Goal: Task Accomplishment & Management: Use online tool/utility

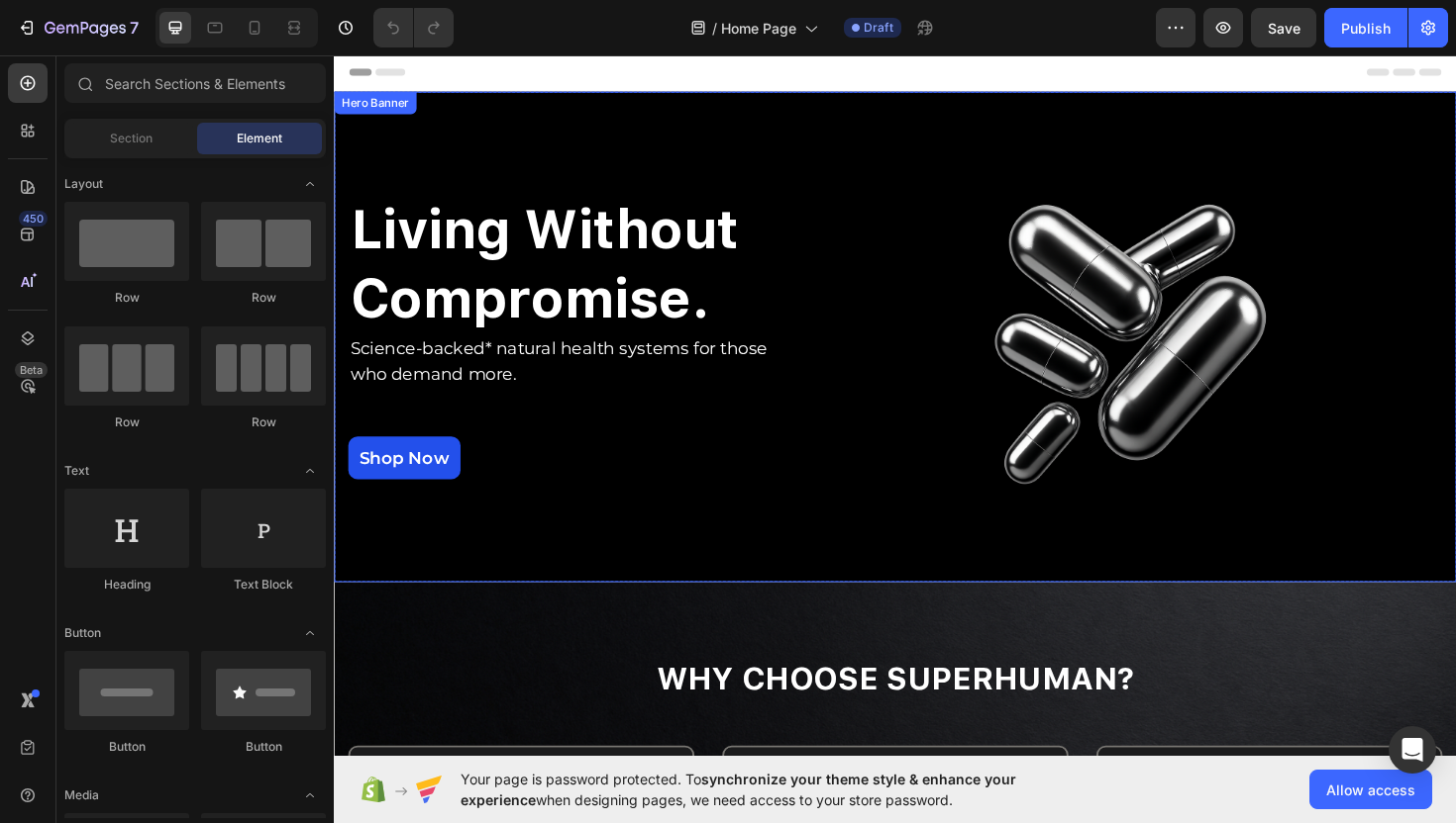
click at [810, 155] on div "Living Without Compromise. Heading Science-backed* natural health systems for t…" at bounding box center [928, 353] width 1159 height 456
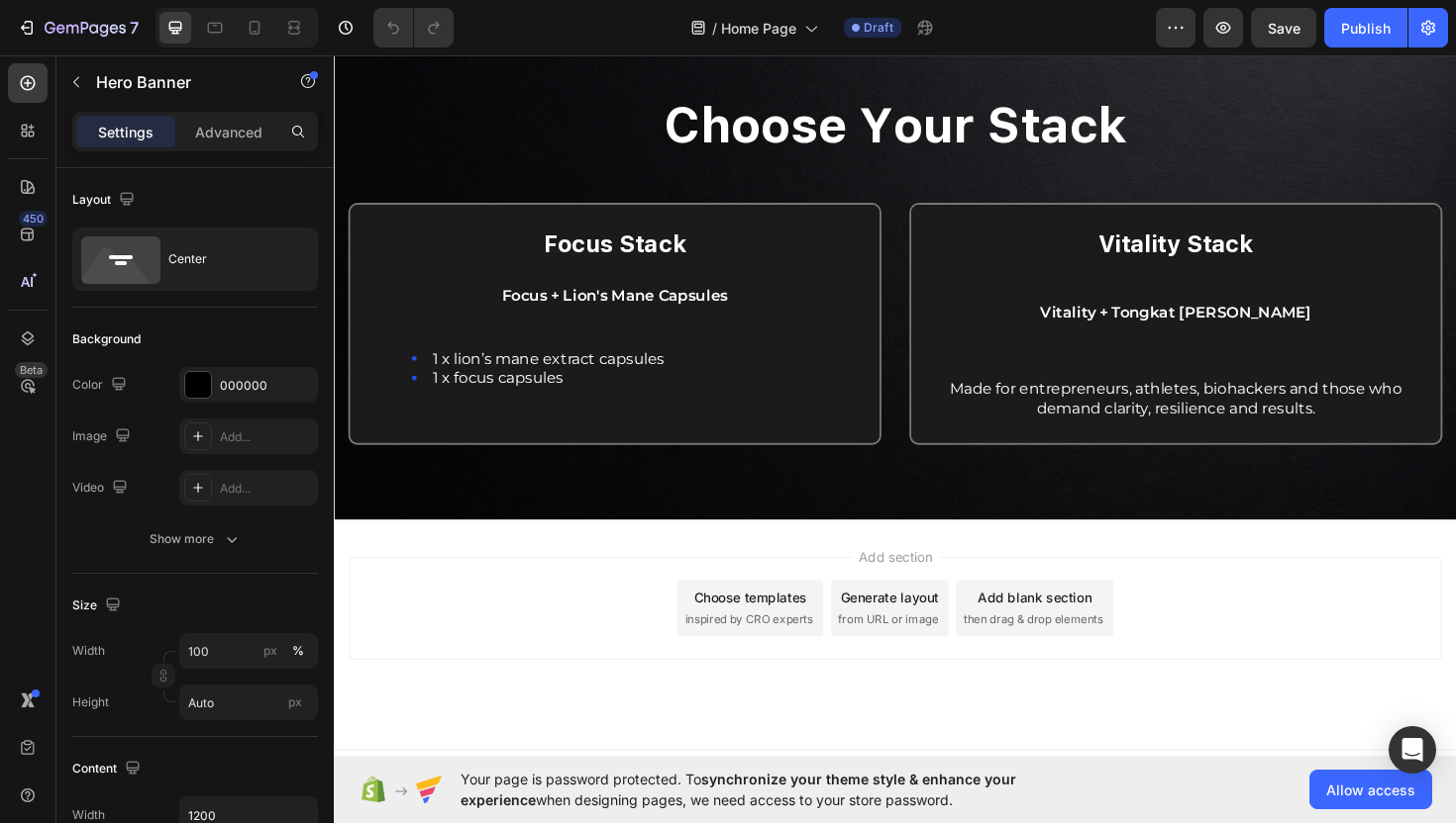
scroll to position [1320, 0]
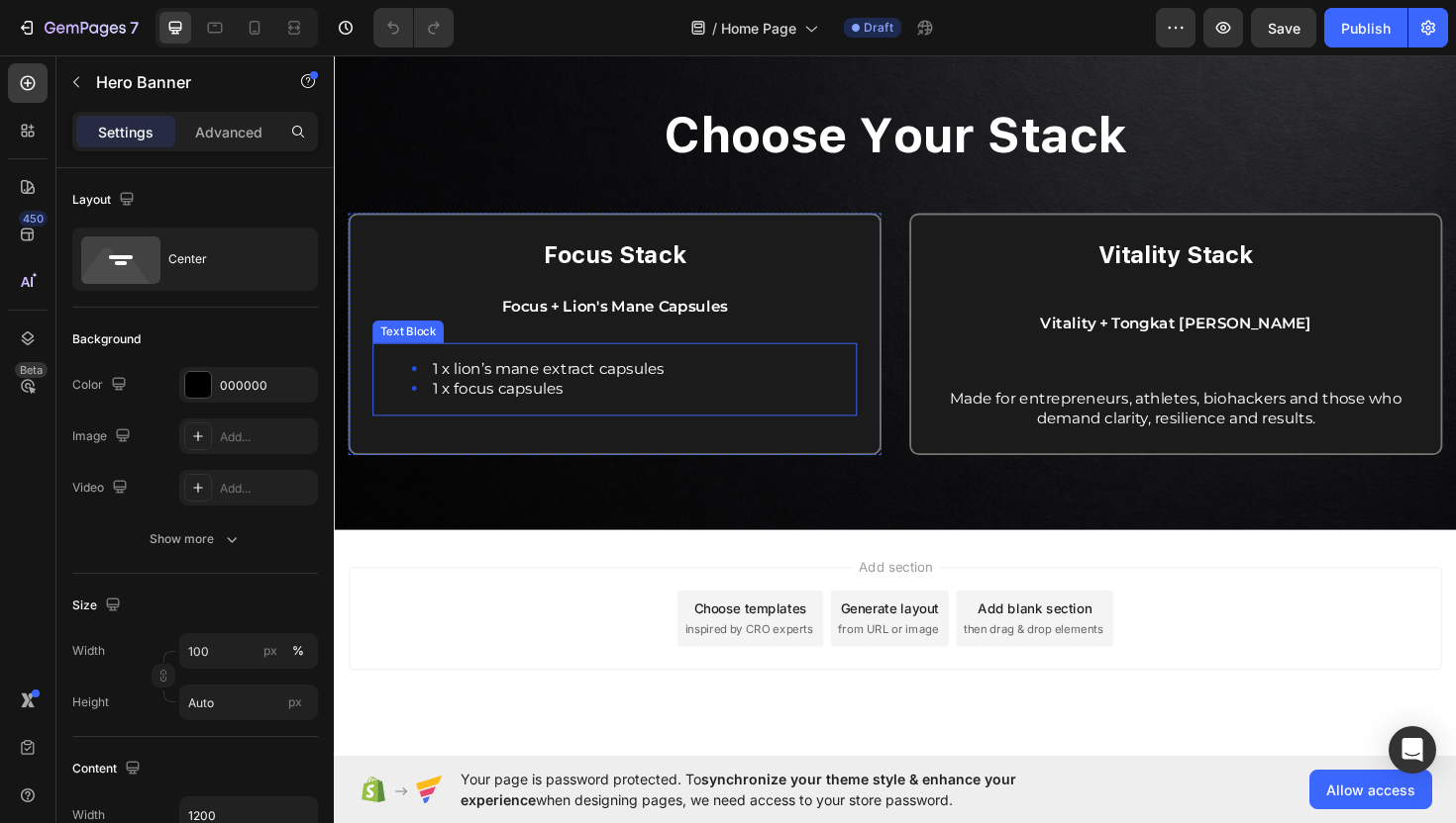
click at [578, 409] on li "1 x focus capsules" at bounding box center [650, 409] width 469 height 21
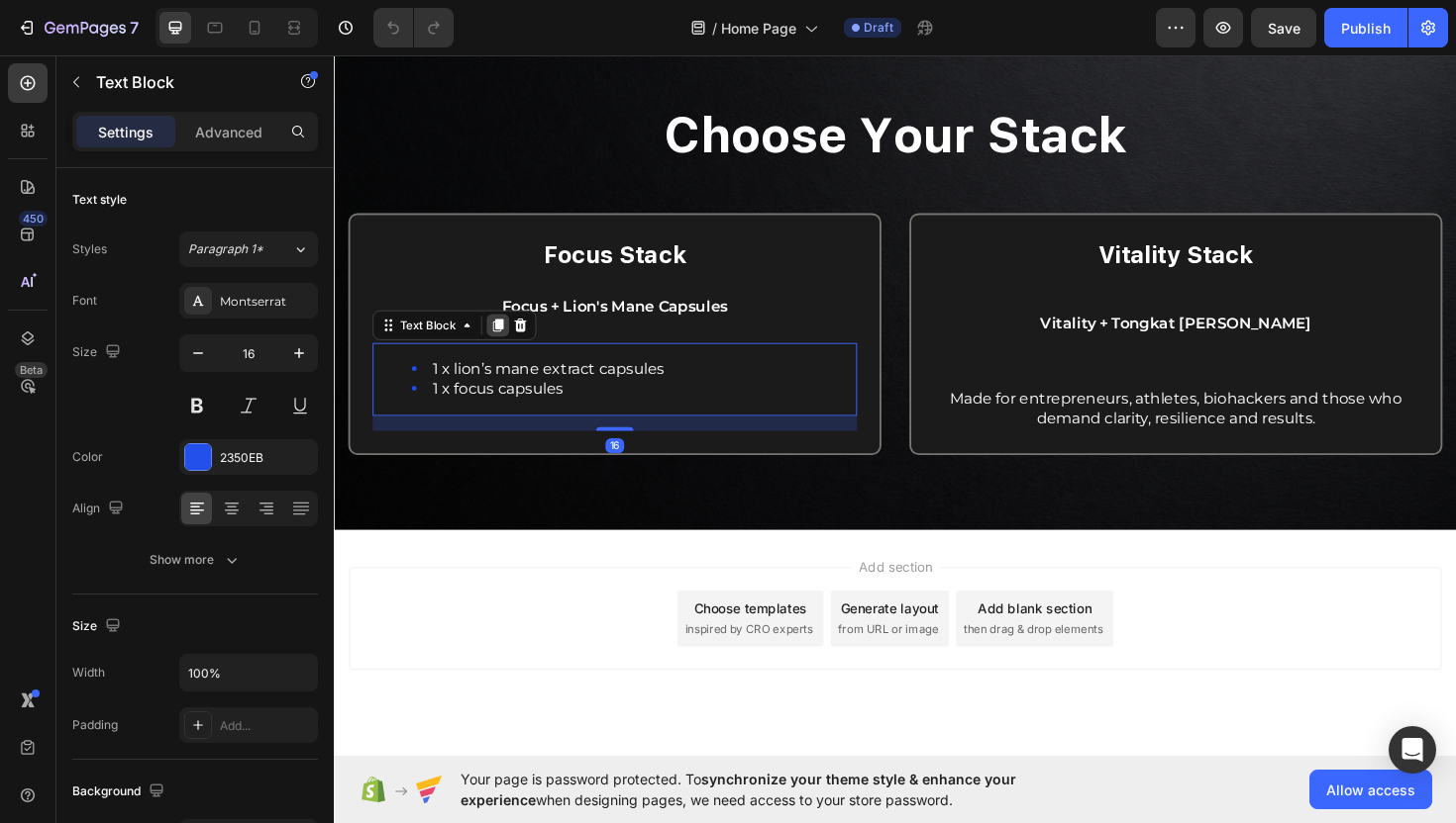
click at [502, 341] on icon at bounding box center [507, 342] width 11 height 14
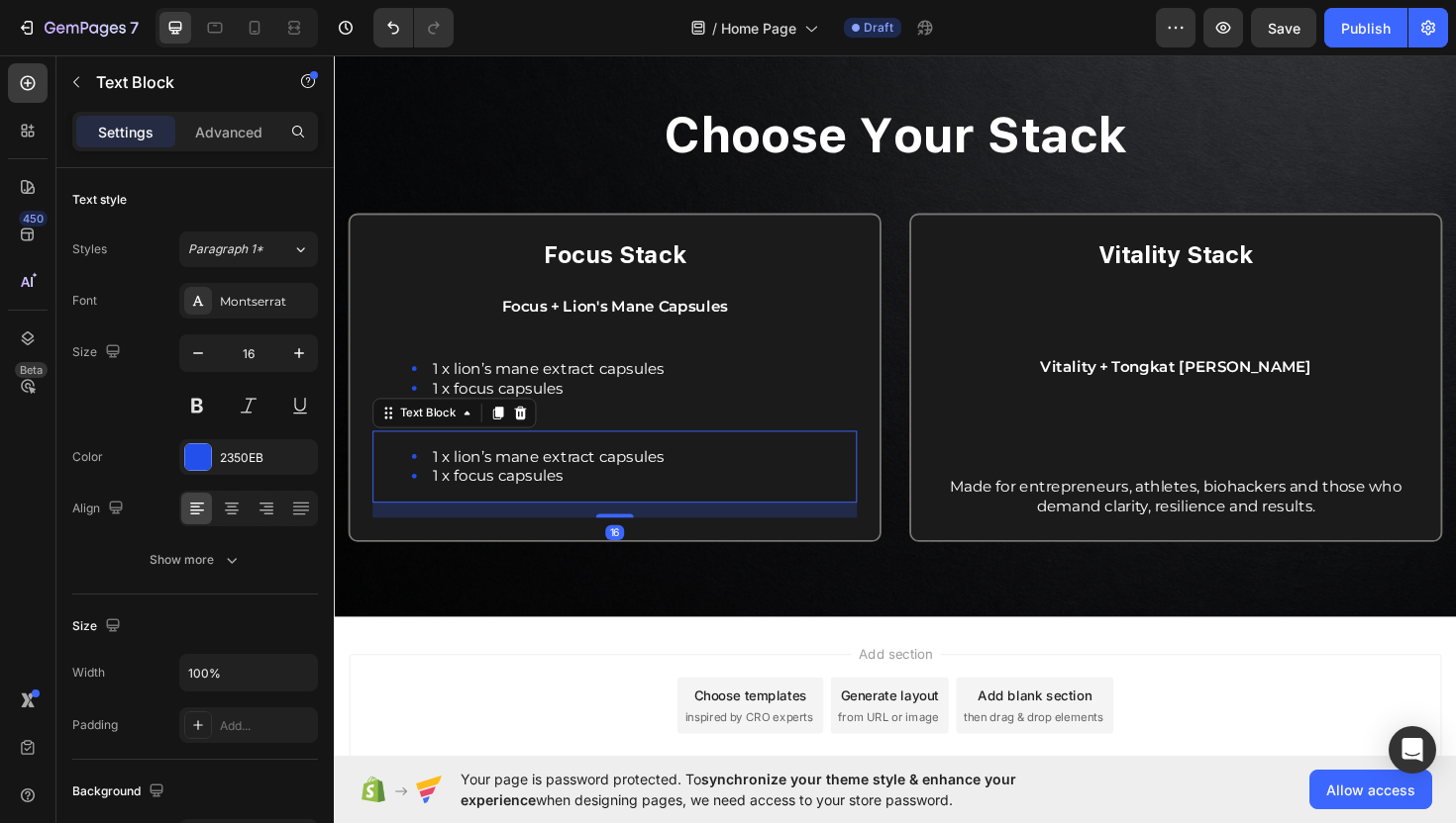
click at [540, 484] on span "1 x lion’s mane extract capsules" at bounding box center [560, 480] width 246 height 19
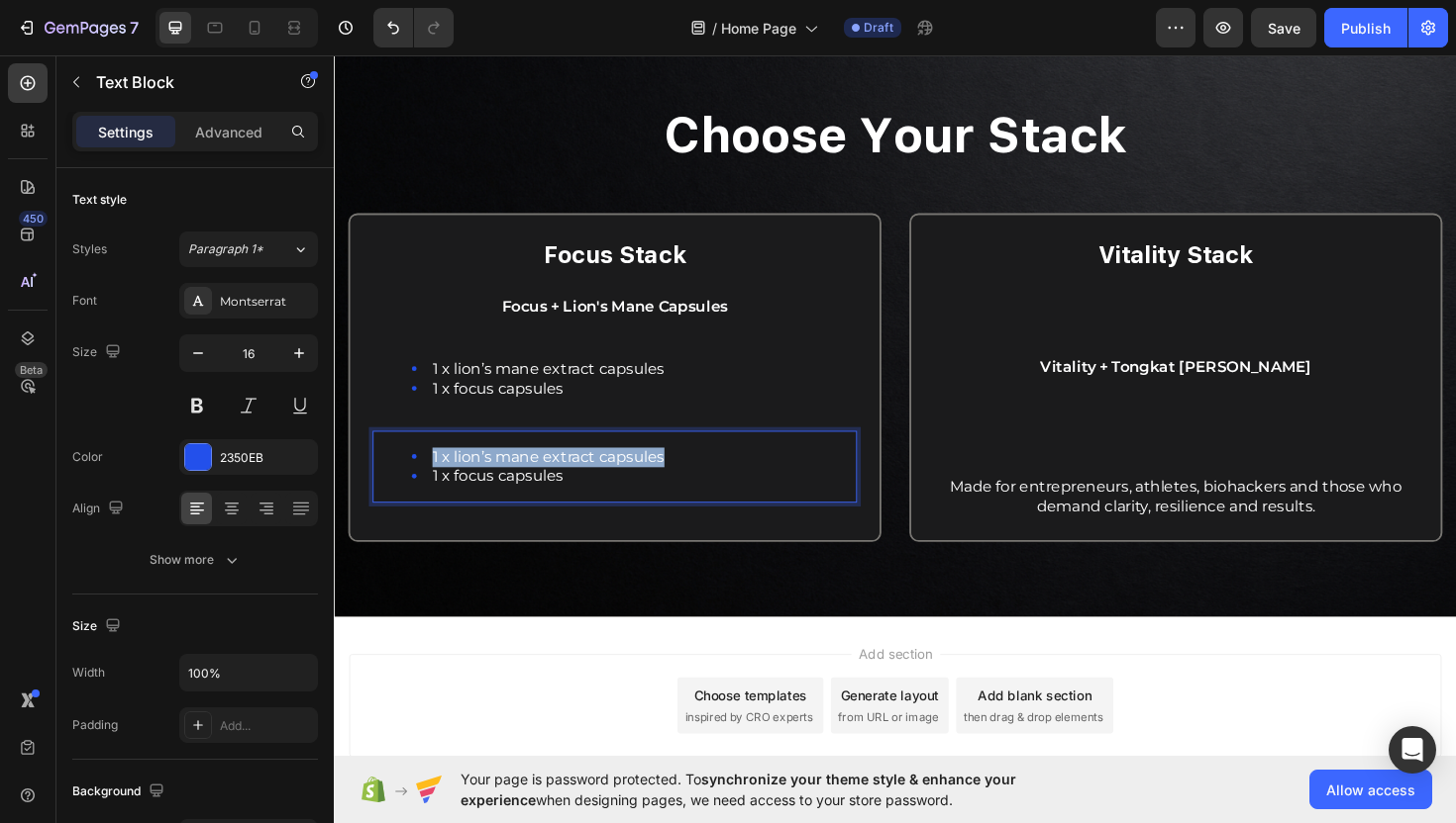
click at [540, 484] on span "1 x lion’s mane extract capsules" at bounding box center [560, 480] width 246 height 19
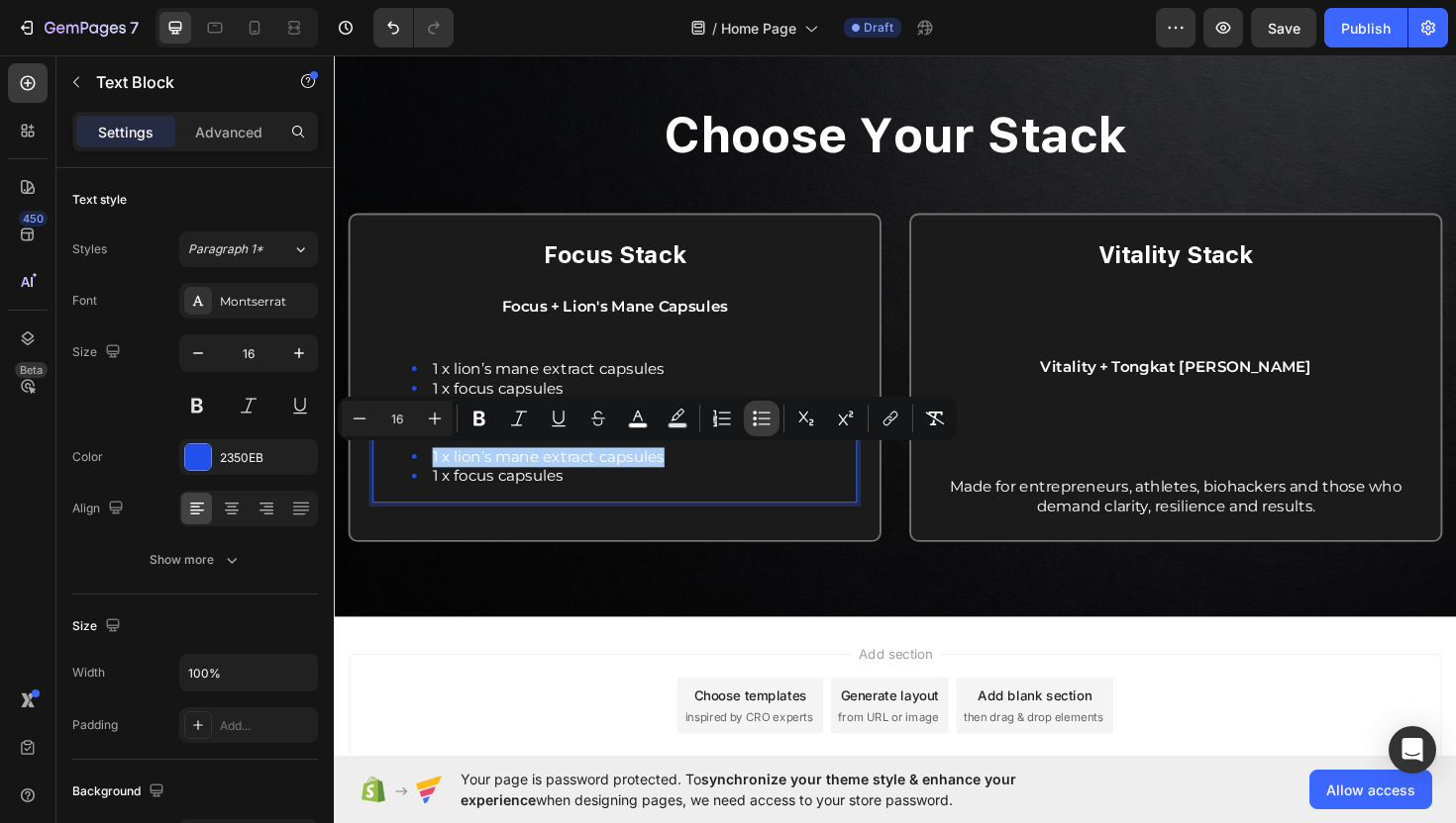
click at [760, 423] on icon "Editor contextual toolbar" at bounding box center [762, 418] width 20 height 20
click at [657, 503] on li "1 x focus capsules" at bounding box center [650, 502] width 469 height 21
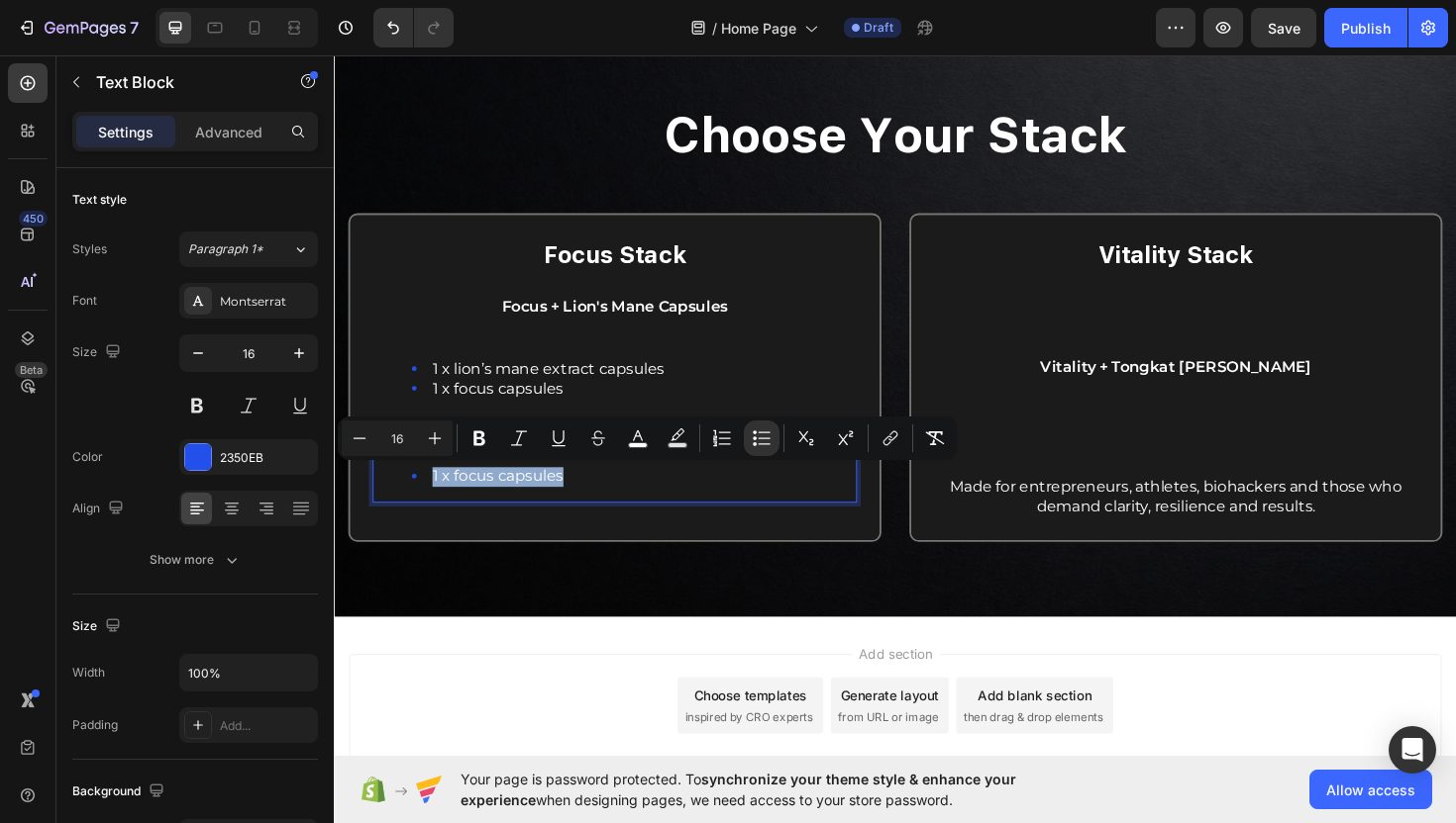
drag, startPoint x: 636, startPoint y: 497, endPoint x: 349, endPoint y: 501, distance: 287.0
click at [349, 501] on div "Focus Stack Text Block Focus + Lion's Mane Capsules Text Block 1 x lion’s mane …" at bounding box center [632, 397] width 565 height 349
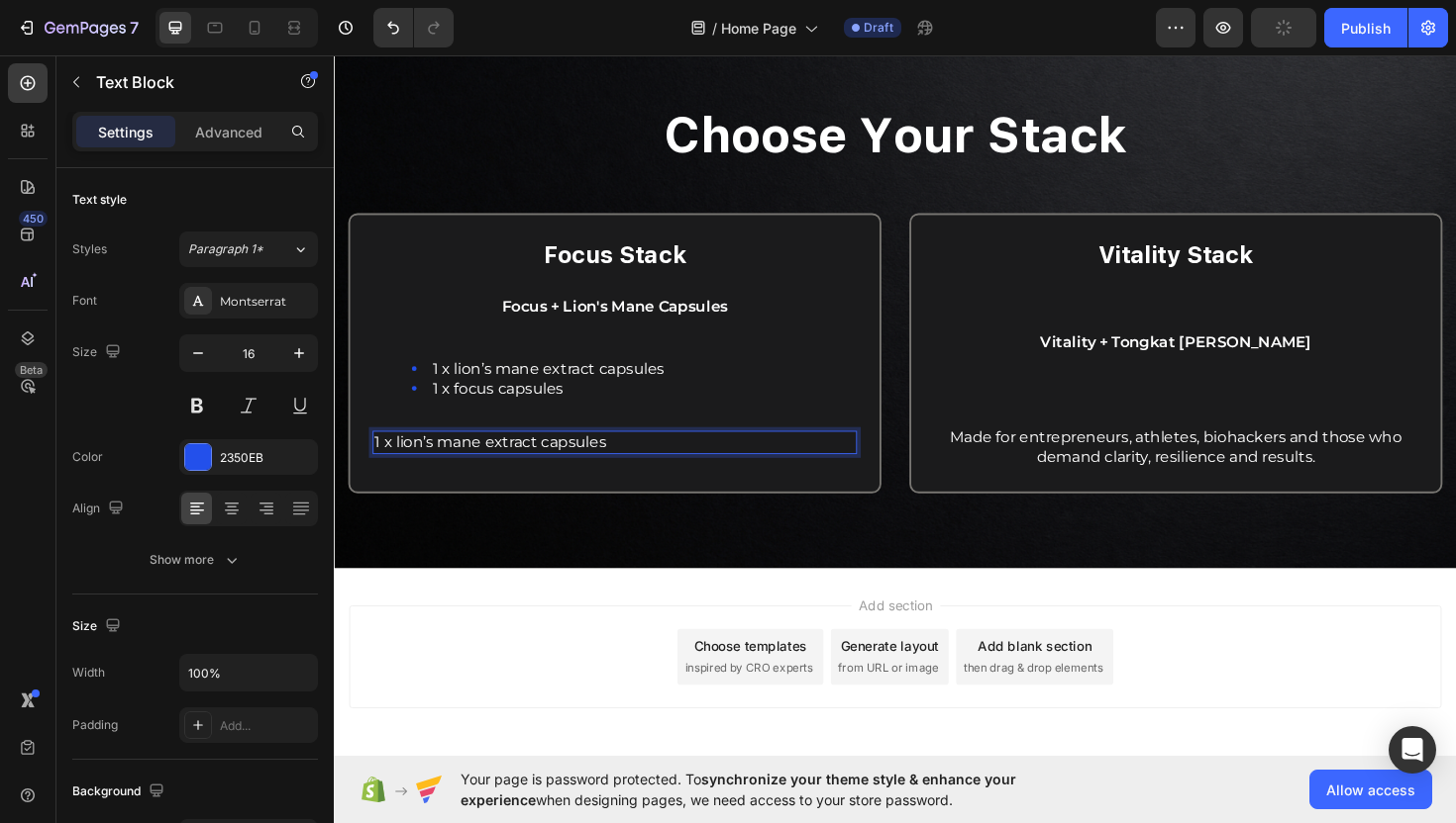
click at [482, 462] on span "1 x lion’s mane extract capsules" at bounding box center [498, 464] width 246 height 19
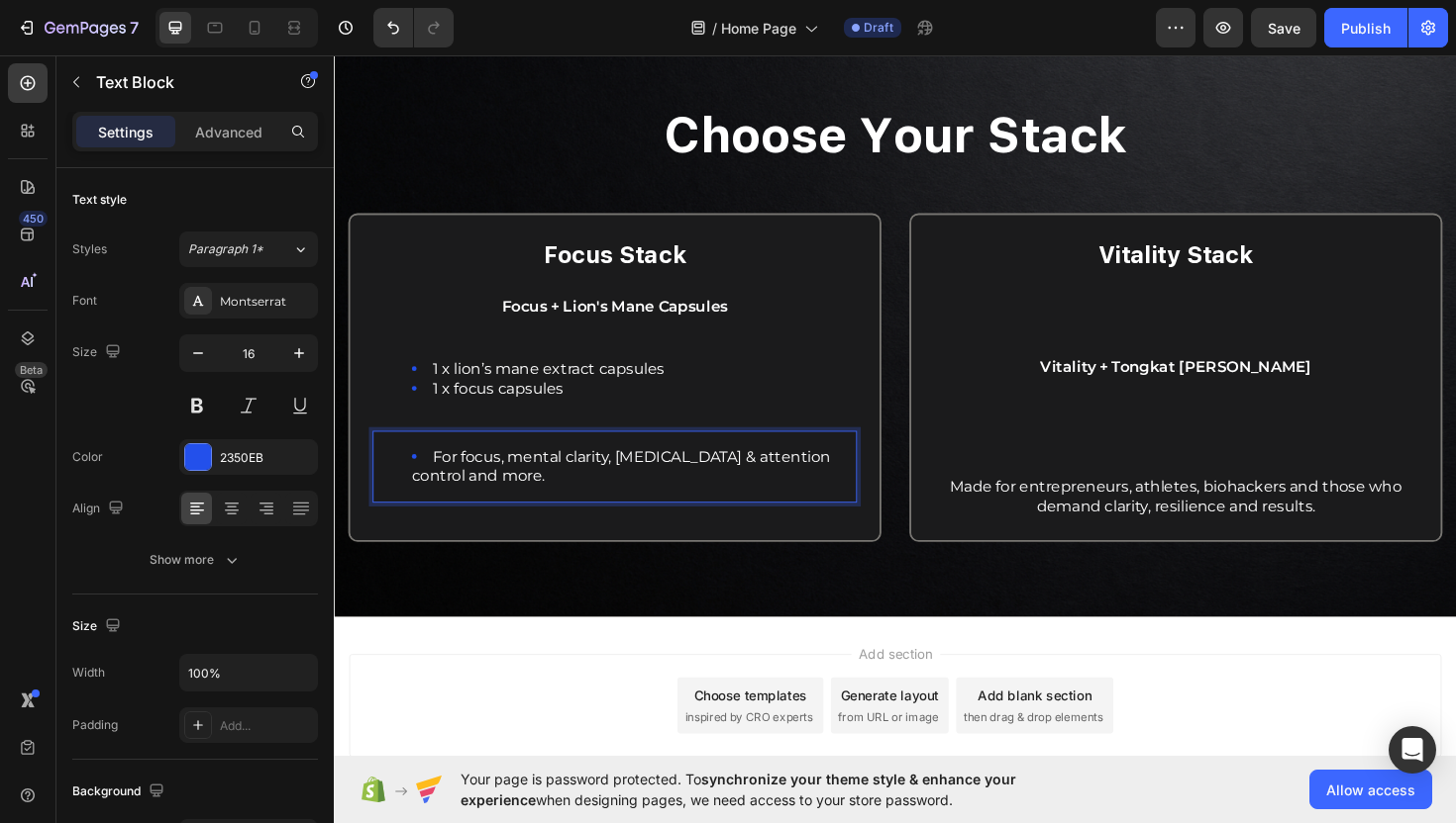
click at [489, 498] on span "For focus, mental clarity, dopamine & attention control and more." at bounding box center [637, 491] width 444 height 40
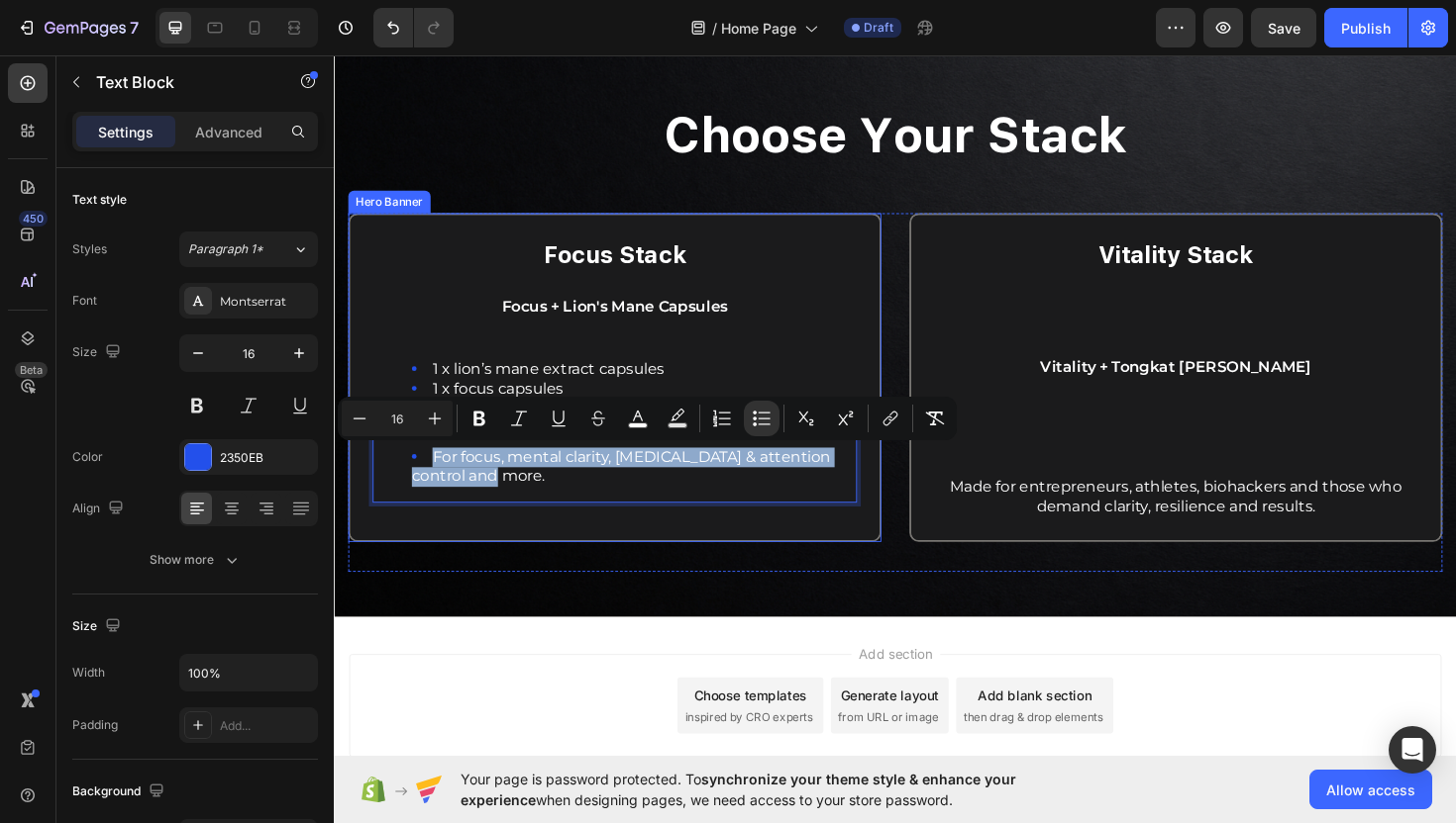
drag, startPoint x: 514, startPoint y: 504, endPoint x: 371, endPoint y: 479, distance: 145.2
click at [371, 479] on div "Focus Stack Text Block Focus + Lion's Mane Capsules Text Block 1 x lion’s mane …" at bounding box center [631, 397] width 561 height 345
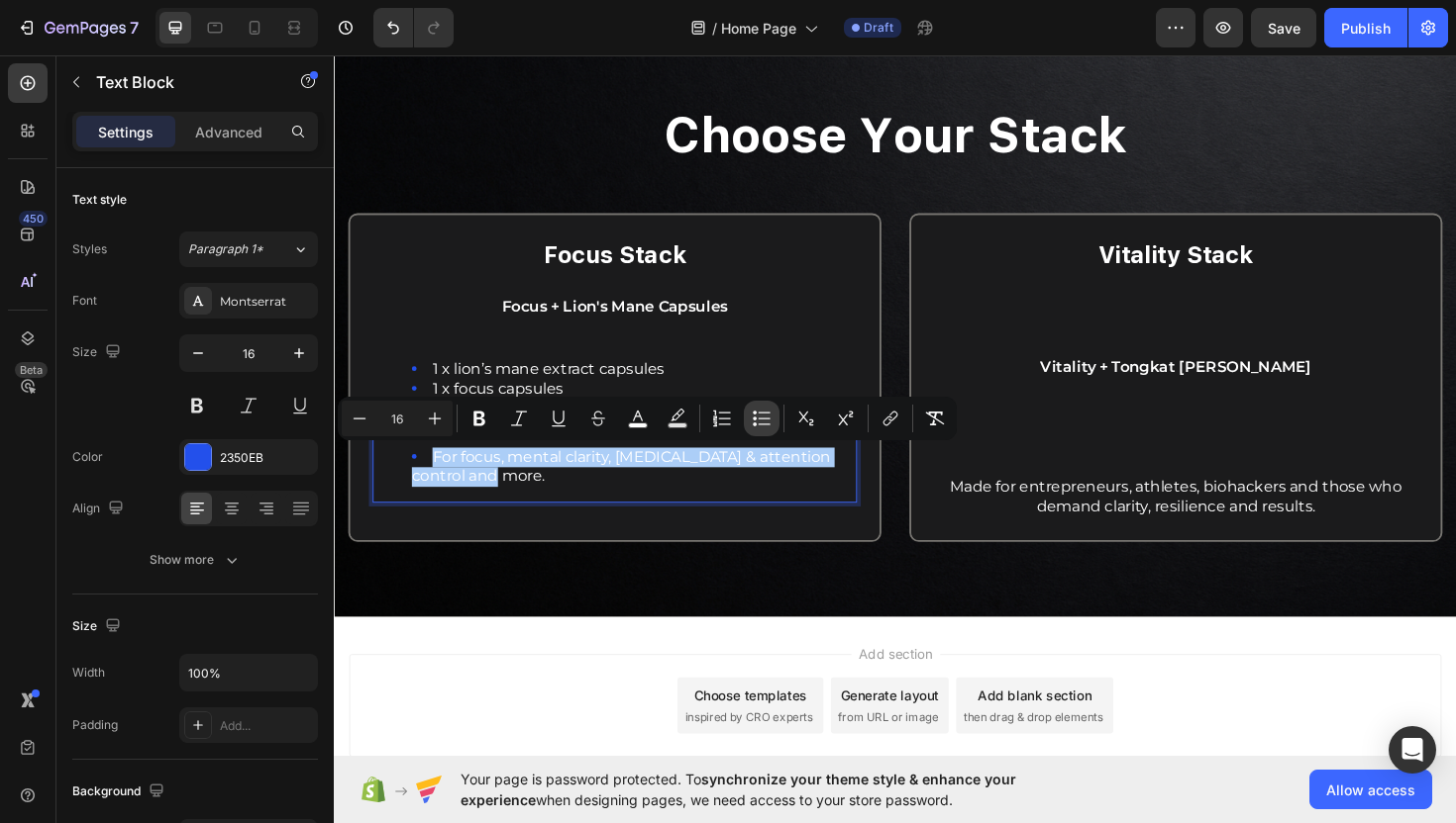
click at [748, 408] on button "Bulleted List" at bounding box center [762, 418] width 36 height 36
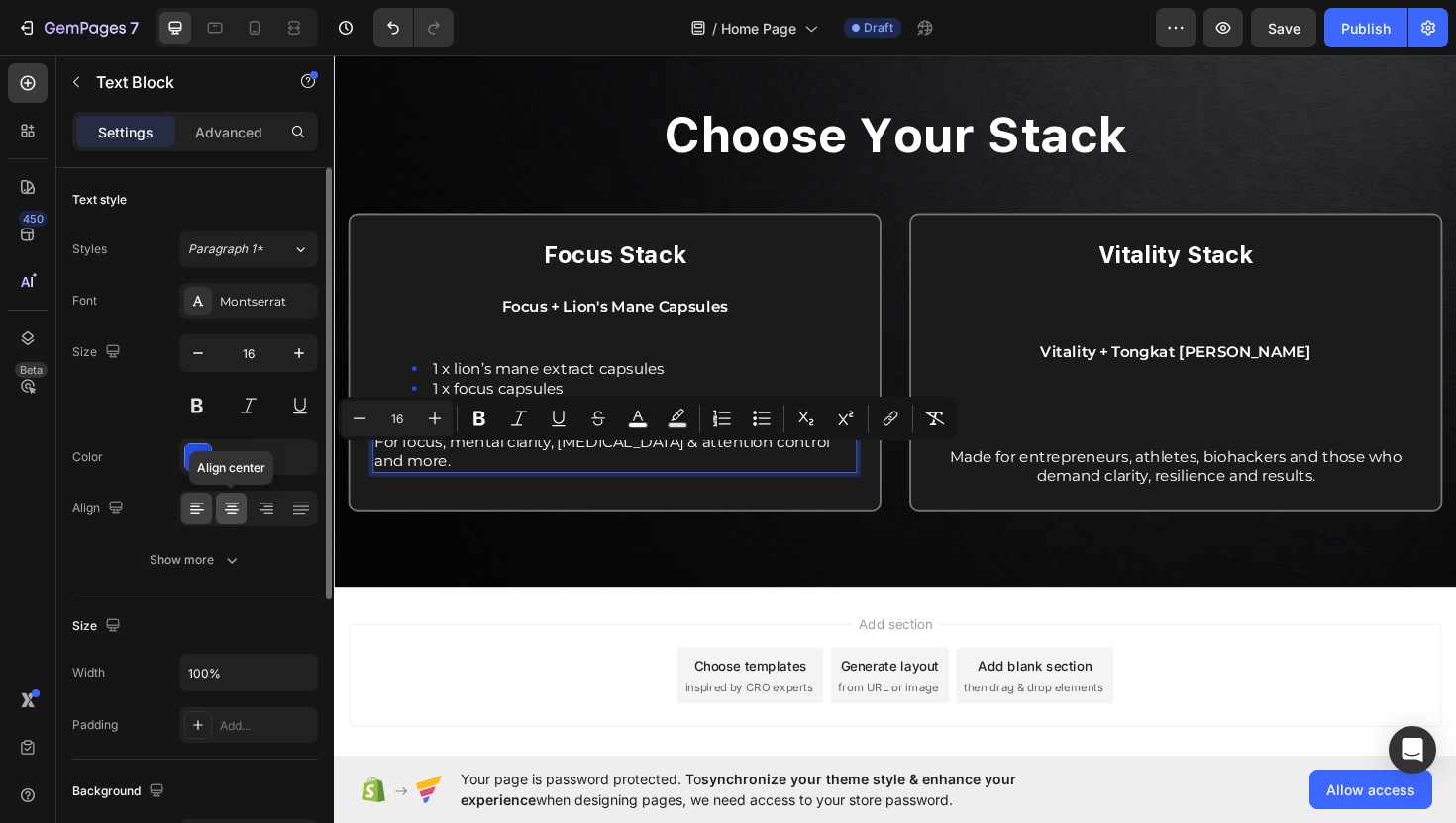
click at [237, 495] on div at bounding box center [231, 509] width 31 height 32
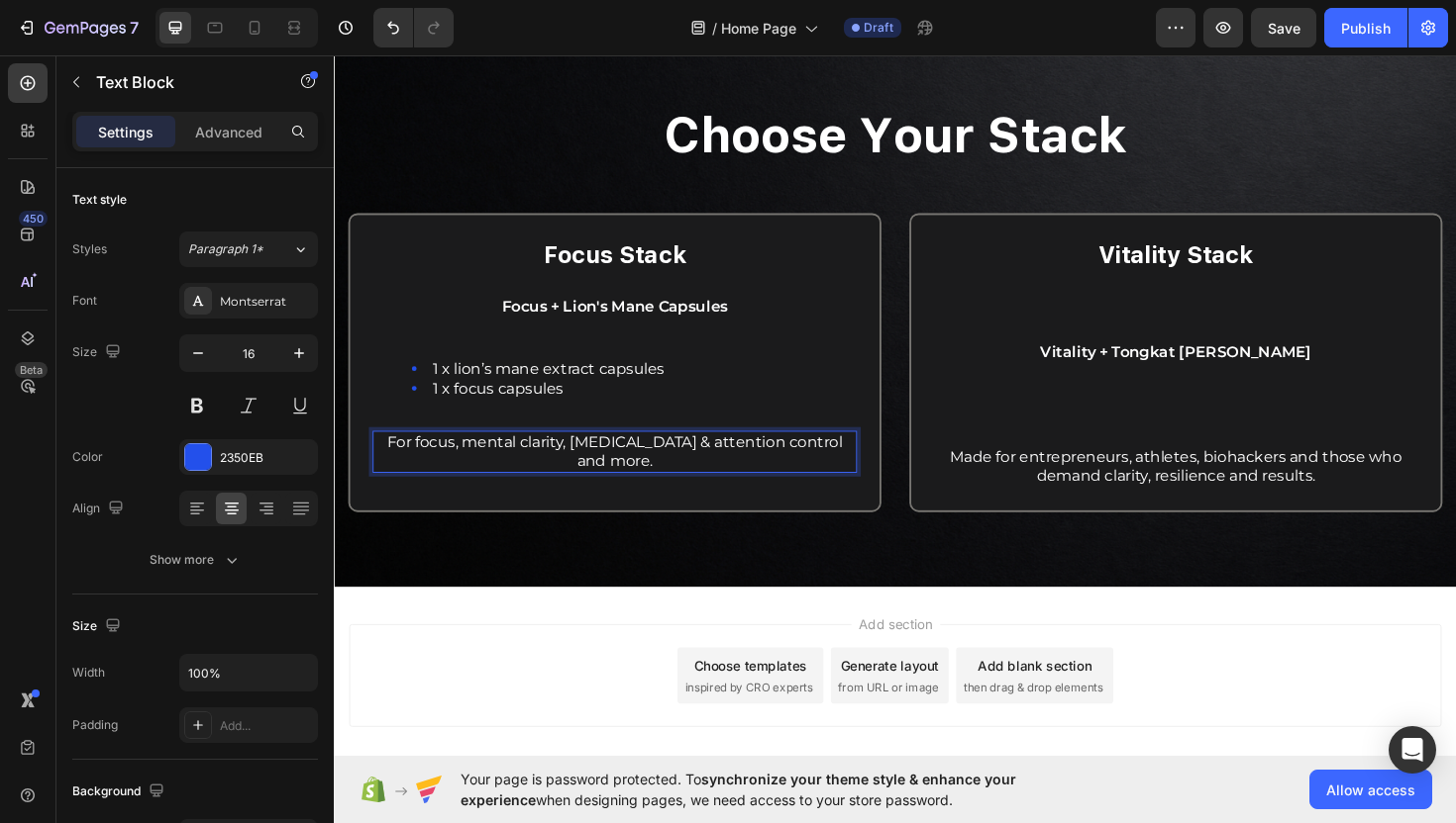
click at [714, 478] on p "For focus, mental clarity, dopamine & attention control and more." at bounding box center [631, 476] width 509 height 42
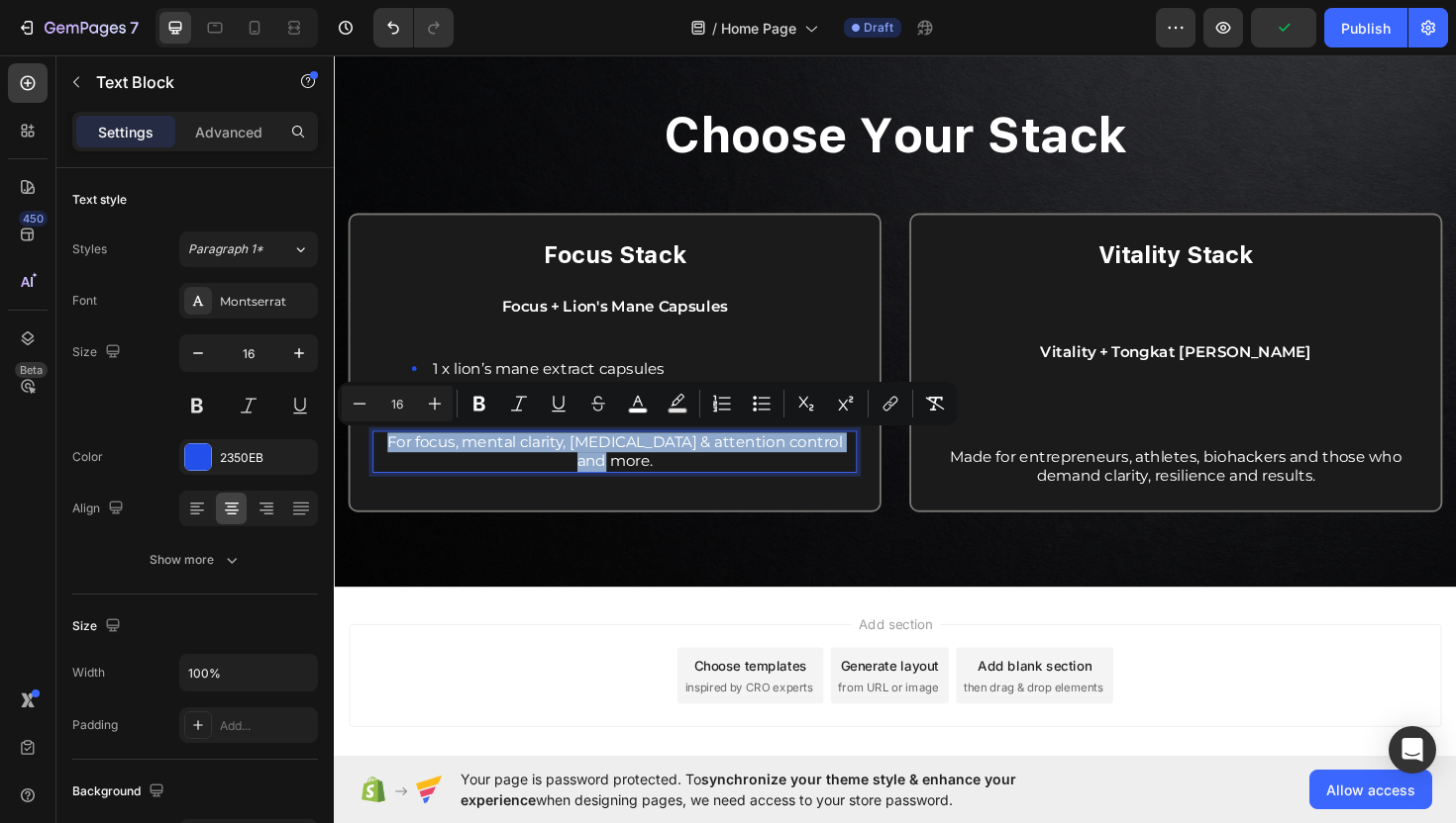
drag, startPoint x: 696, startPoint y: 489, endPoint x: 374, endPoint y: 466, distance: 322.8
click at [374, 466] on div "For focus, mental clarity, dopamine & attention control and more." at bounding box center [631, 476] width 513 height 46
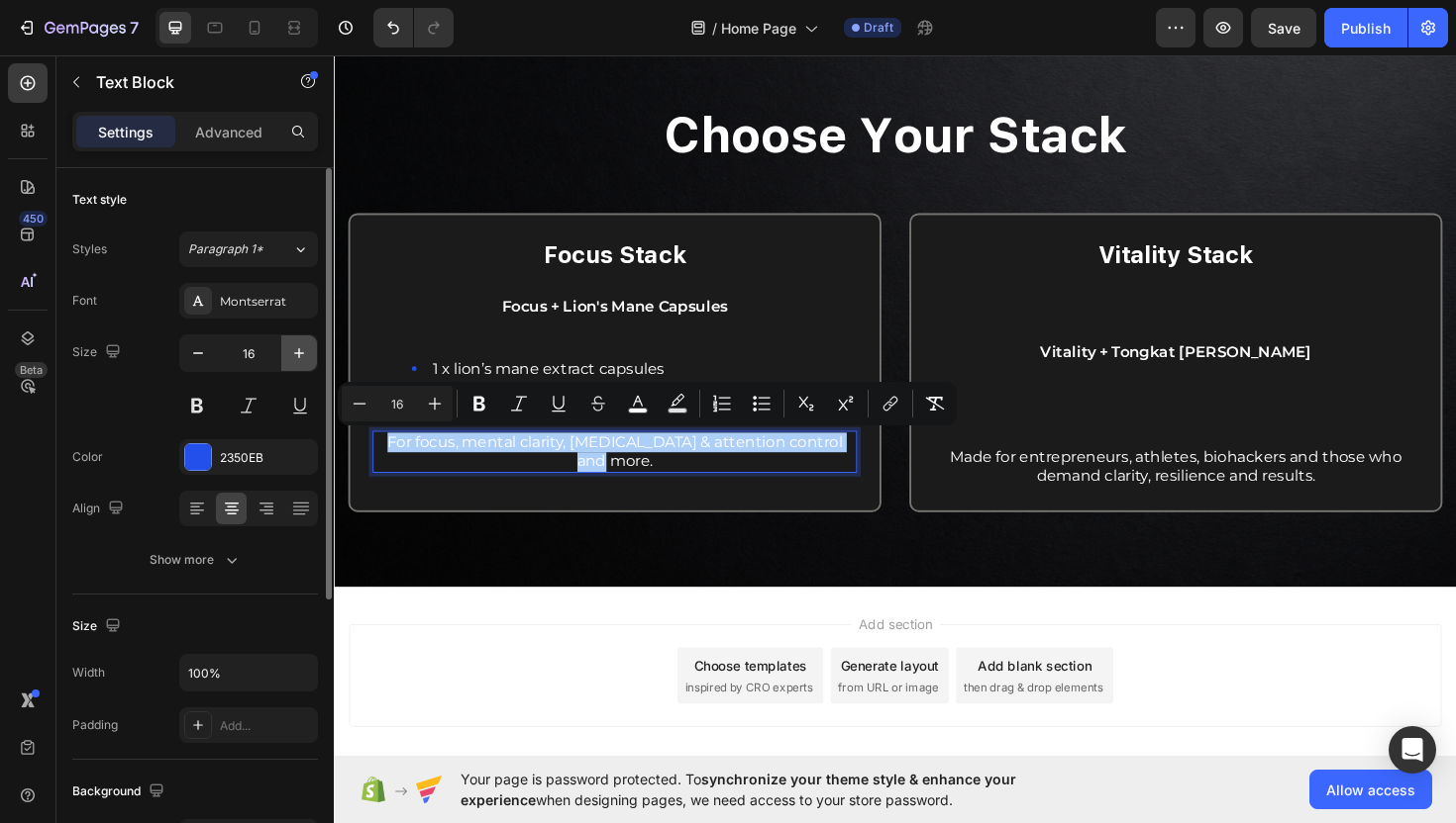
click at [283, 348] on button "button" at bounding box center [299, 354] width 36 height 36
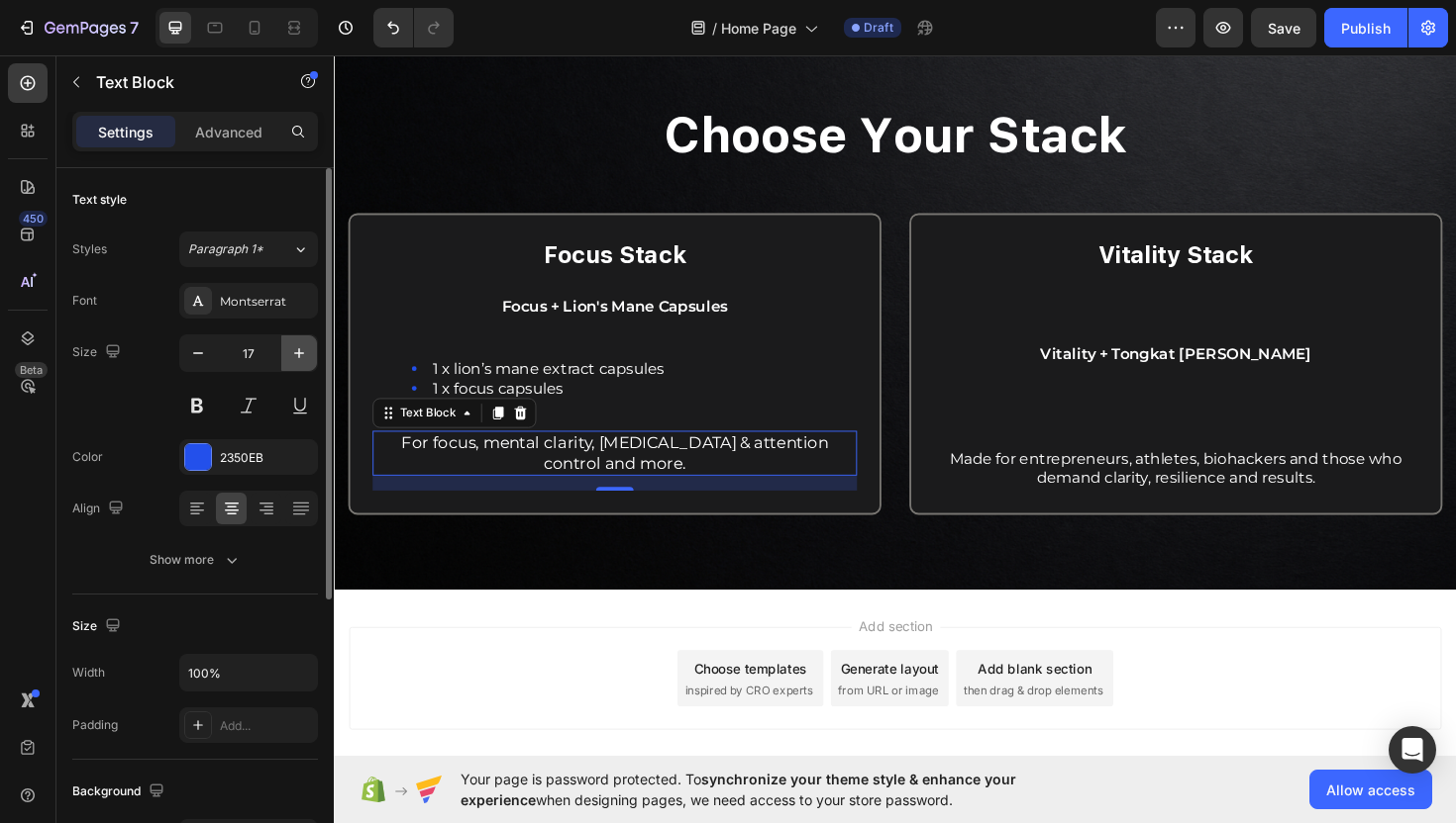
click at [283, 348] on button "button" at bounding box center [299, 354] width 36 height 36
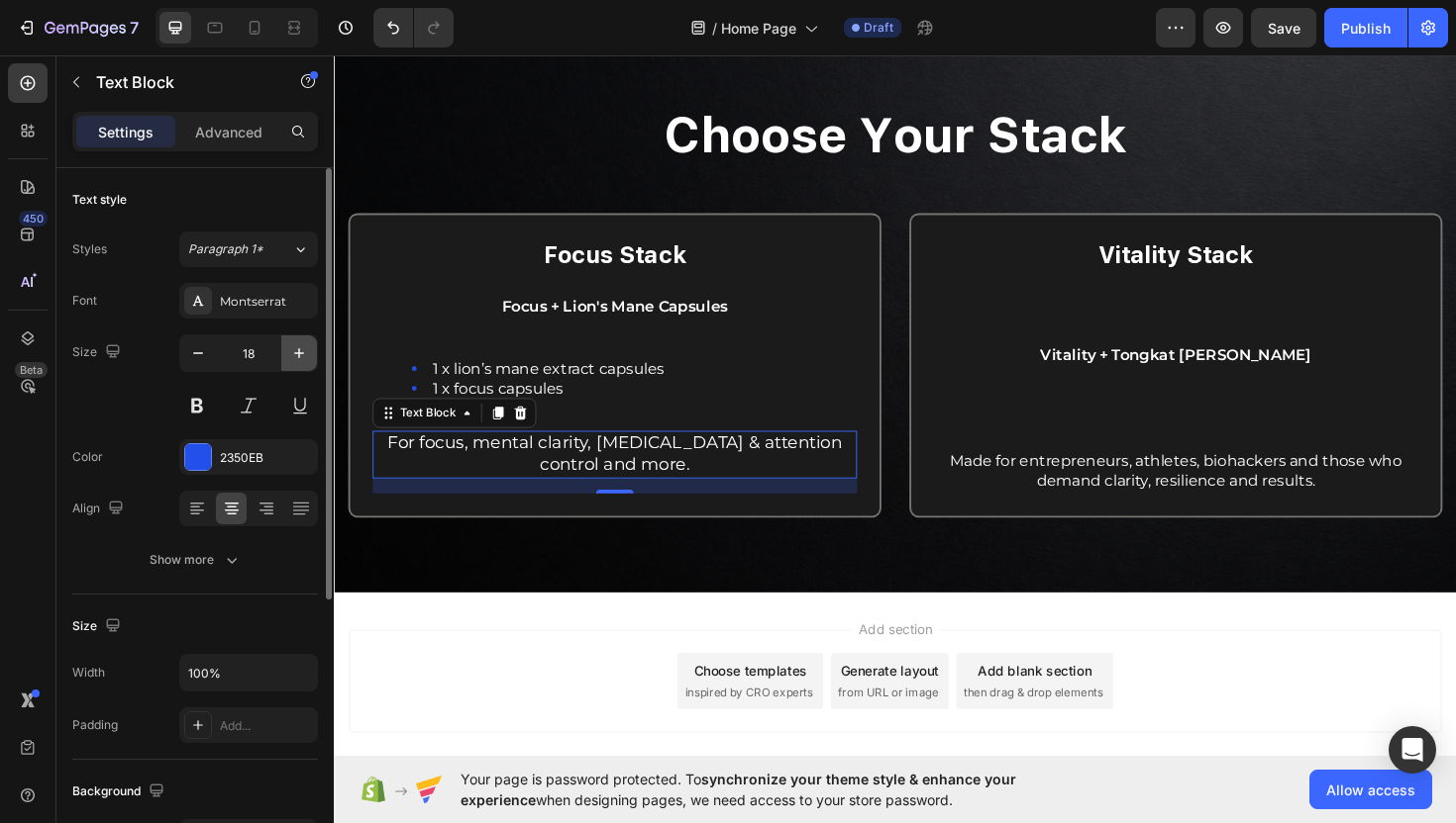
click at [283, 348] on button "button" at bounding box center [299, 354] width 36 height 36
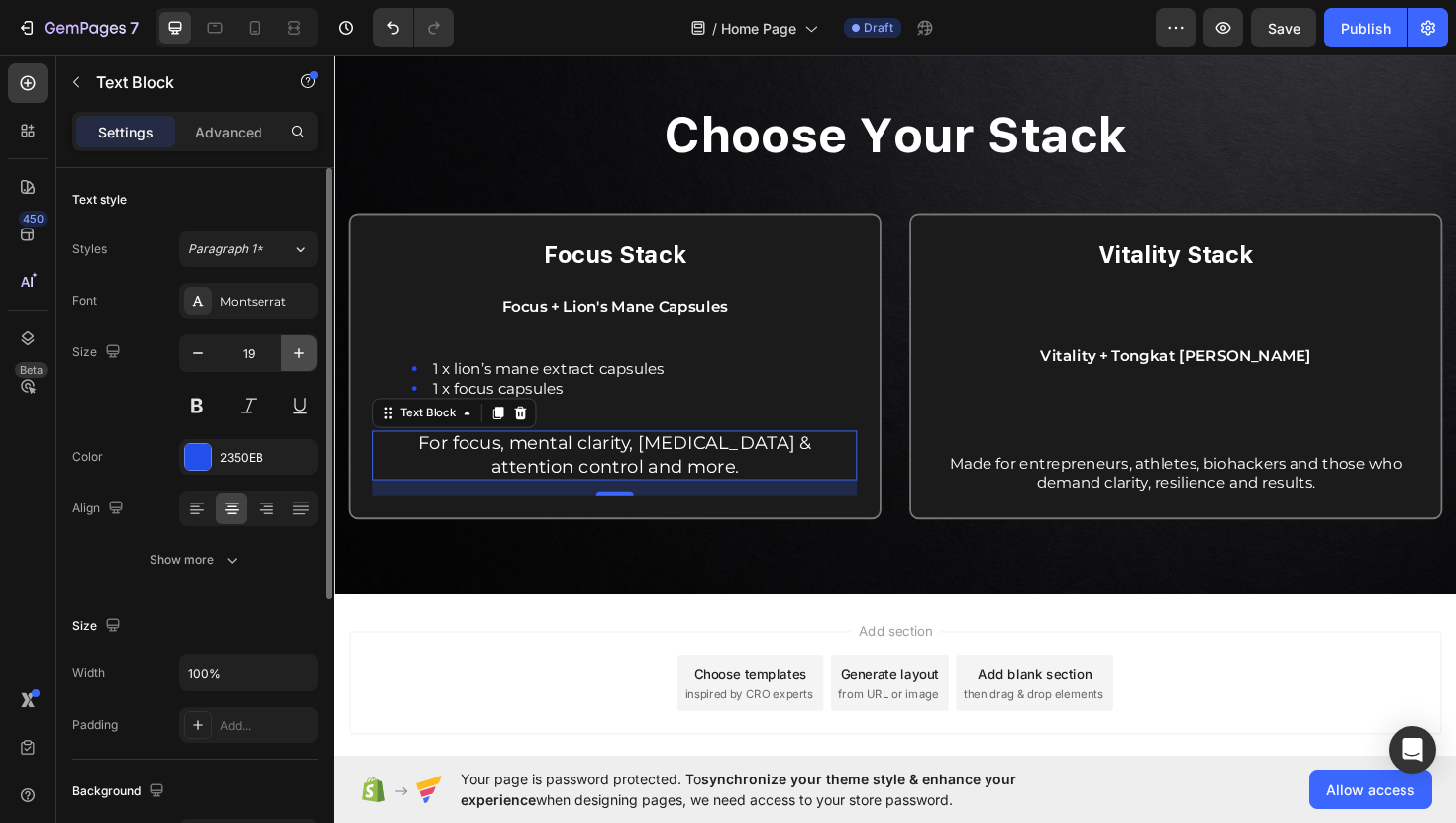
click at [283, 348] on button "button" at bounding box center [299, 354] width 36 height 36
type input "20"
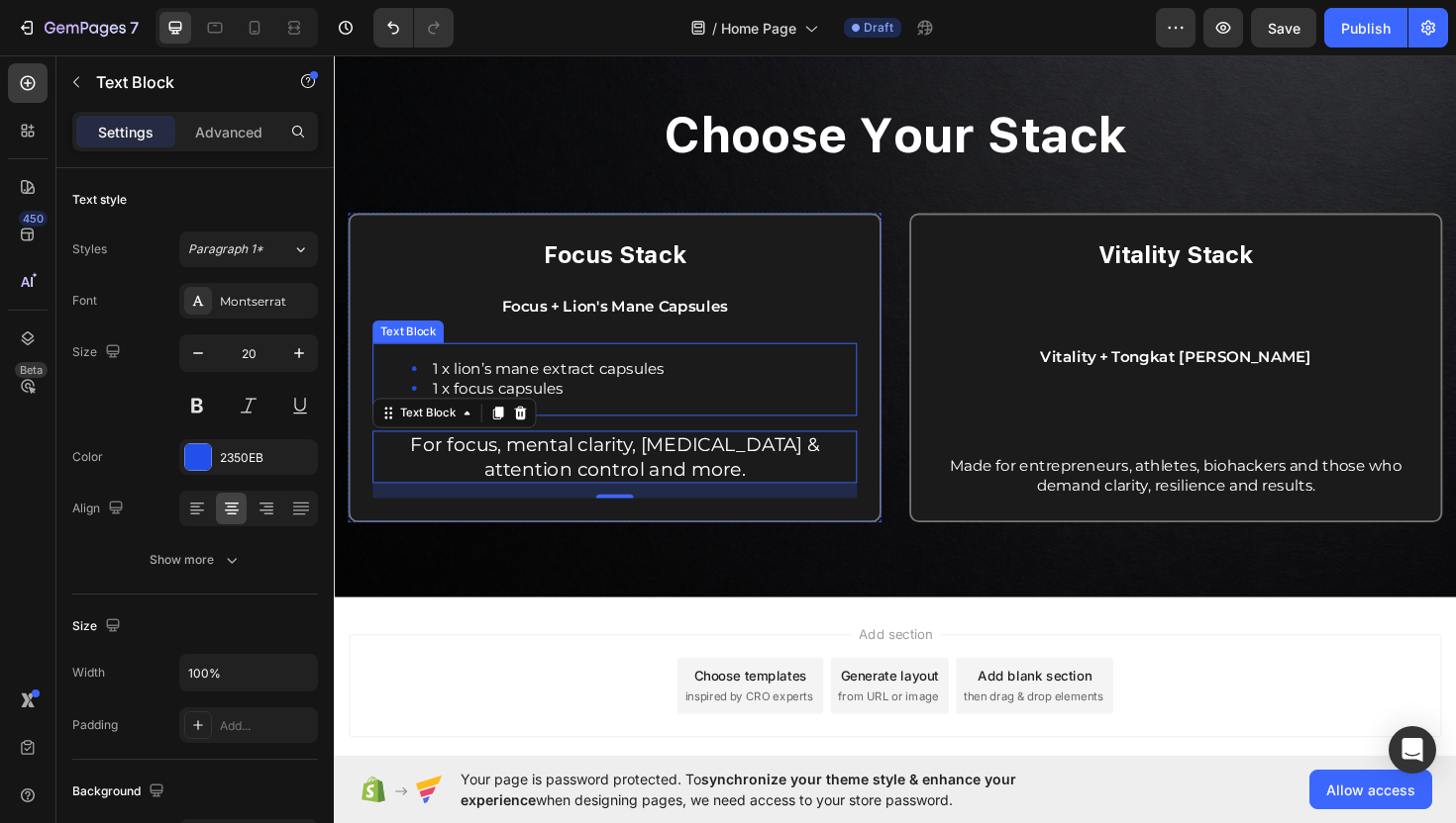
click at [663, 390] on span "1 x lion’s mane extract capsules" at bounding box center [560, 387] width 246 height 19
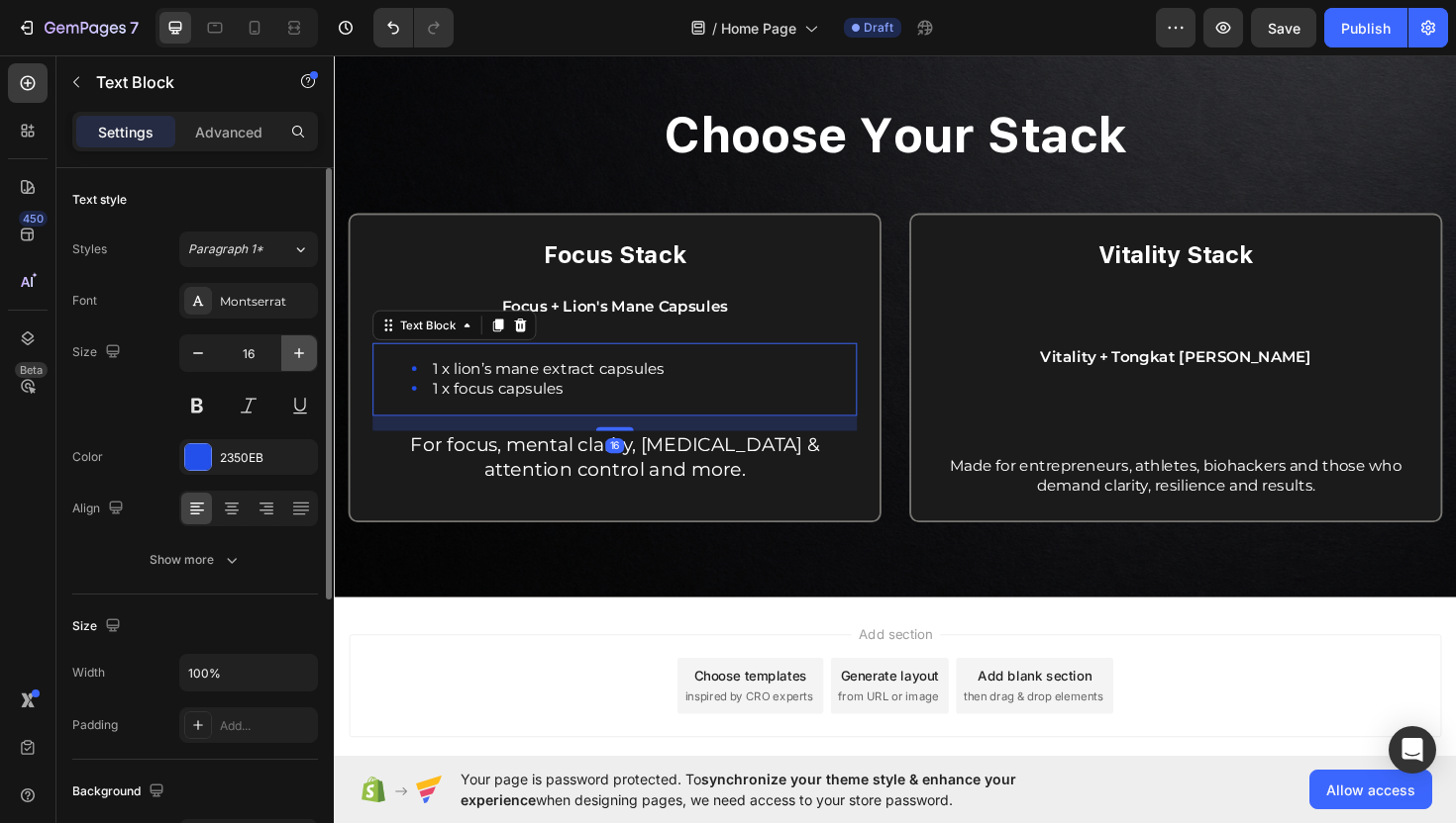
click at [293, 361] on icon "button" at bounding box center [299, 354] width 20 height 20
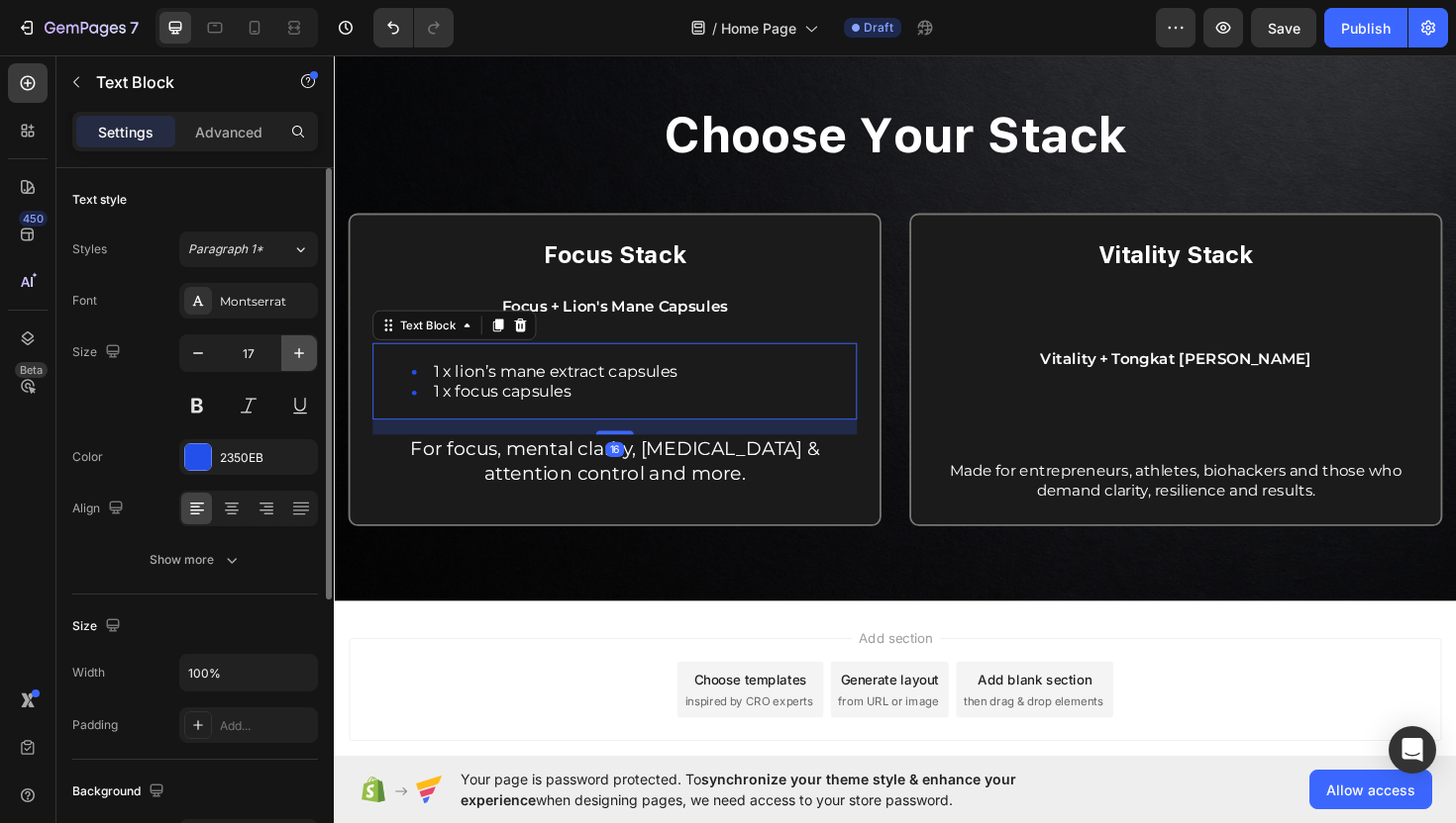
click at [293, 361] on icon "button" at bounding box center [299, 354] width 20 height 20
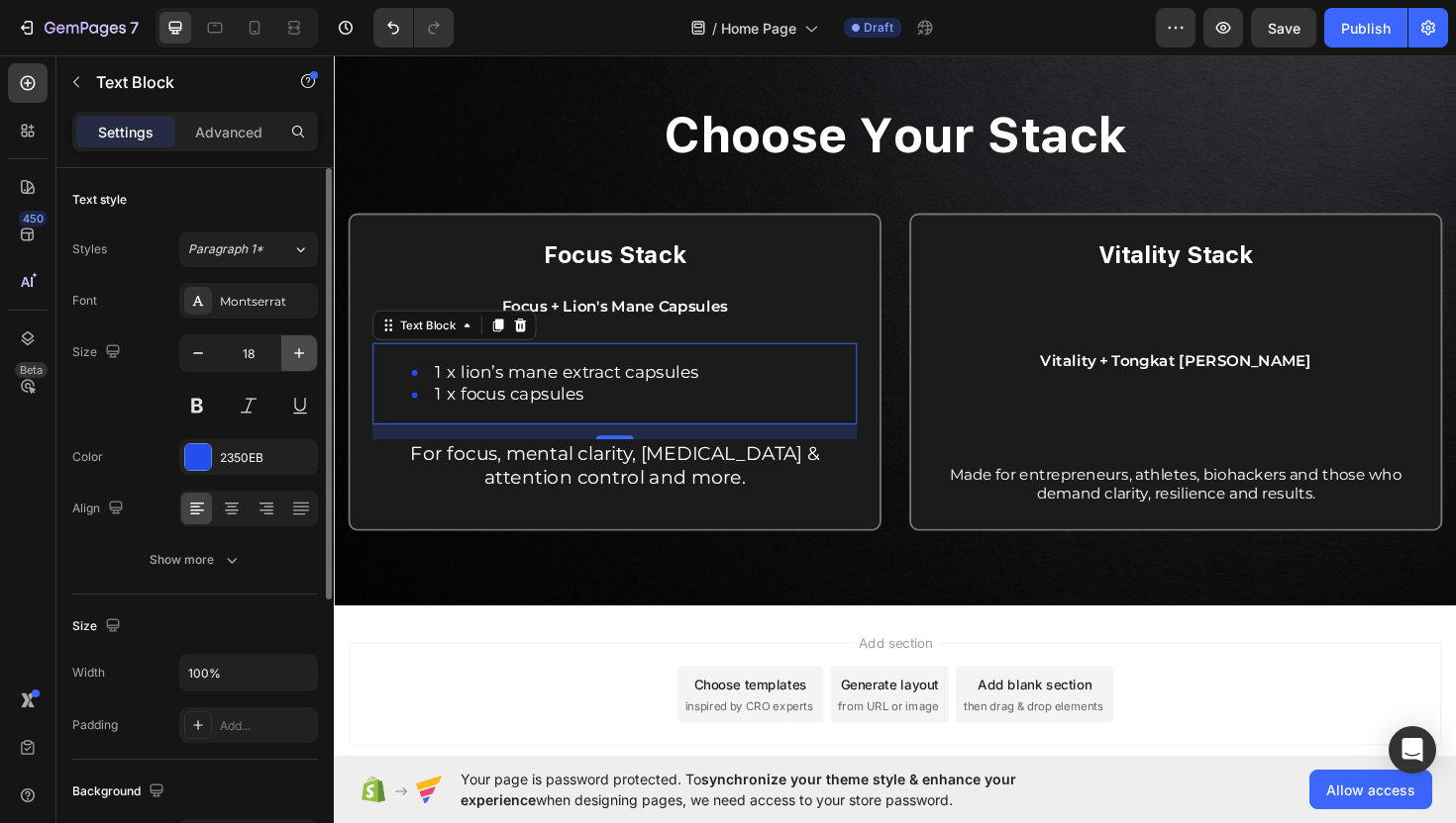
click at [293, 361] on icon "button" at bounding box center [299, 354] width 20 height 20
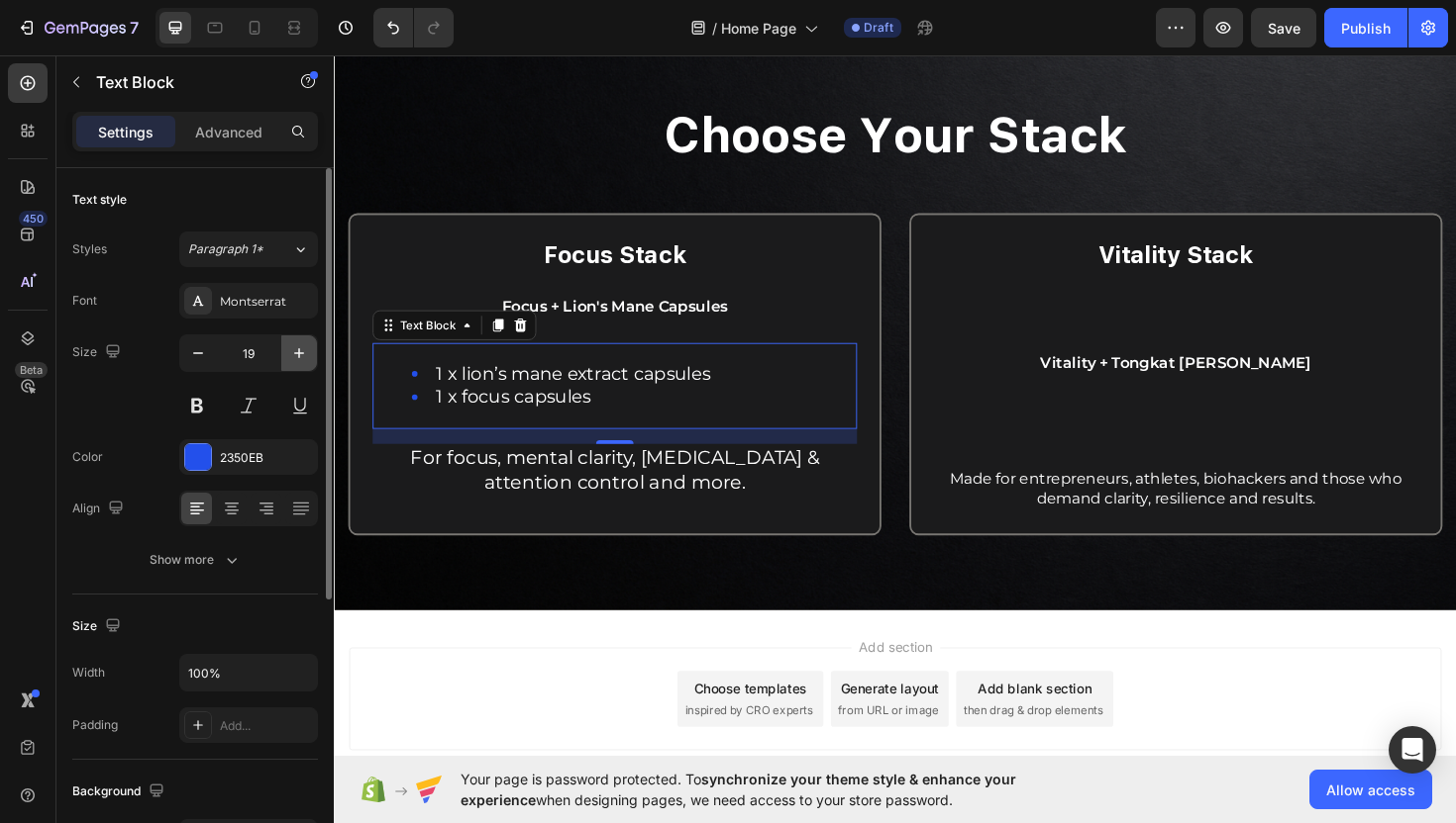
click at [293, 361] on icon "button" at bounding box center [299, 354] width 20 height 20
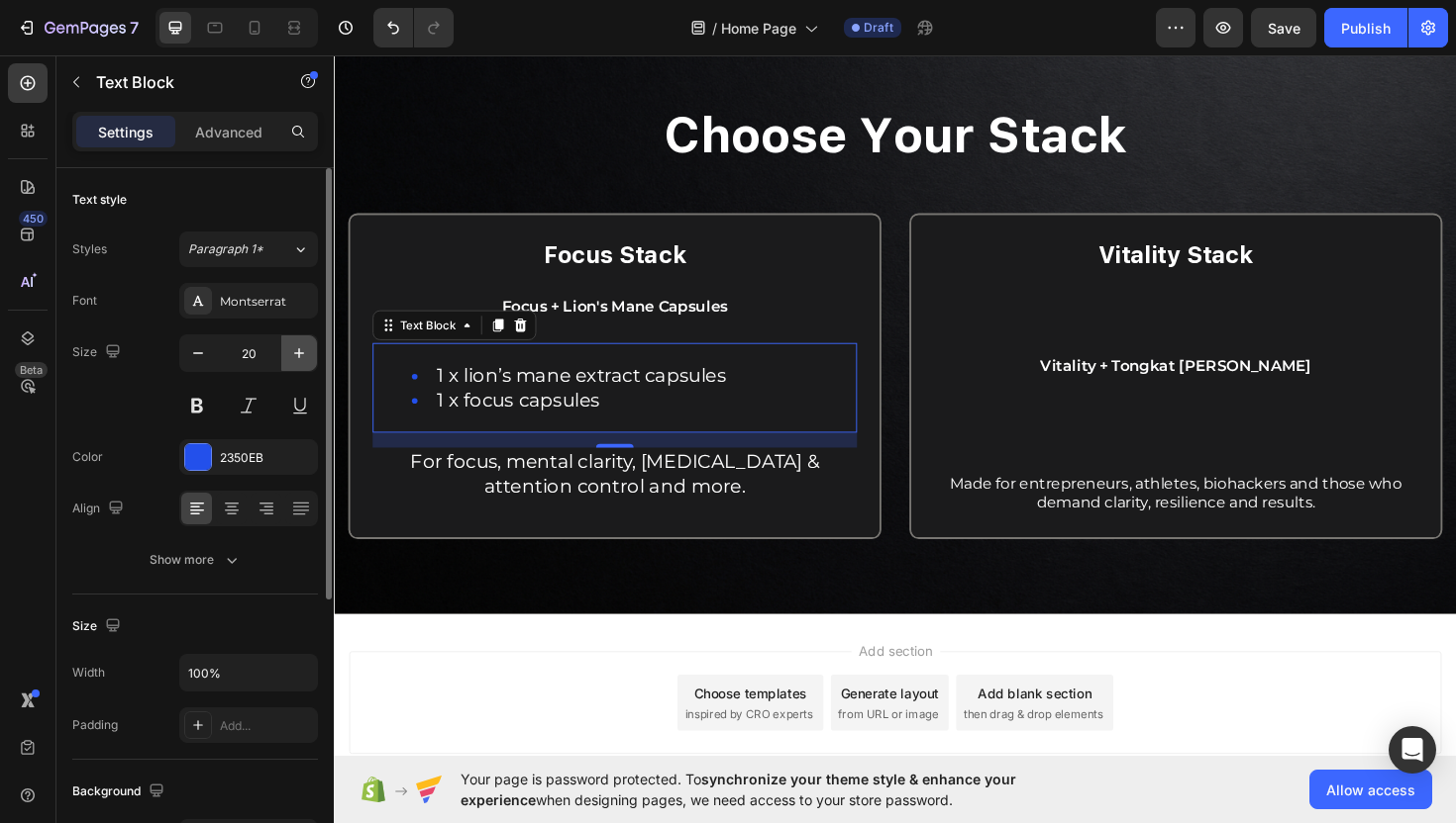
click at [293, 361] on icon "button" at bounding box center [299, 354] width 20 height 20
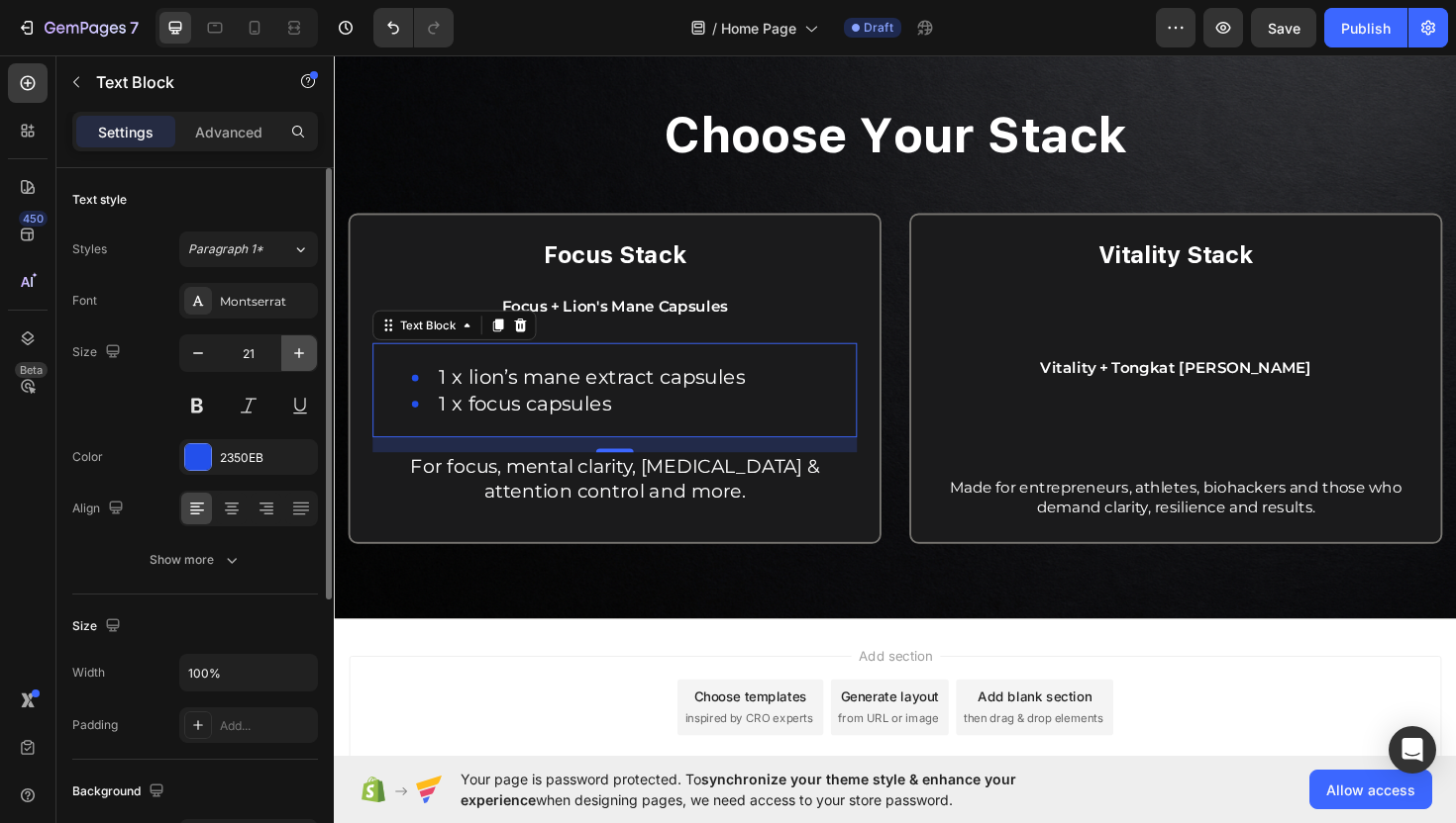
type input "22"
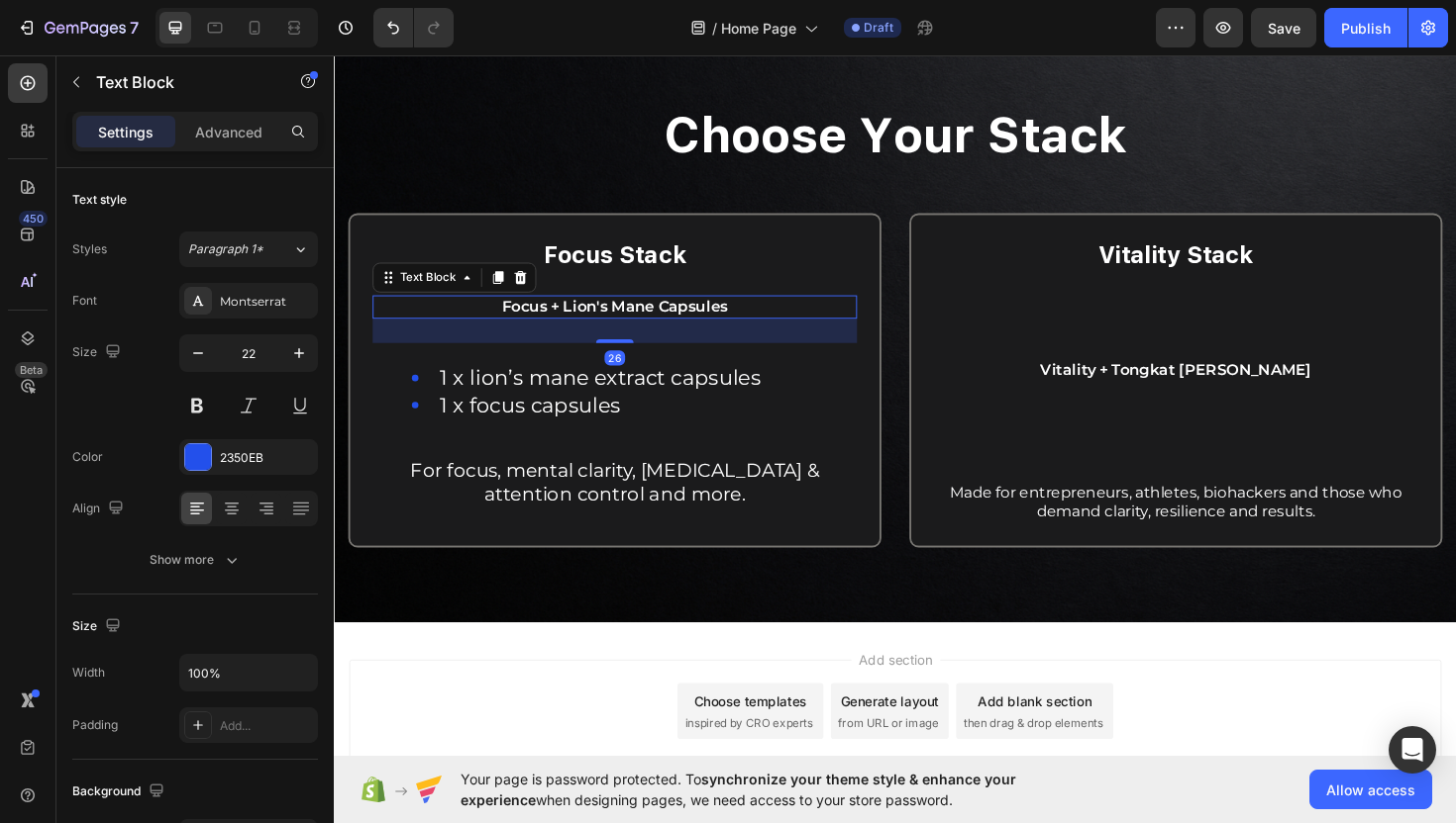
click at [712, 326] on span "Focus + Lion's Mane Capsules" at bounding box center [632, 321] width 239 height 19
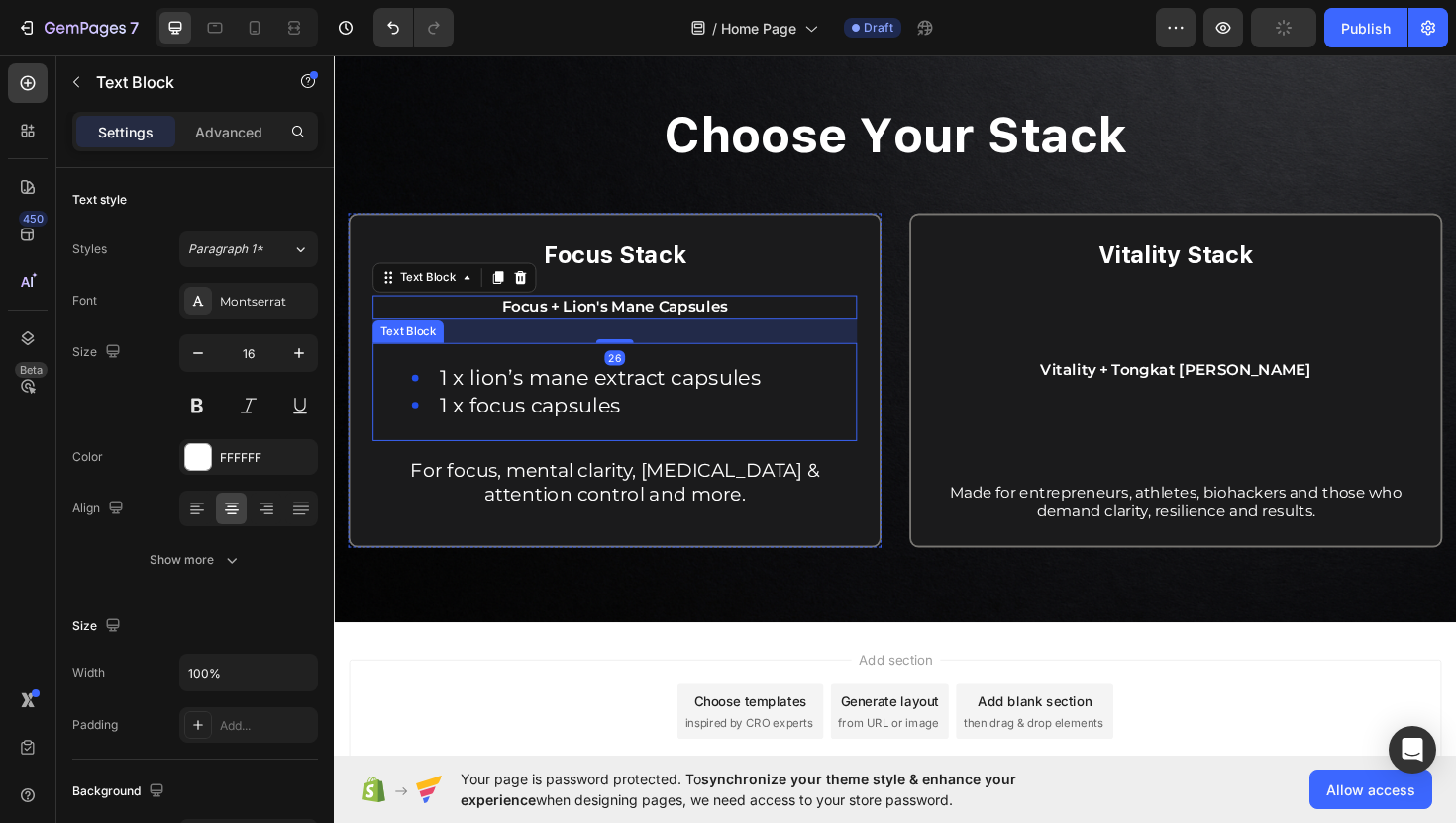
click at [622, 410] on span "1 x lion’s mane extract capsules" at bounding box center [616, 397] width 340 height 27
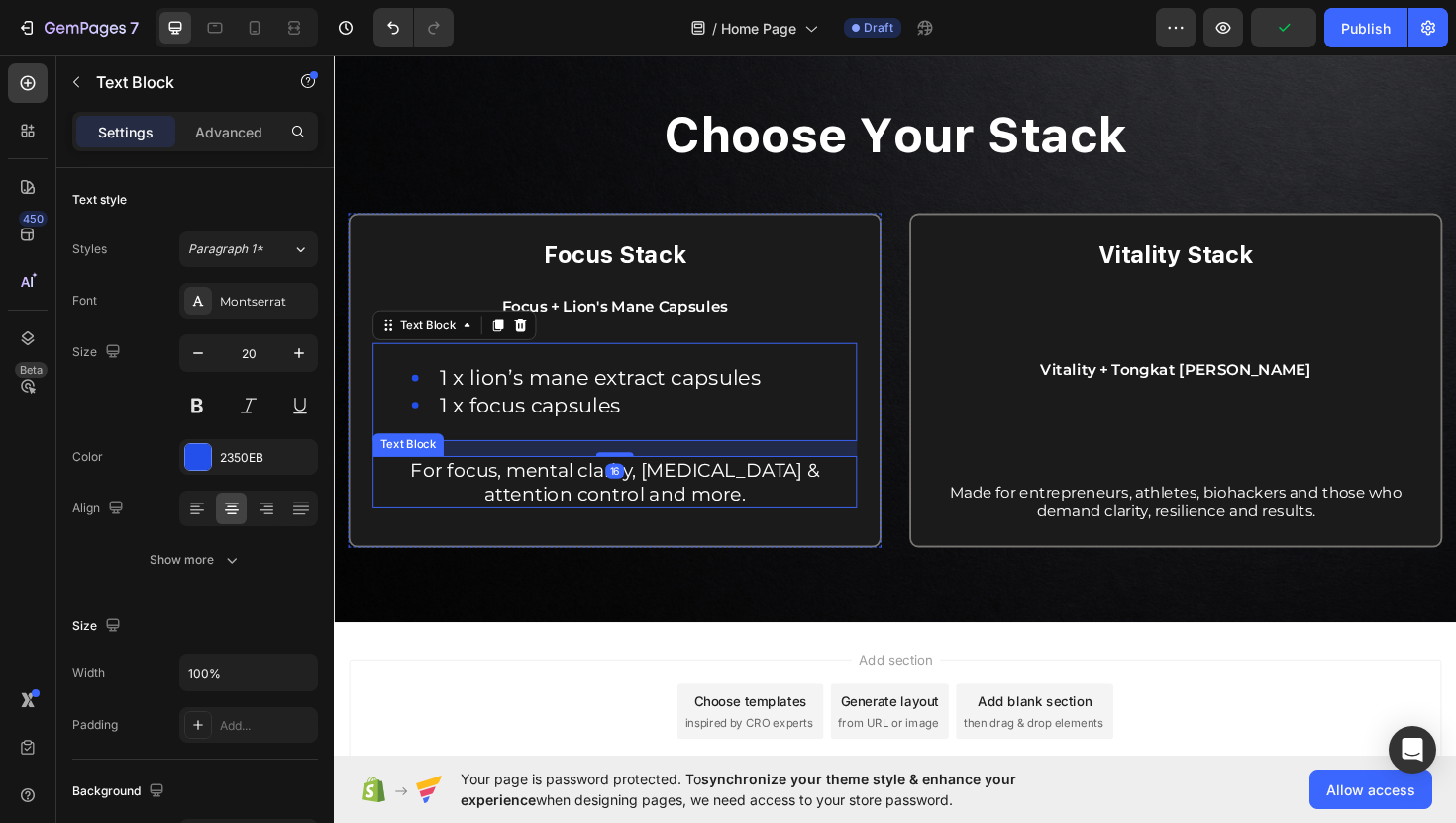
click at [502, 496] on span "For focus, mental clarity, dopamine & attention control and more." at bounding box center [631, 508] width 433 height 50
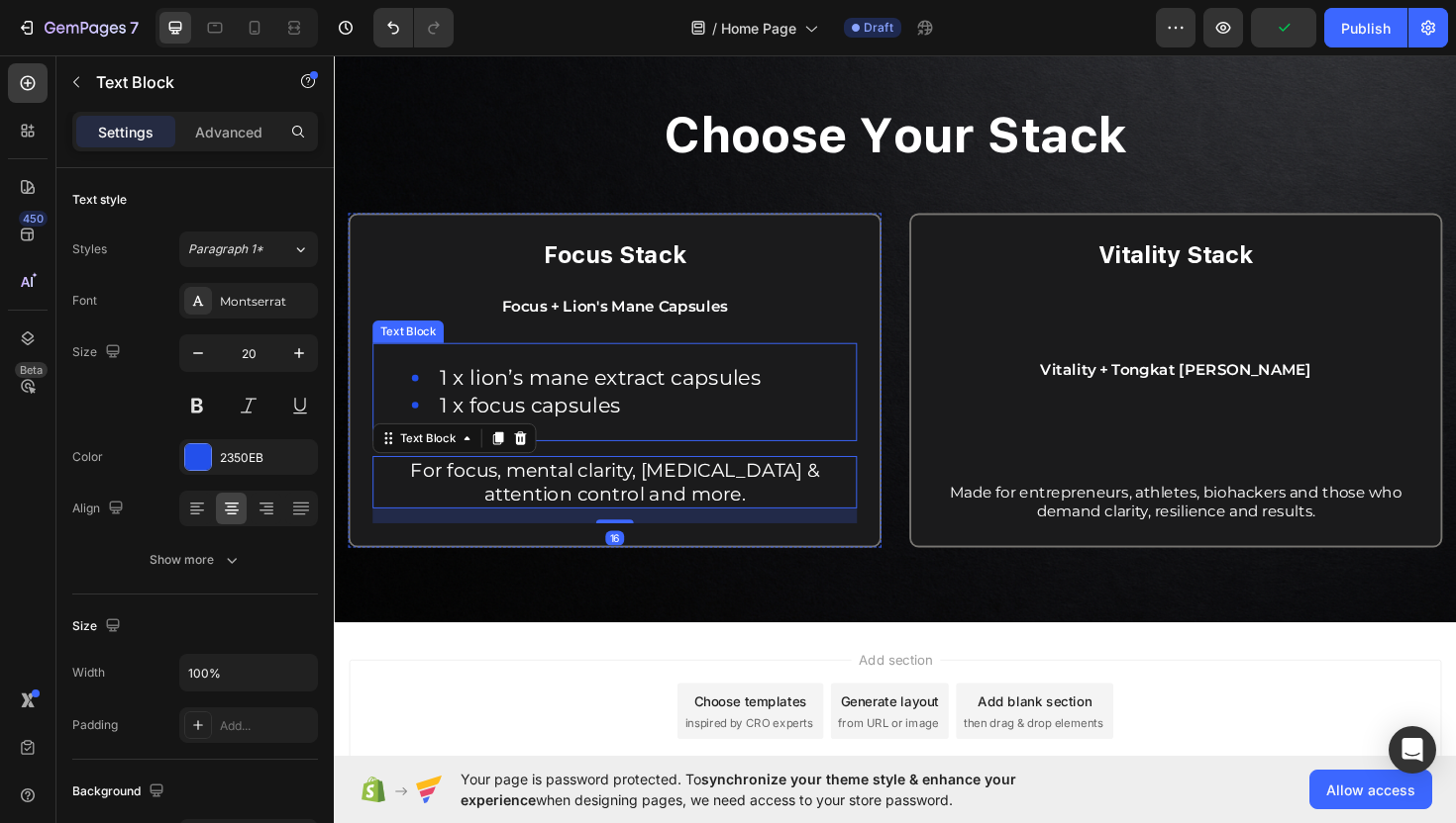
click at [553, 405] on span "1 x lion’s mane extract capsules" at bounding box center [616, 397] width 340 height 27
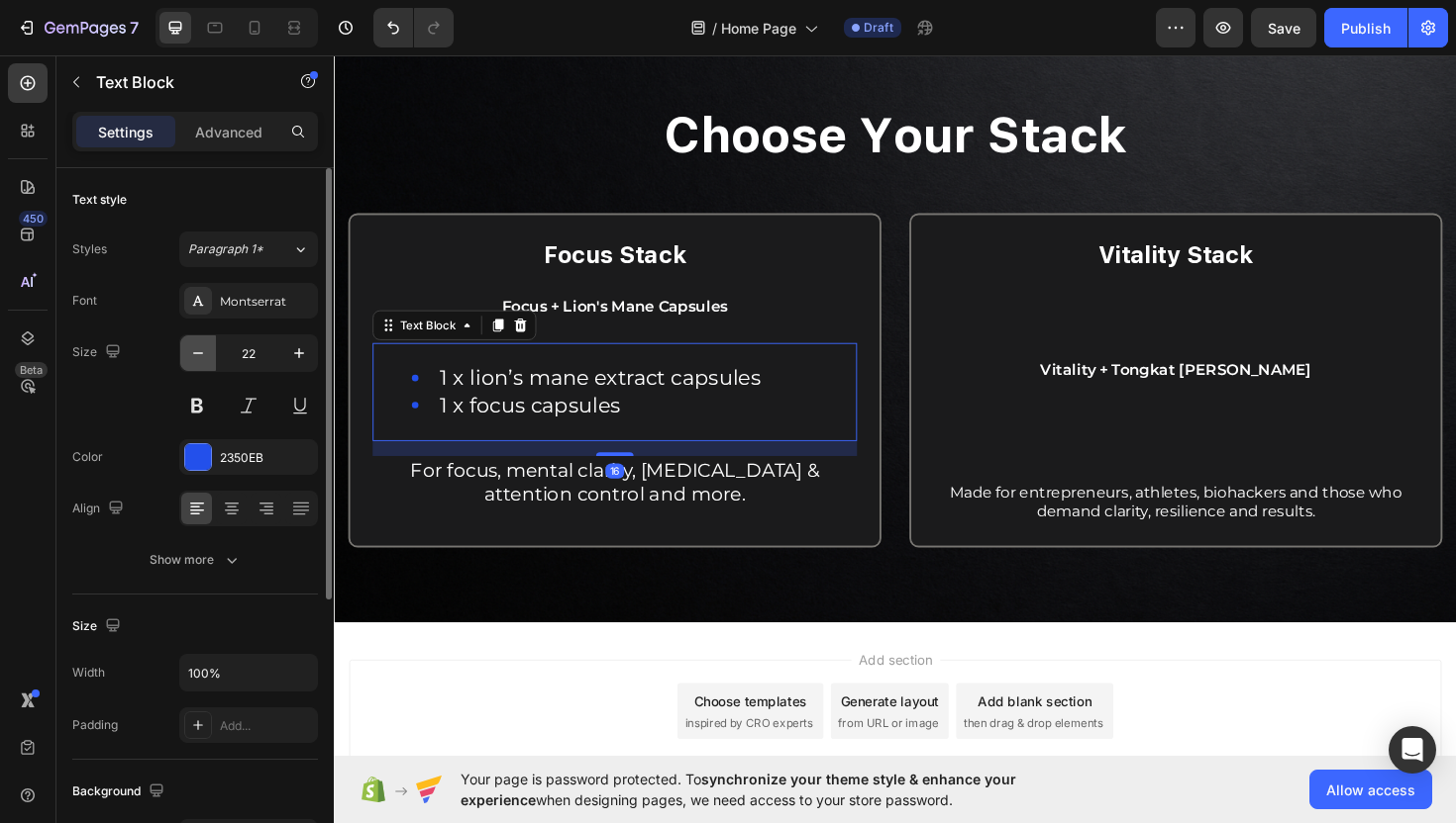
click at [201, 348] on icon "button" at bounding box center [198, 354] width 20 height 20
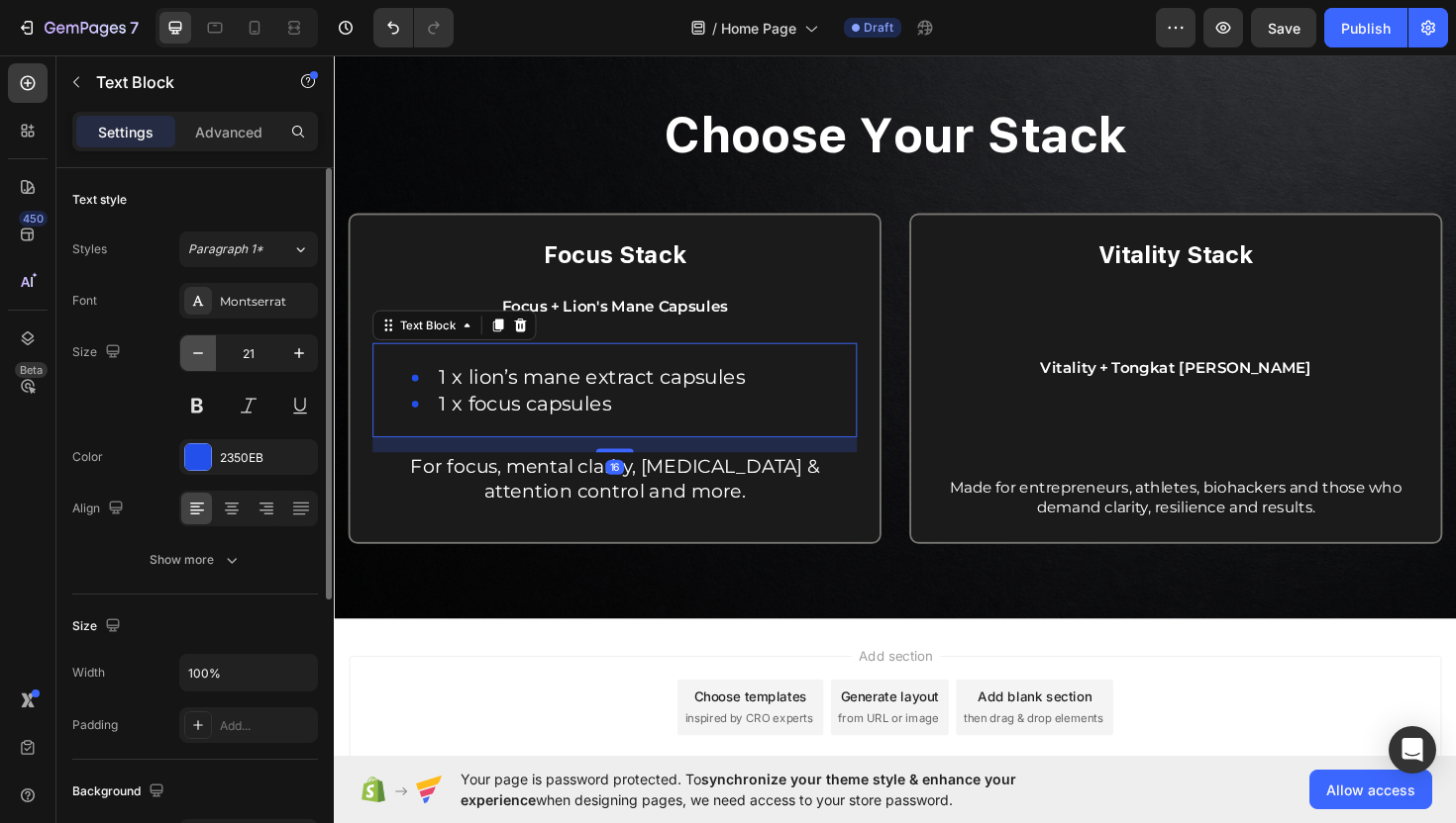
click at [201, 348] on icon "button" at bounding box center [198, 354] width 20 height 20
type input "20"
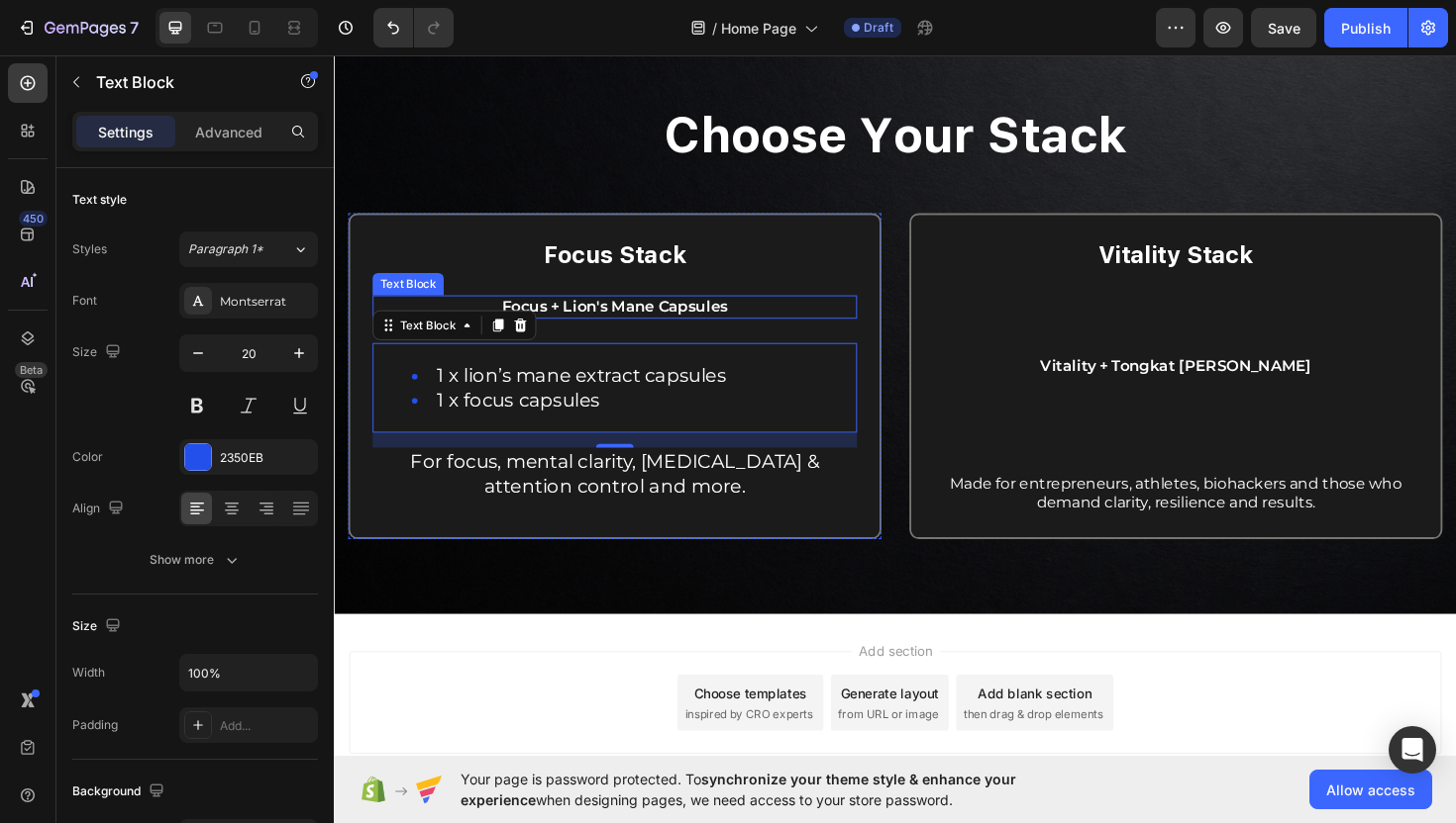
click at [614, 326] on span "Focus + Lion's Mane Capsules" at bounding box center [632, 321] width 239 height 19
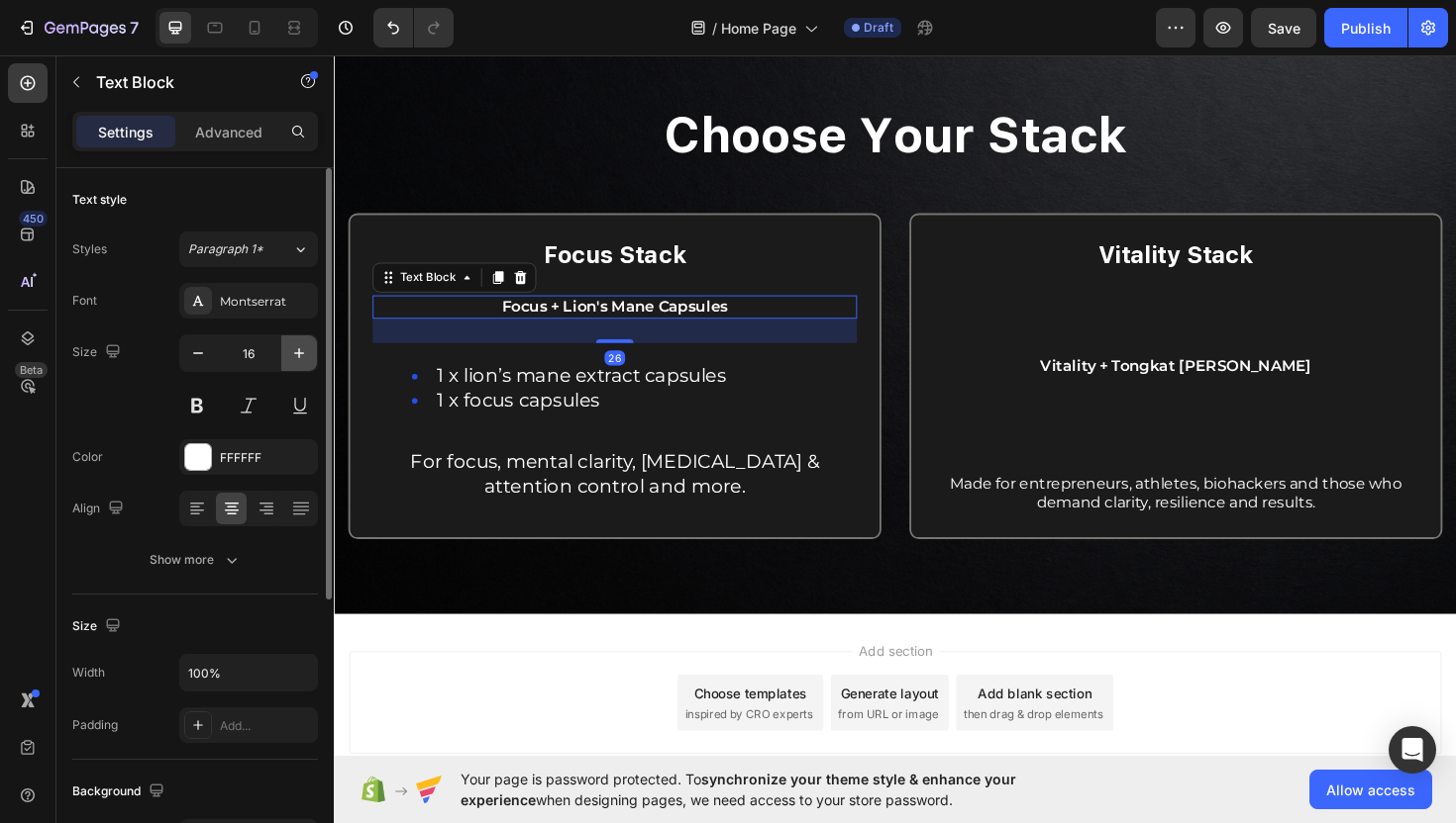
click at [292, 356] on icon "button" at bounding box center [299, 354] width 20 height 20
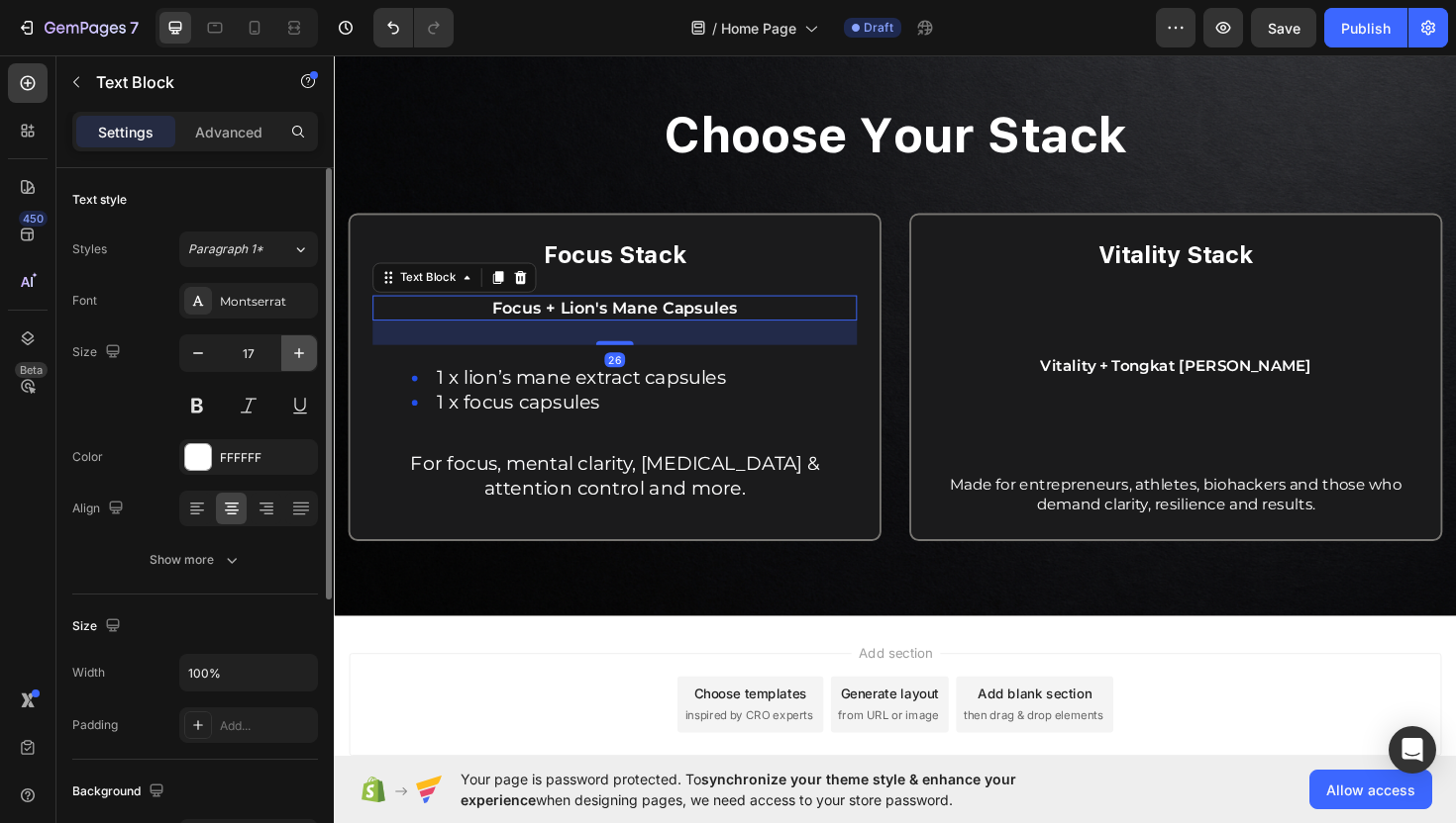
click at [292, 356] on icon "button" at bounding box center [299, 354] width 20 height 20
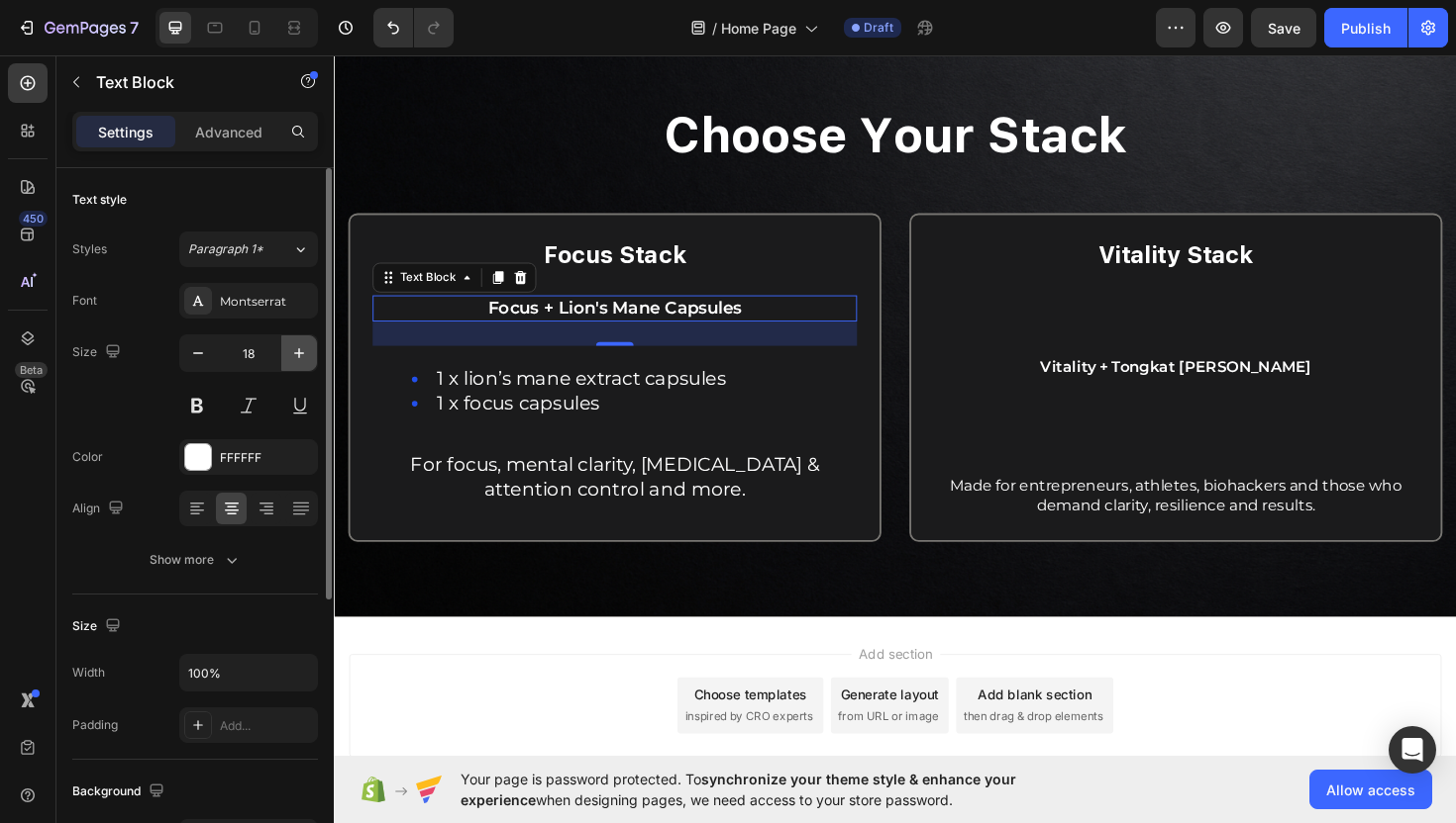
click at [292, 356] on icon "button" at bounding box center [299, 354] width 20 height 20
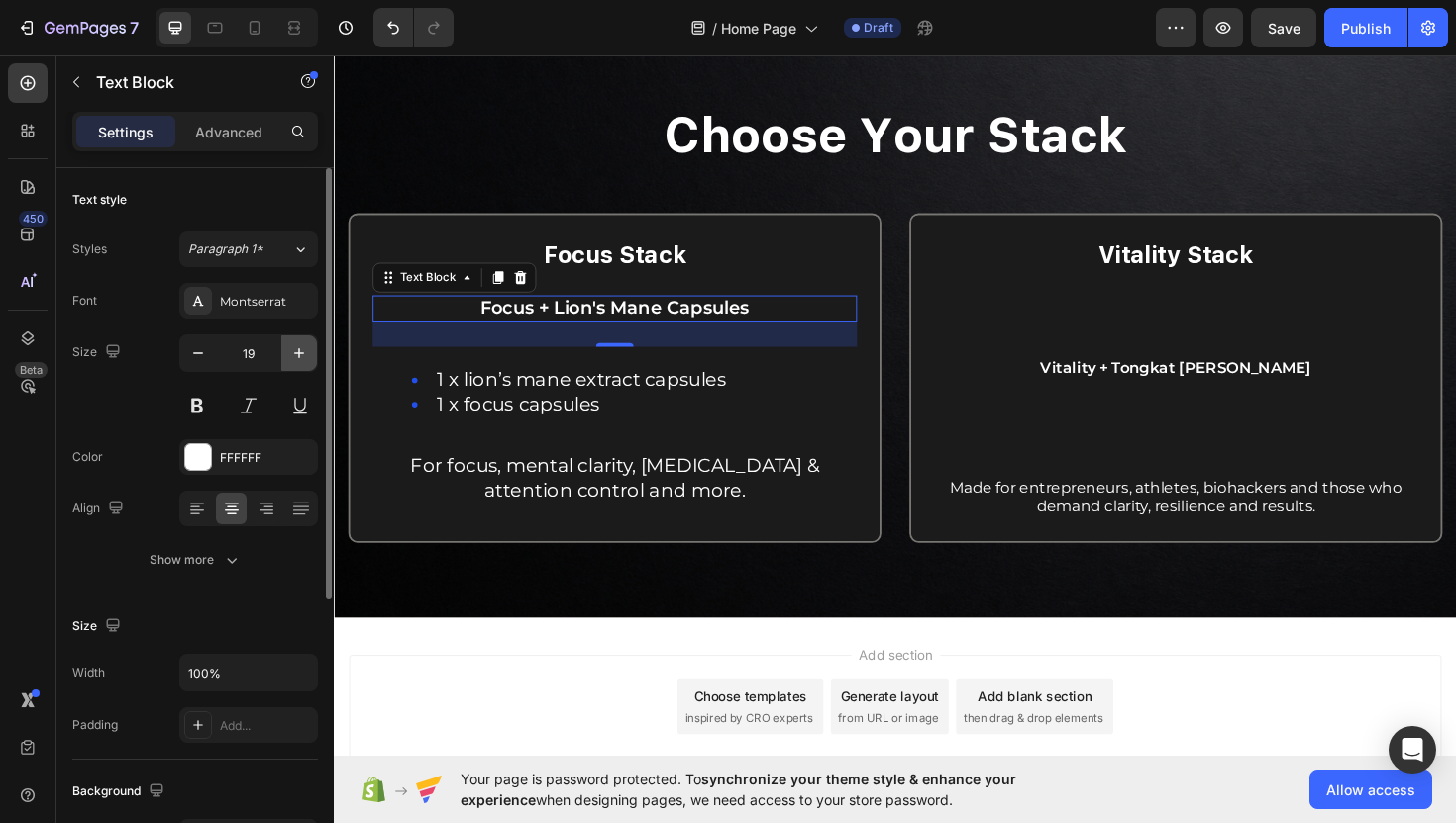
click at [292, 356] on icon "button" at bounding box center [299, 354] width 20 height 20
type input "20"
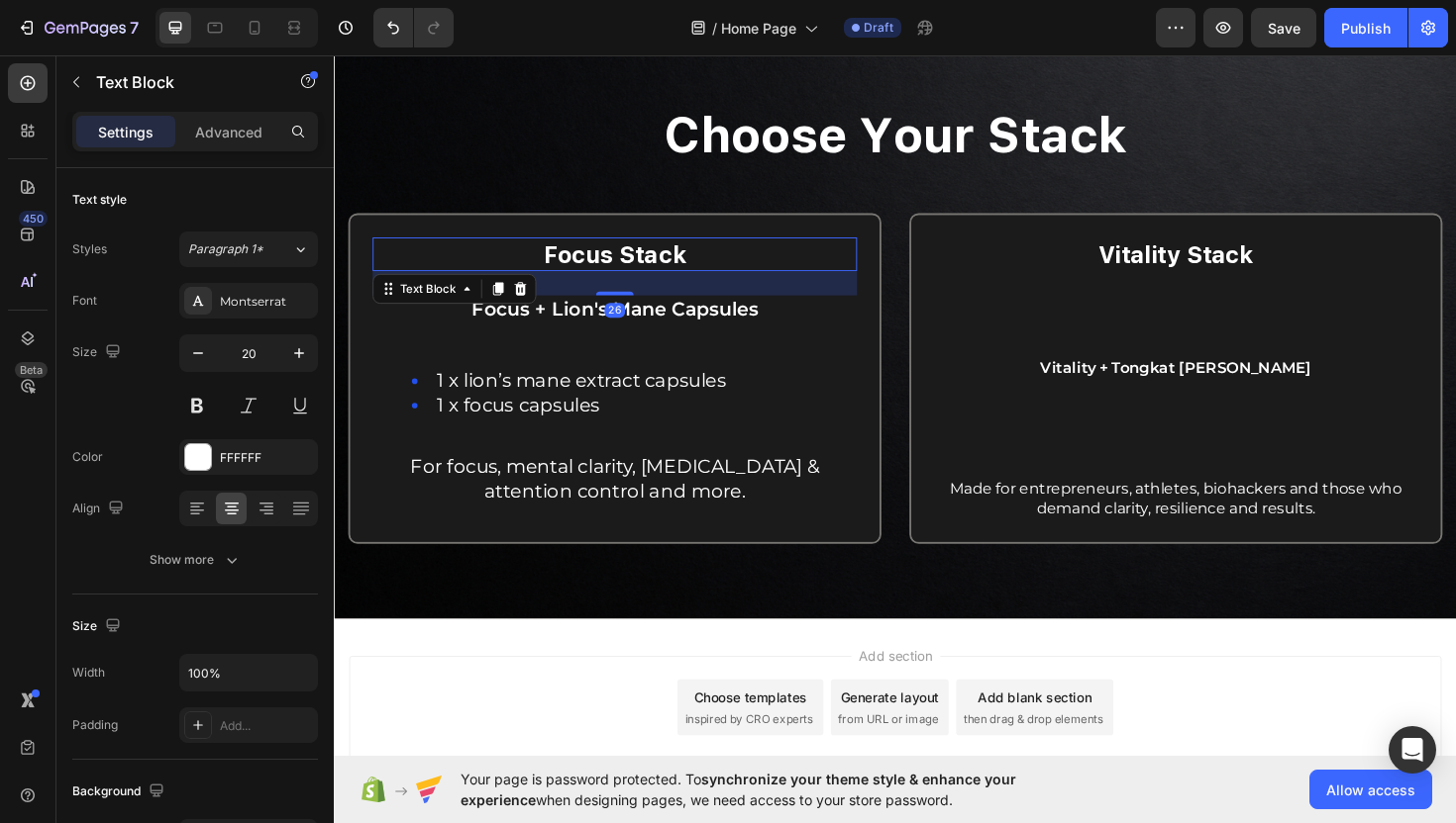
click at [679, 268] on span "Focus Stack" at bounding box center [632, 265] width 151 height 29
click at [303, 347] on icon "button" at bounding box center [299, 354] width 20 height 20
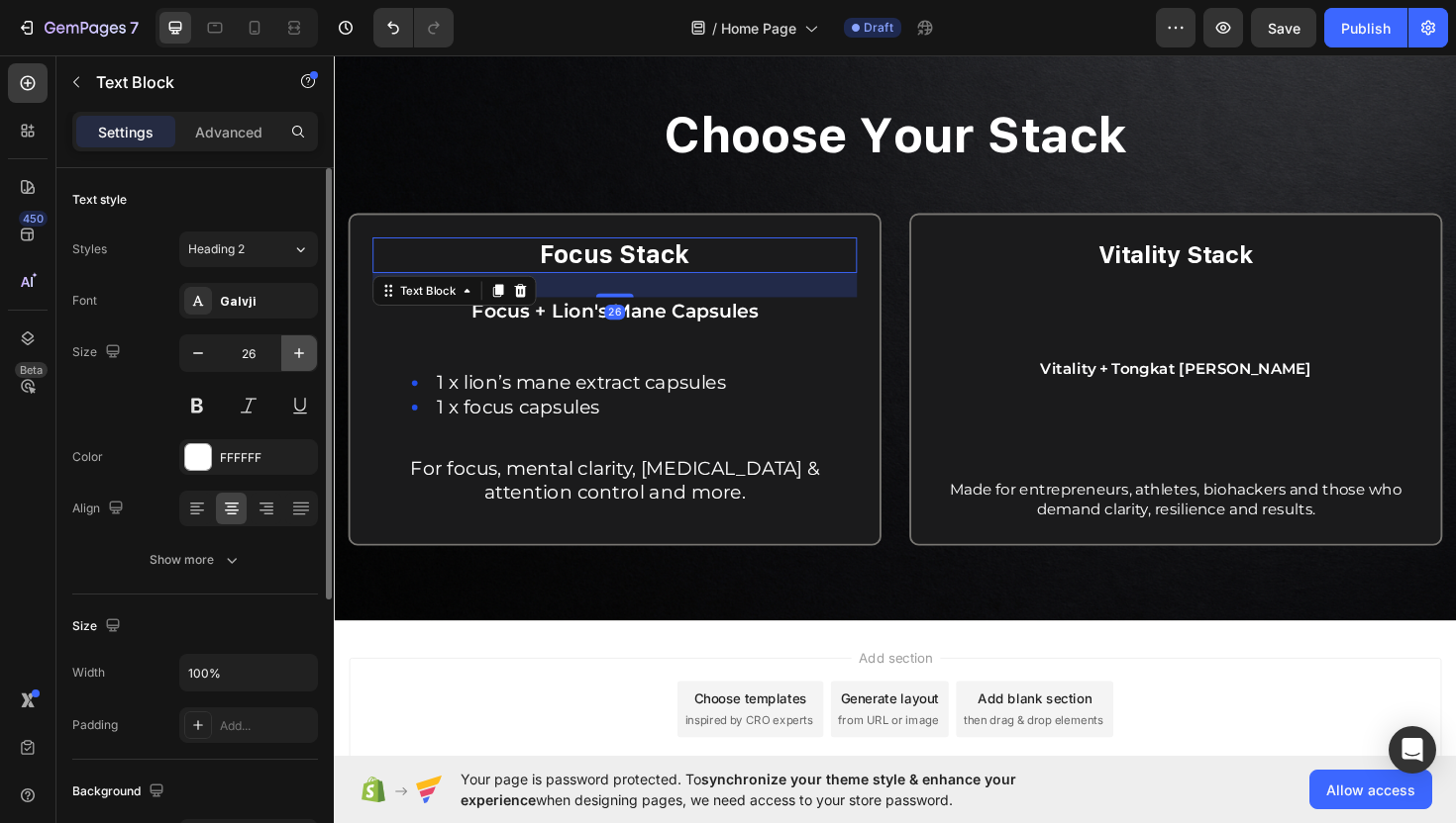
click at [303, 347] on icon "button" at bounding box center [299, 354] width 20 height 20
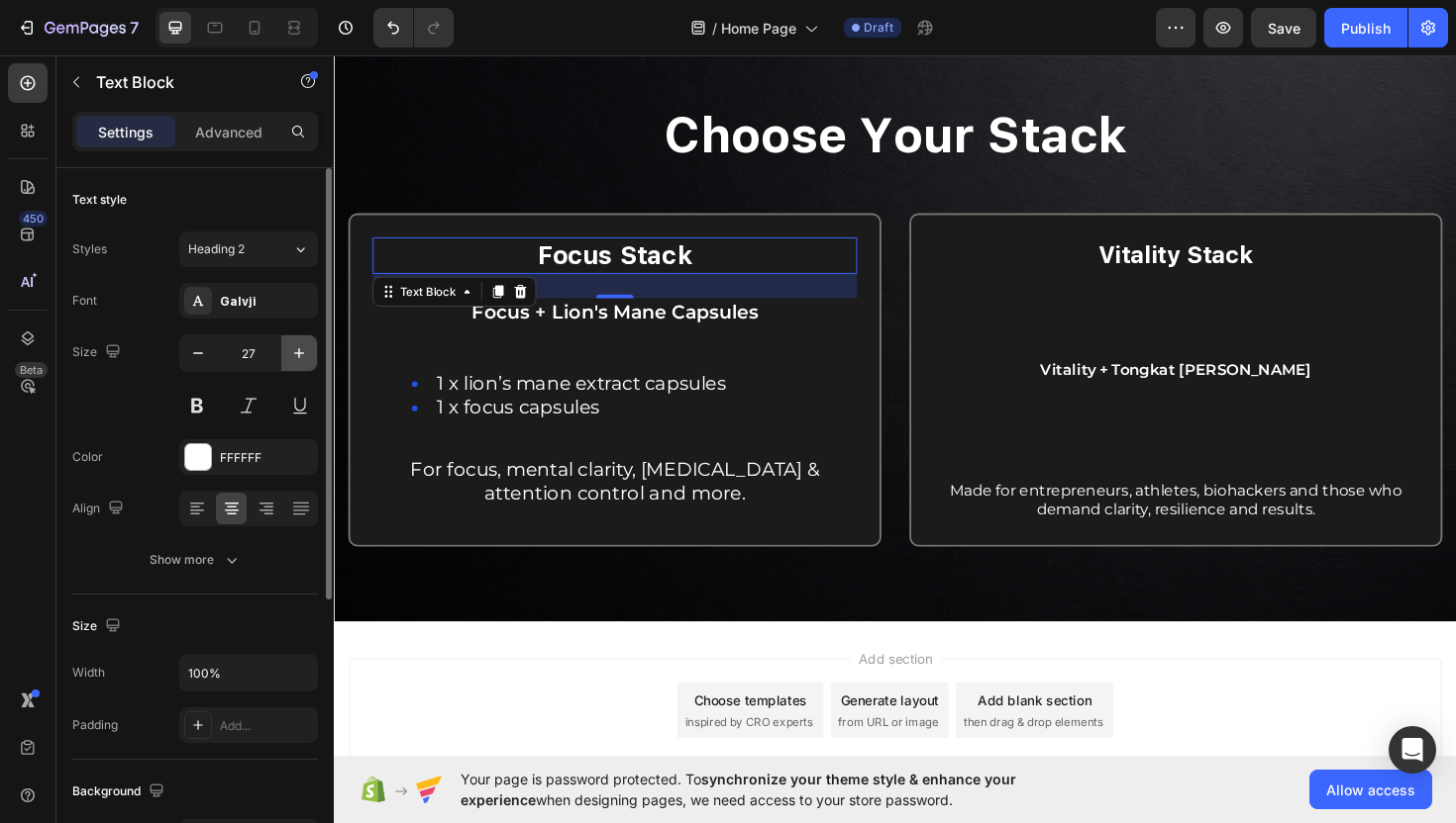
click at [303, 347] on icon "button" at bounding box center [299, 354] width 20 height 20
type input "28"
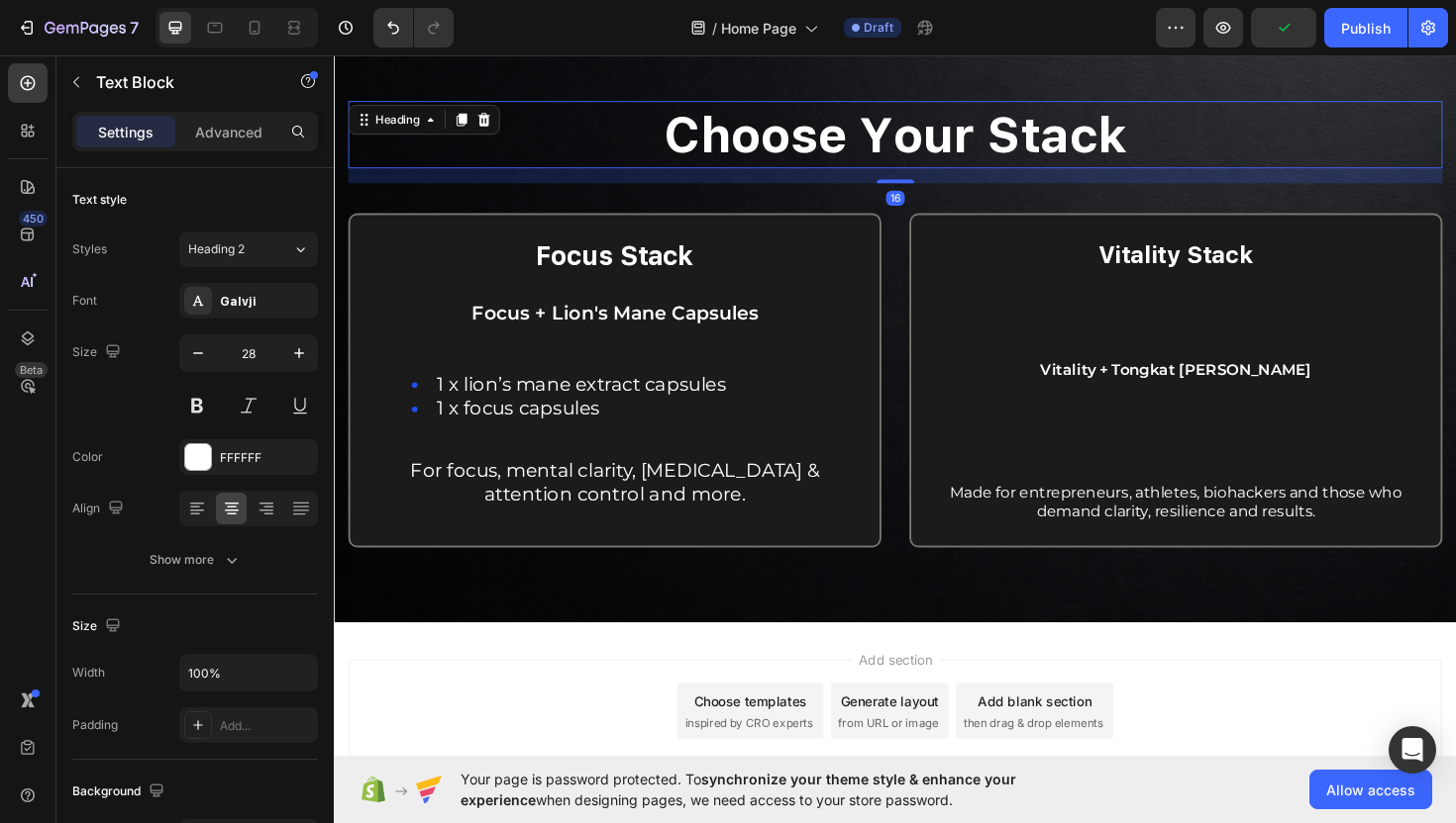
click at [1034, 143] on strong "choose your stack" at bounding box center [928, 139] width 491 height 61
click at [783, 273] on p "Focus Stack" at bounding box center [631, 268] width 509 height 36
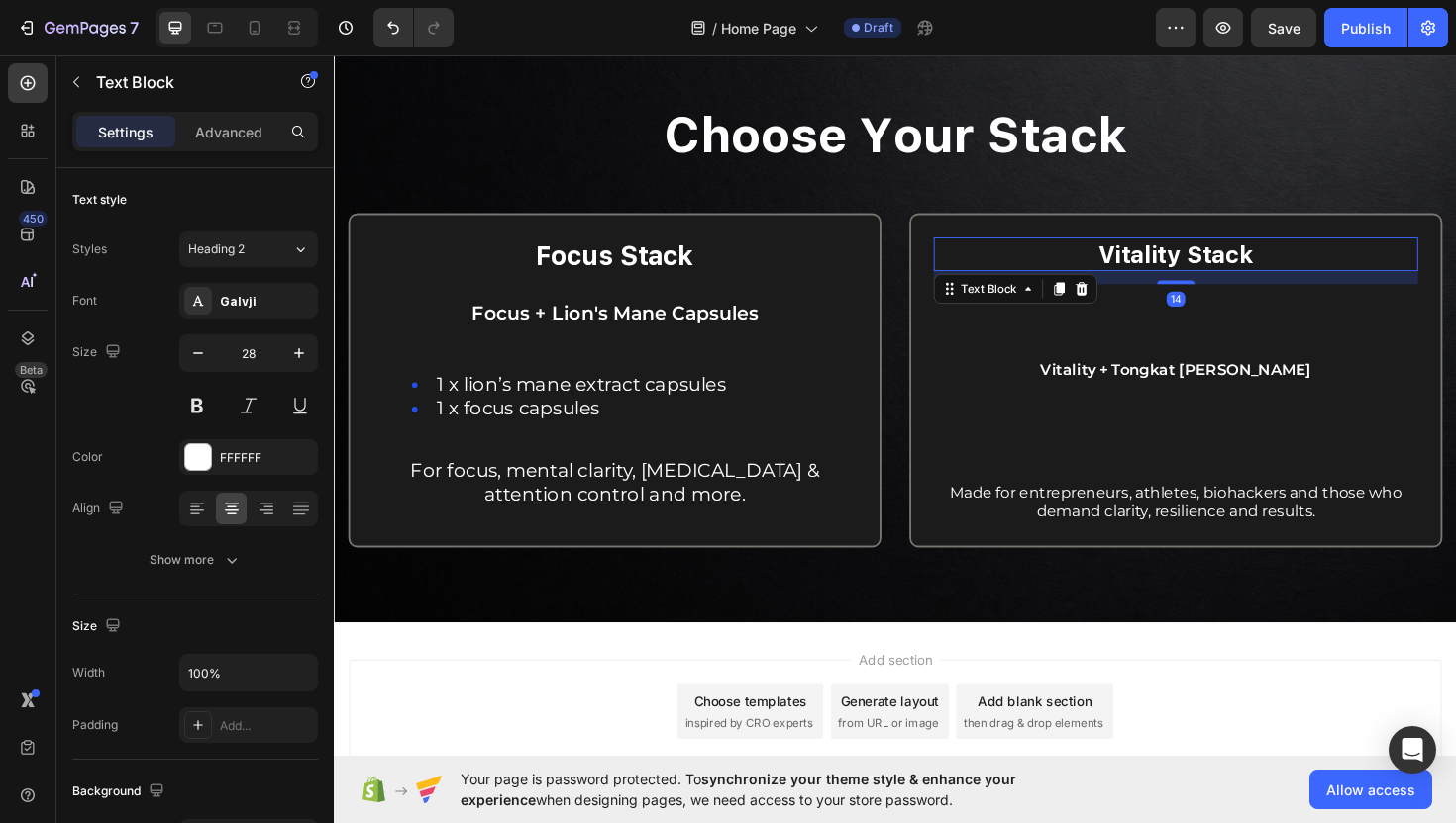
click at [1159, 278] on span "Vitality Stack" at bounding box center [1224, 265] width 164 height 29
click at [572, 277] on span "Focus Stack" at bounding box center [632, 267] width 167 height 33
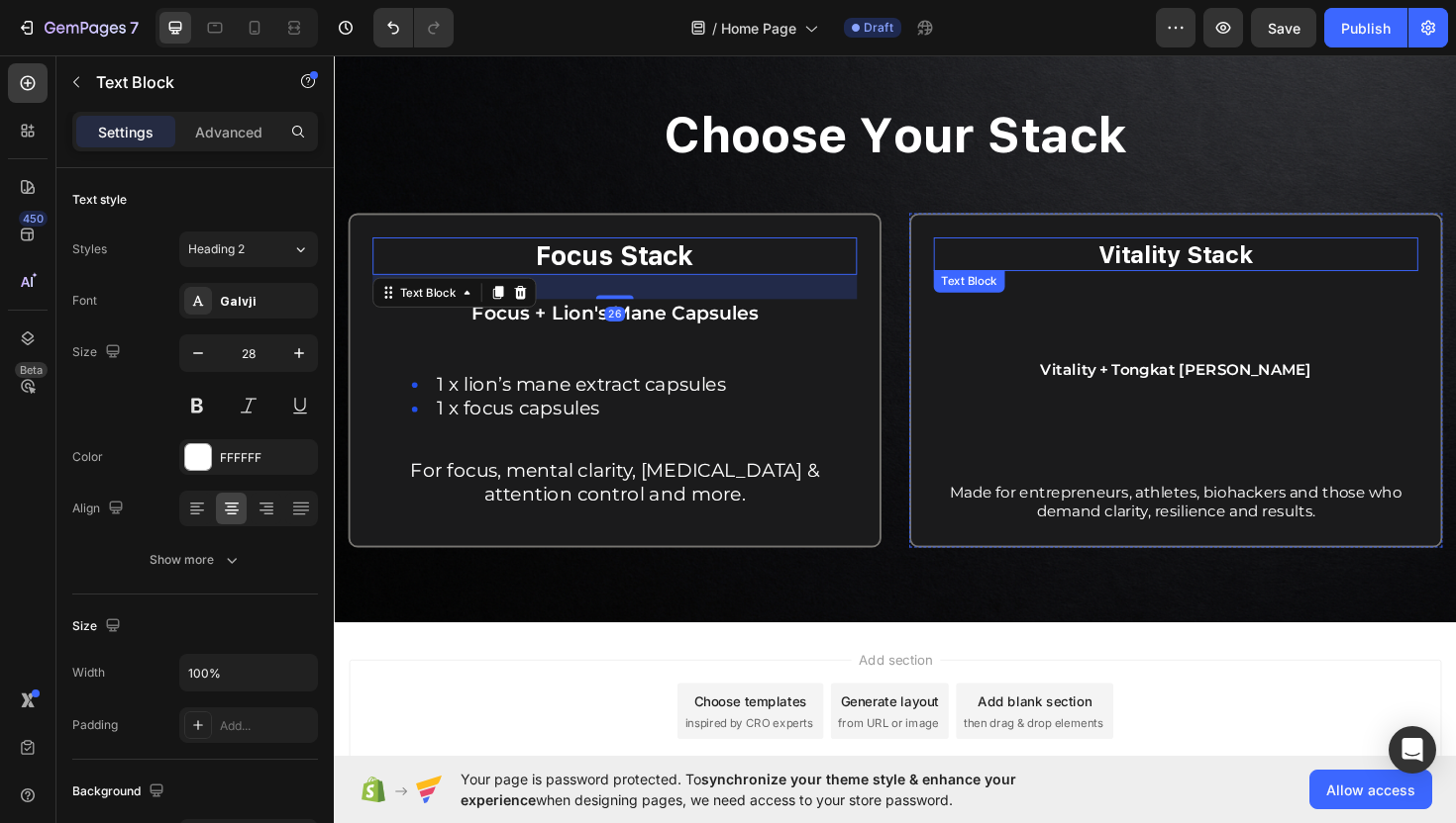
click at [1128, 267] on p "Vitality Stack" at bounding box center [1225, 266] width 509 height 33
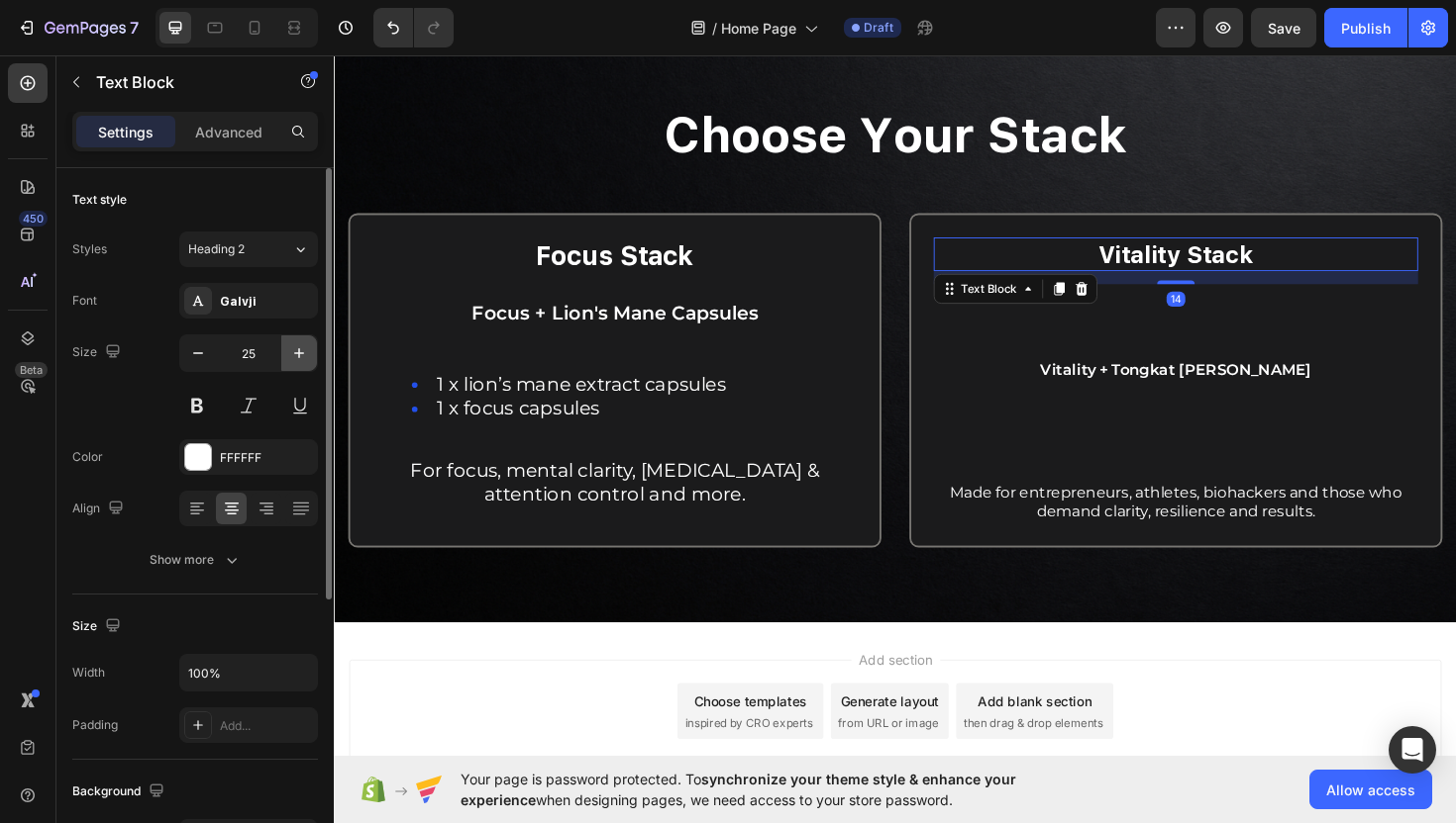
click at [300, 342] on button "button" at bounding box center [299, 354] width 36 height 36
click at [195, 358] on icon "button" at bounding box center [198, 354] width 20 height 20
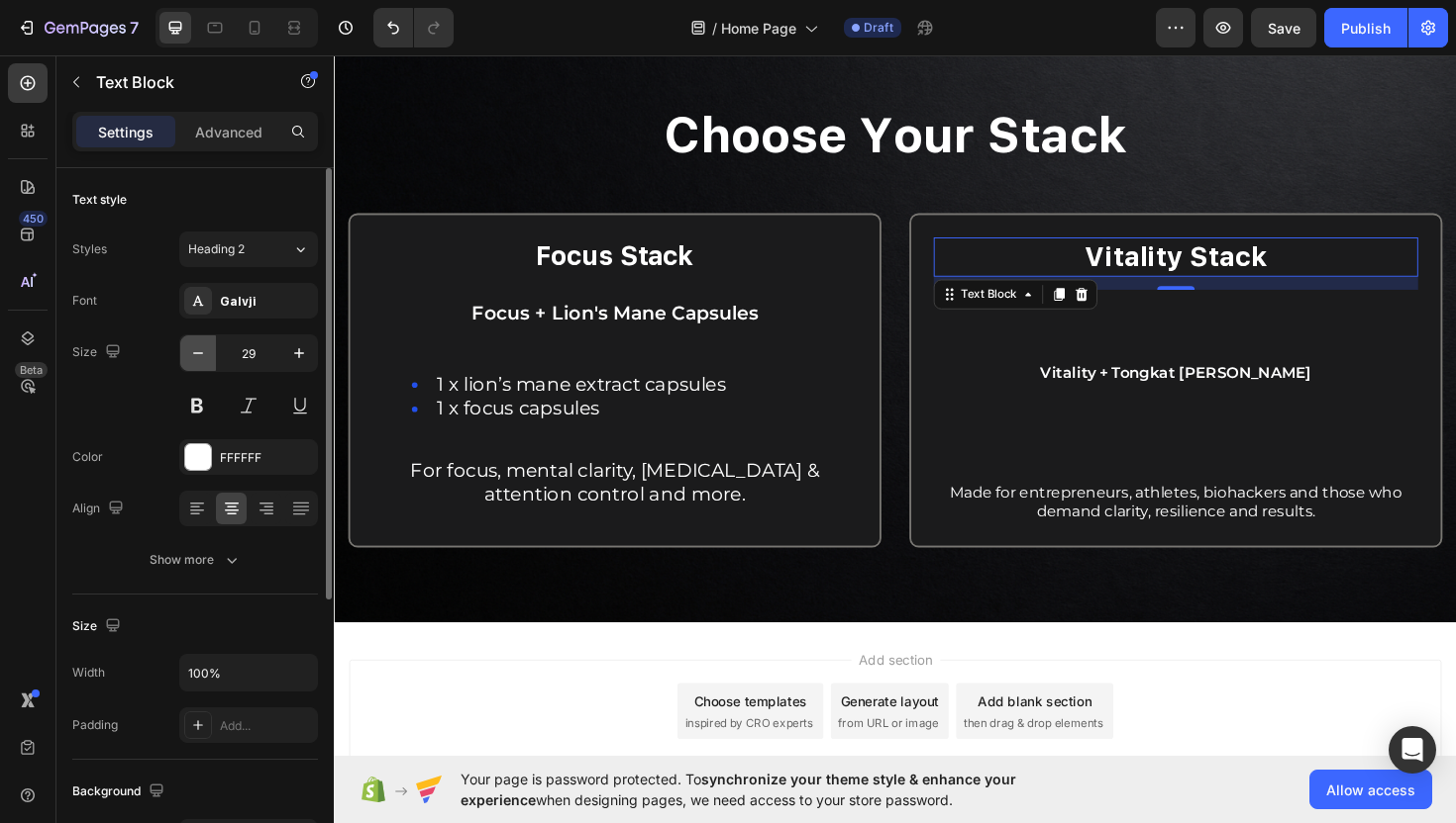
type input "28"
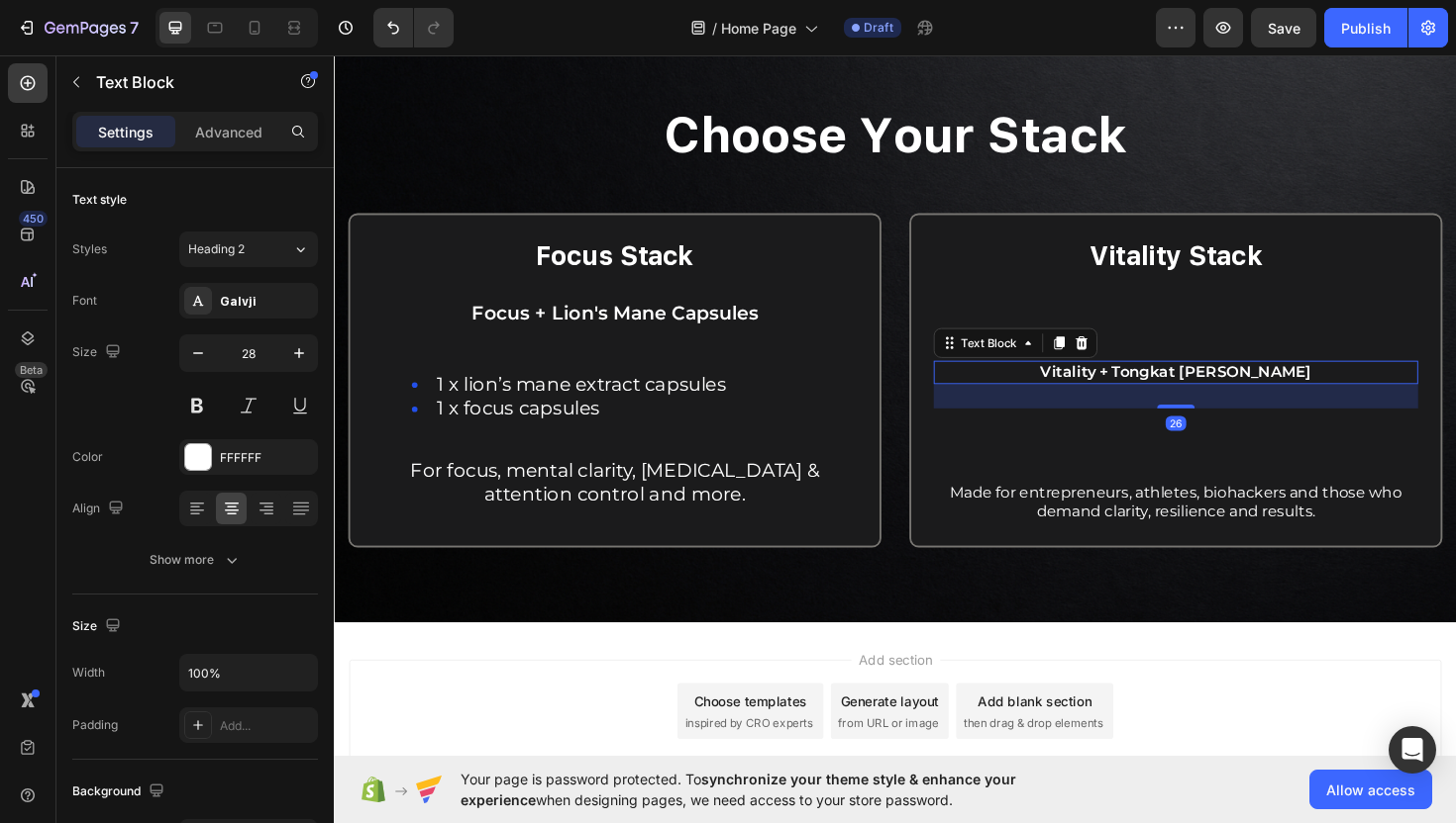
click at [1119, 398] on span "Vitality + Tongkat Ali Capsules" at bounding box center [1224, 390] width 287 height 19
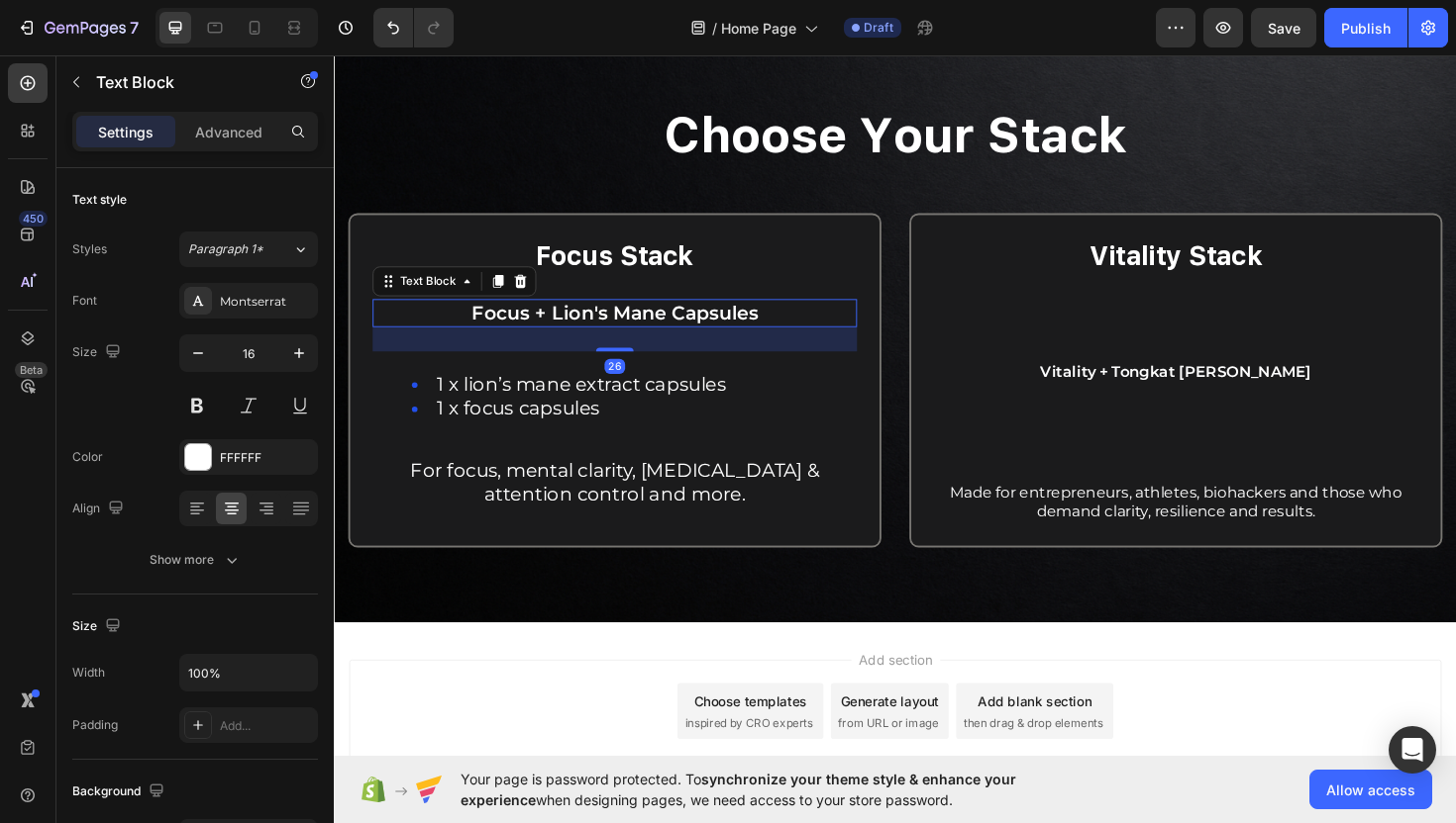
click at [748, 334] on span "Focus + Lion's Mane Capsules" at bounding box center [631, 329] width 303 height 24
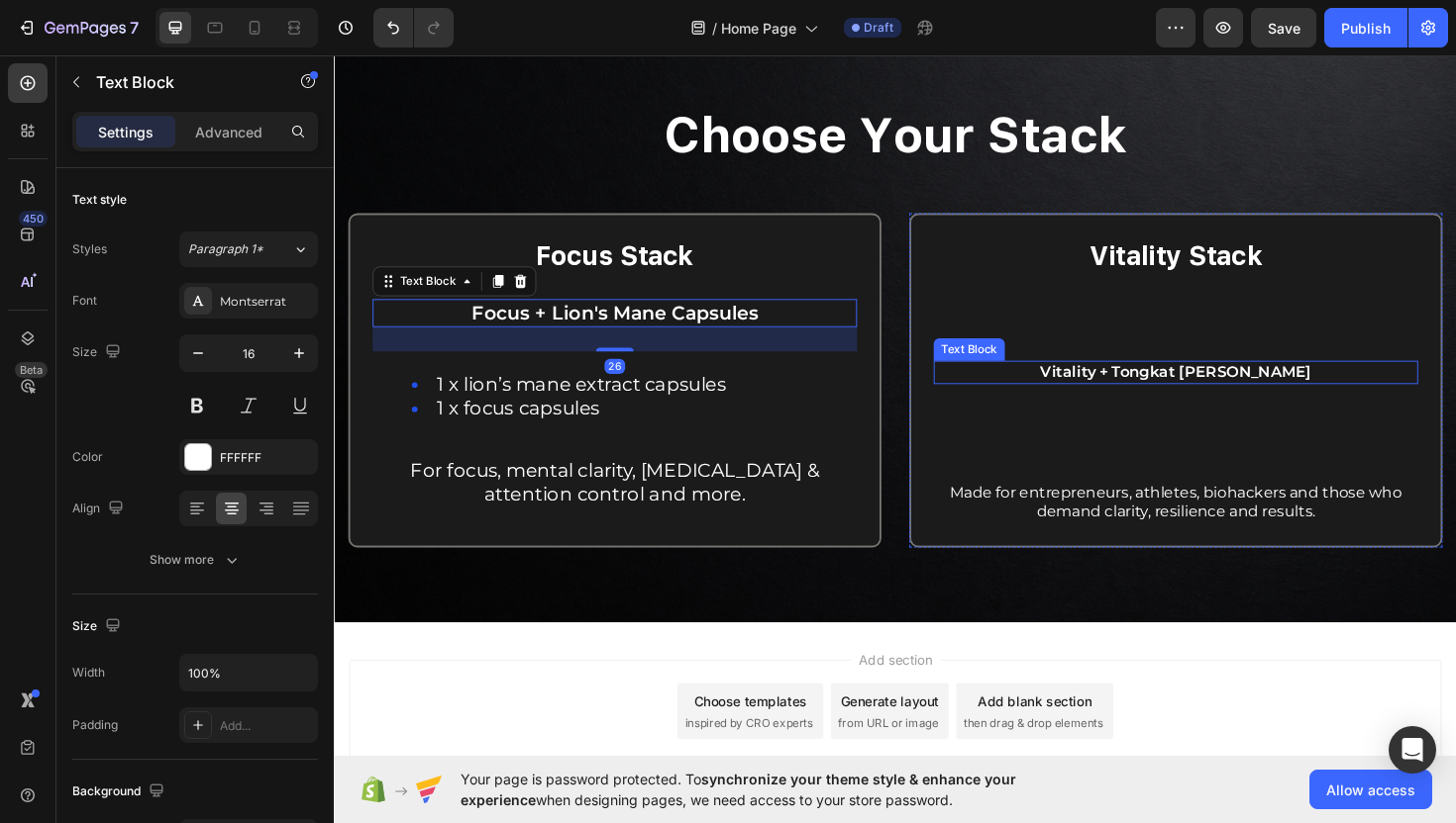
click at [1117, 391] on span "Vitality + Tongkat Ali Capsules" at bounding box center [1224, 390] width 287 height 19
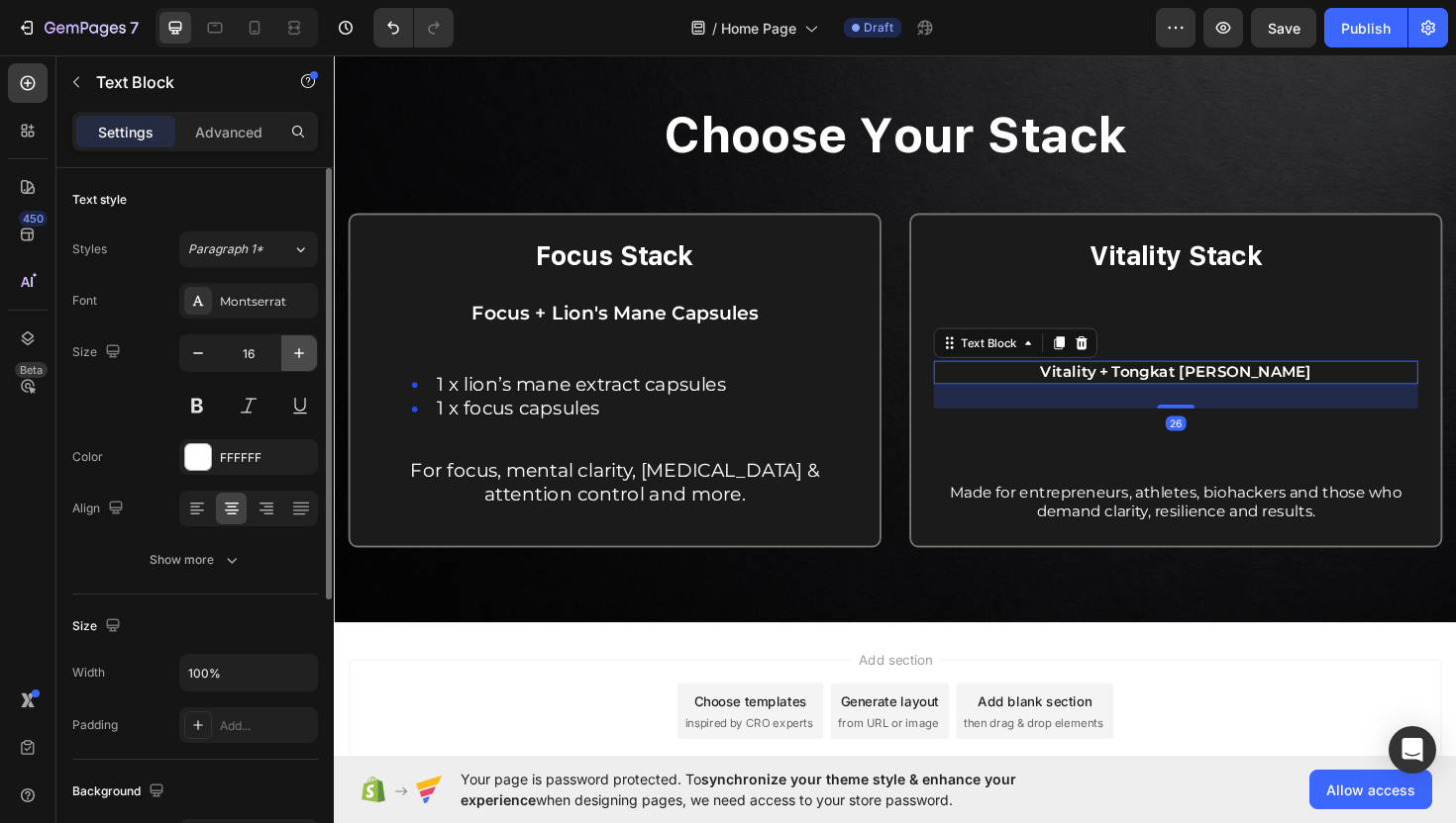
click at [306, 355] on icon "button" at bounding box center [299, 354] width 20 height 20
type input "20"
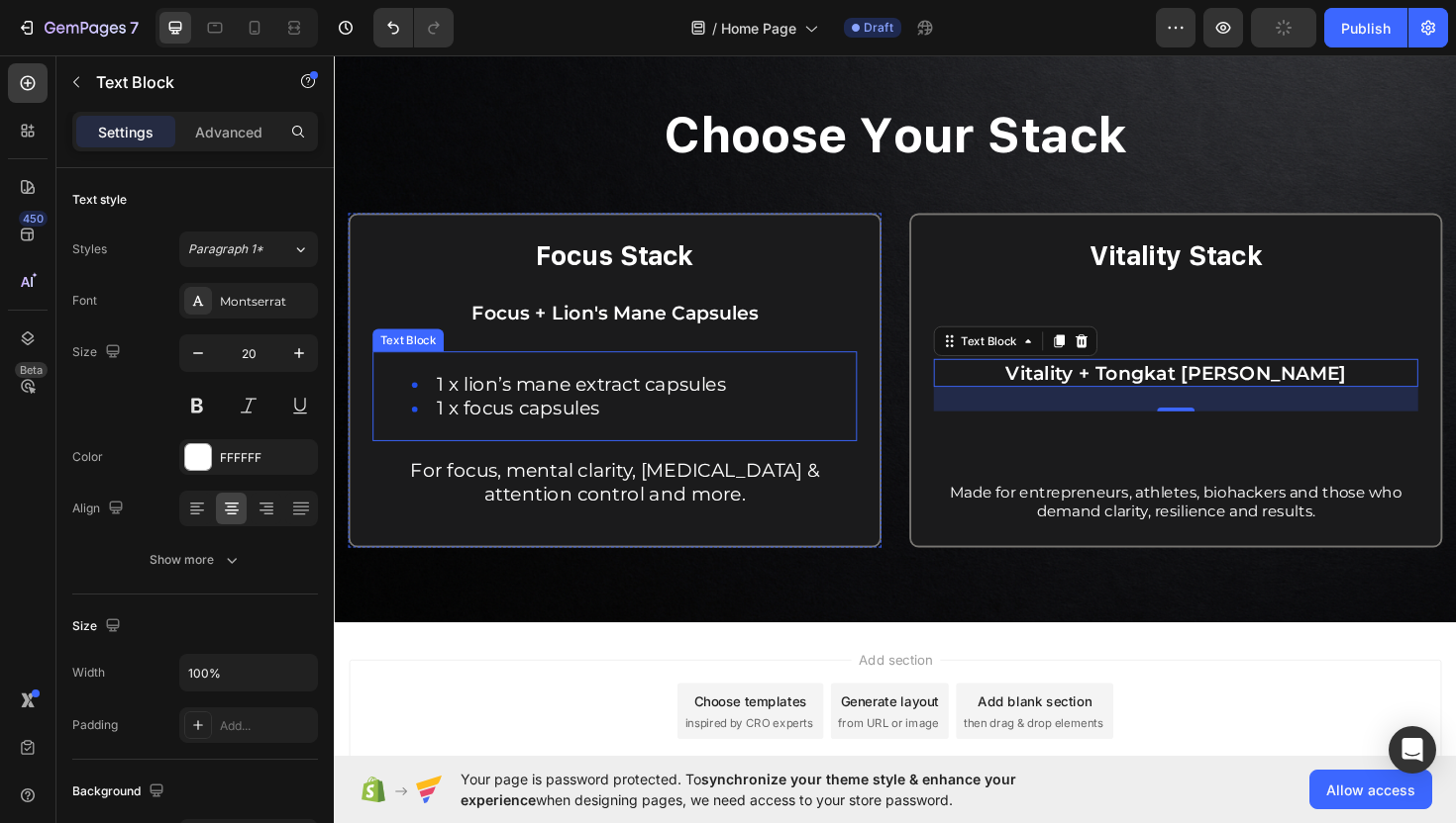
click at [668, 418] on li "1 x focus capsules" at bounding box center [650, 429] width 469 height 26
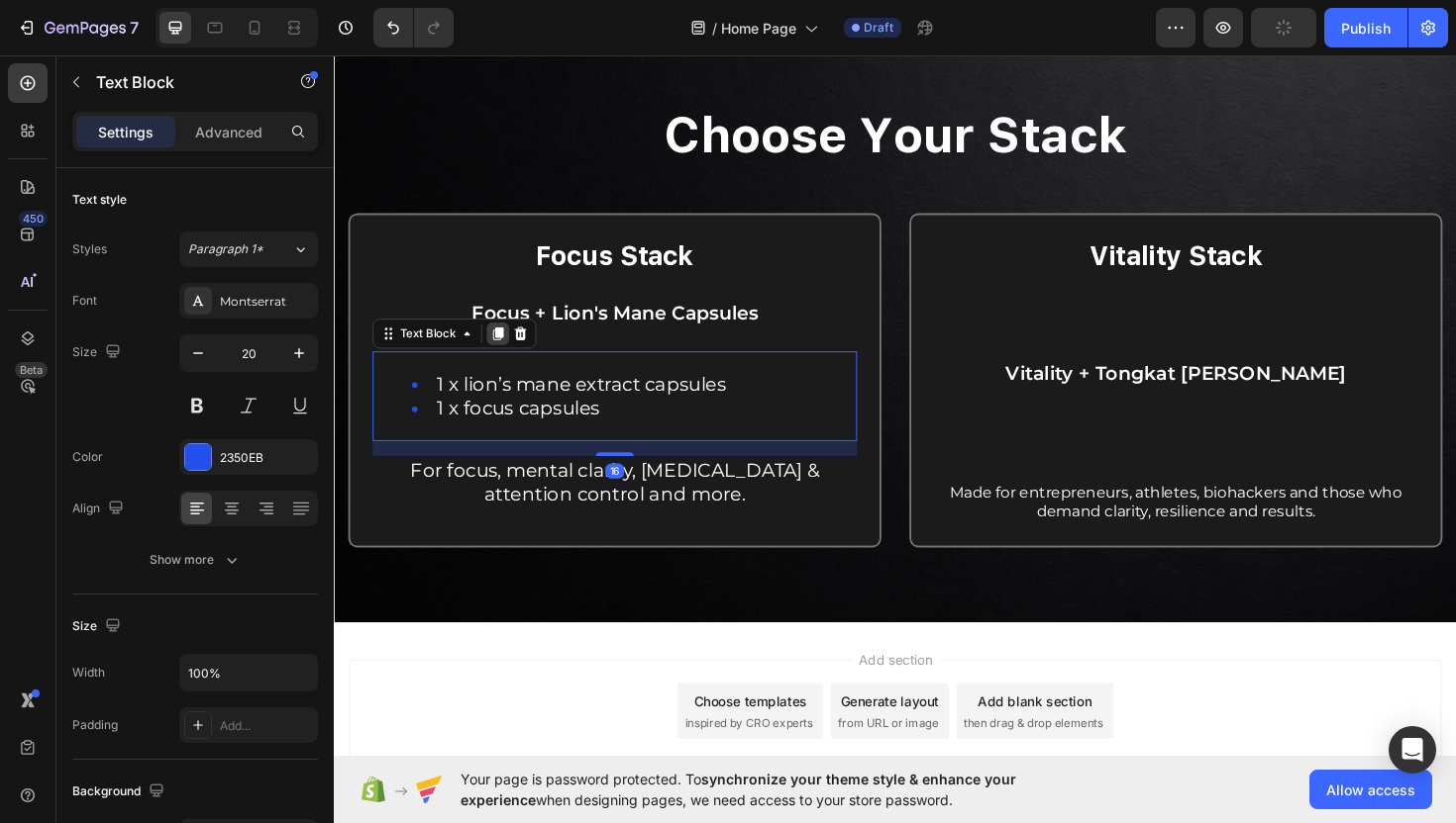
click at [503, 346] on icon at bounding box center [507, 351] width 16 height 16
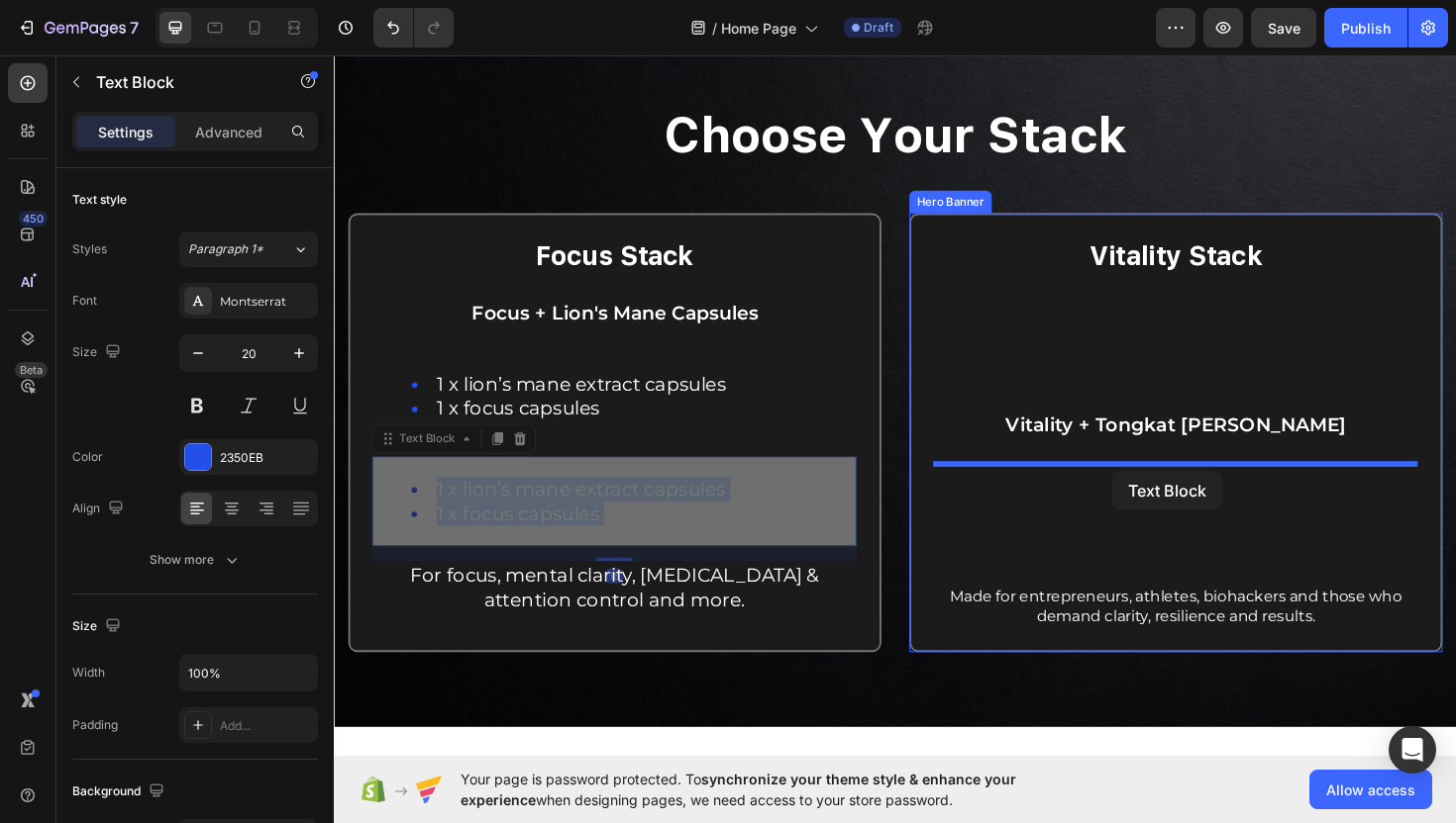
drag, startPoint x: 481, startPoint y: 507, endPoint x: 1158, endPoint y: 496, distance: 677.1
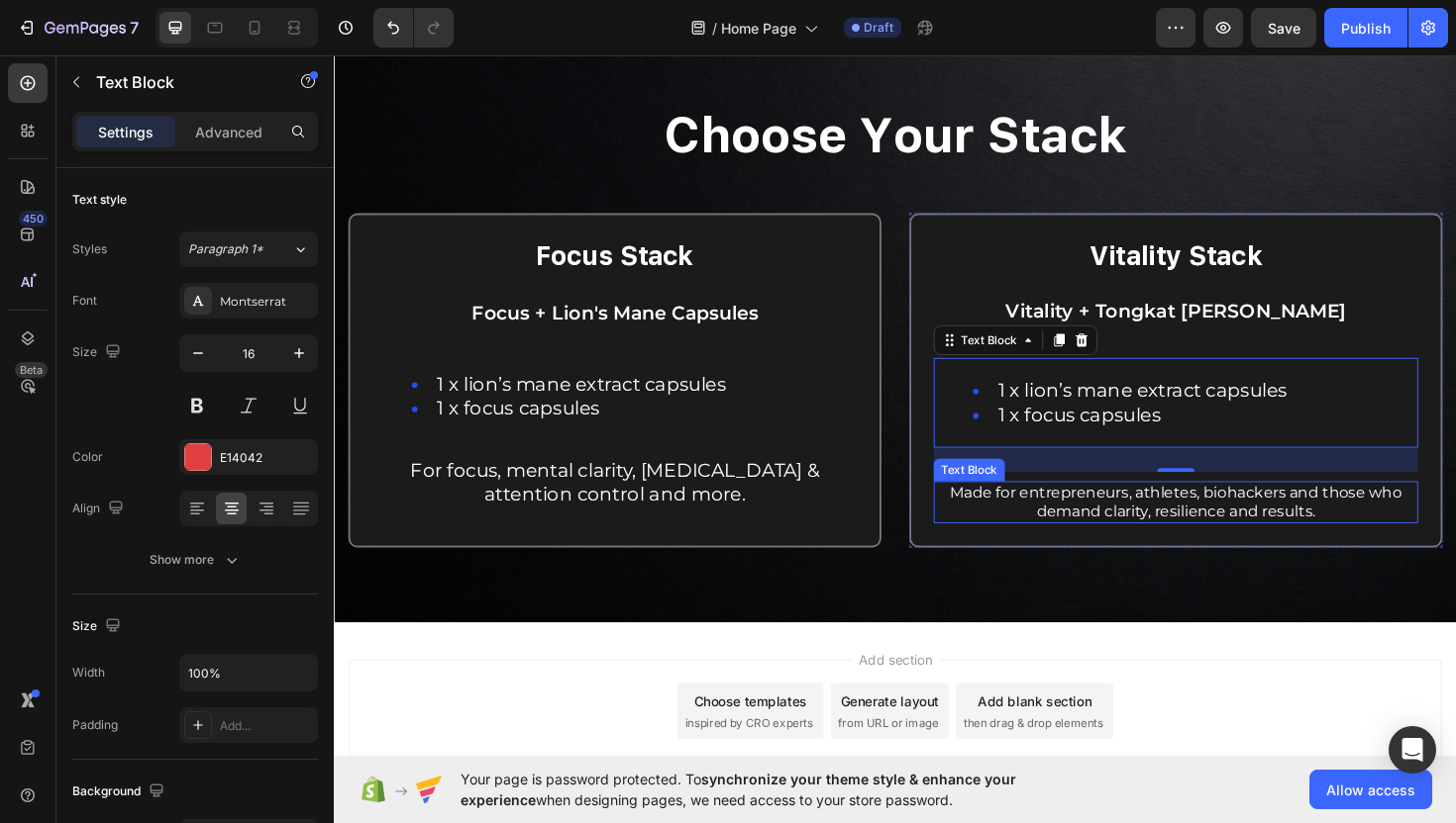
click at [1084, 521] on span "Made for entrepreneurs, athletes, biohackers and those who demand clarity, resi…" at bounding box center [1225, 529] width 478 height 40
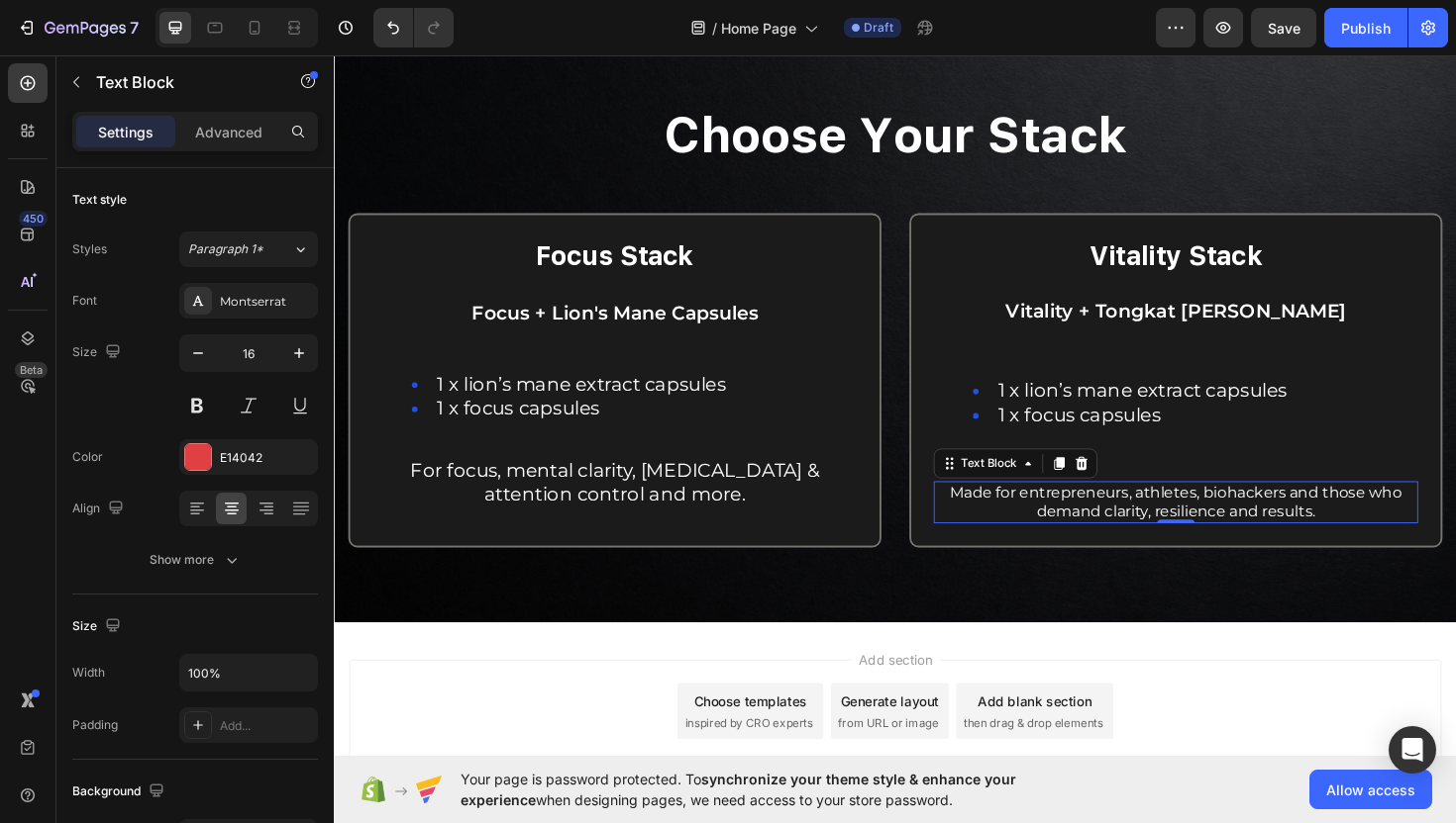
click at [1084, 521] on span "Made for entrepreneurs, athletes, biohackers and those who demand clarity, resi…" at bounding box center [1225, 529] width 478 height 40
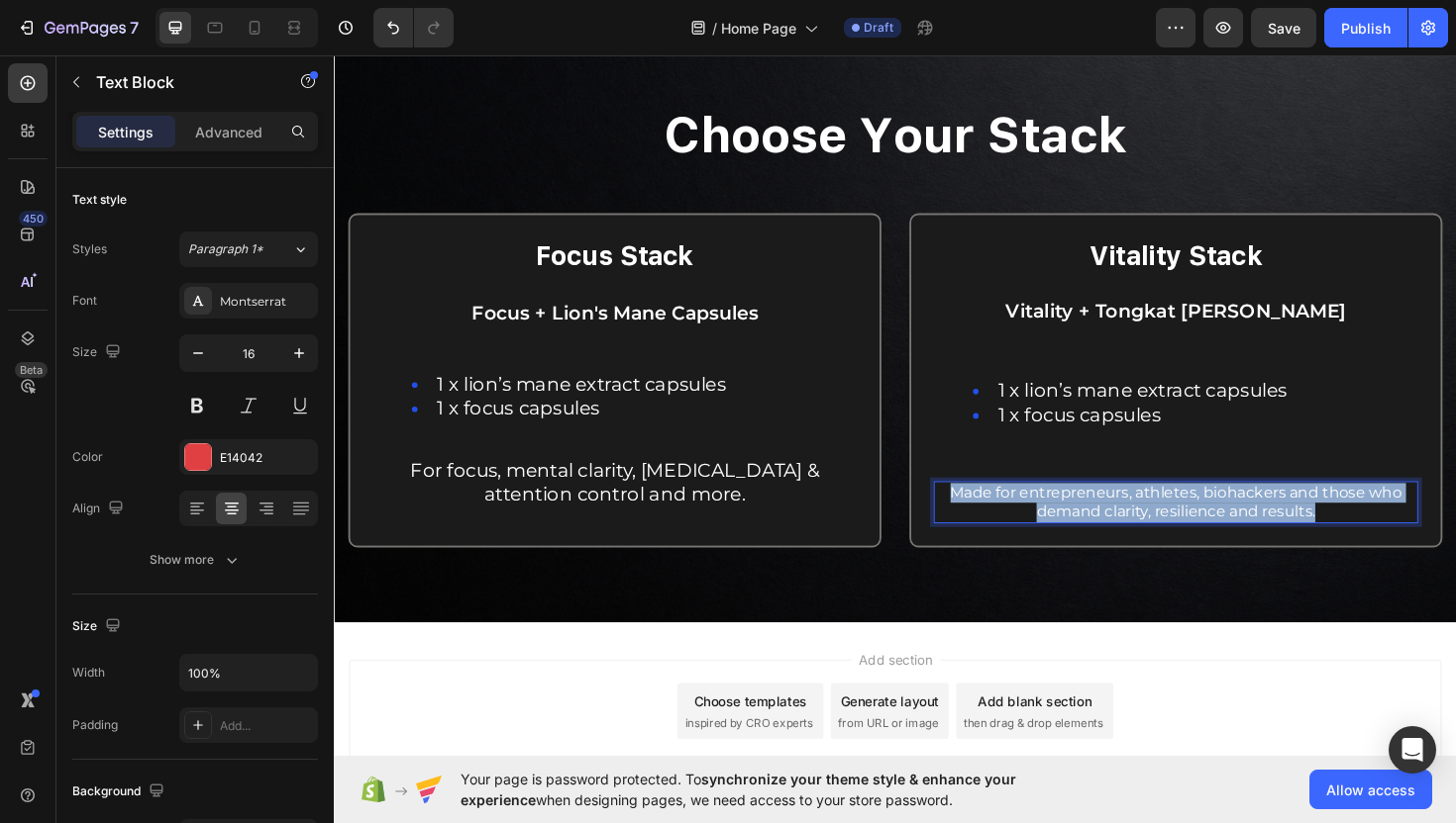
click at [1084, 521] on span "Made for entrepreneurs, athletes, biohackers and those who demand clarity, resi…" at bounding box center [1225, 529] width 478 height 40
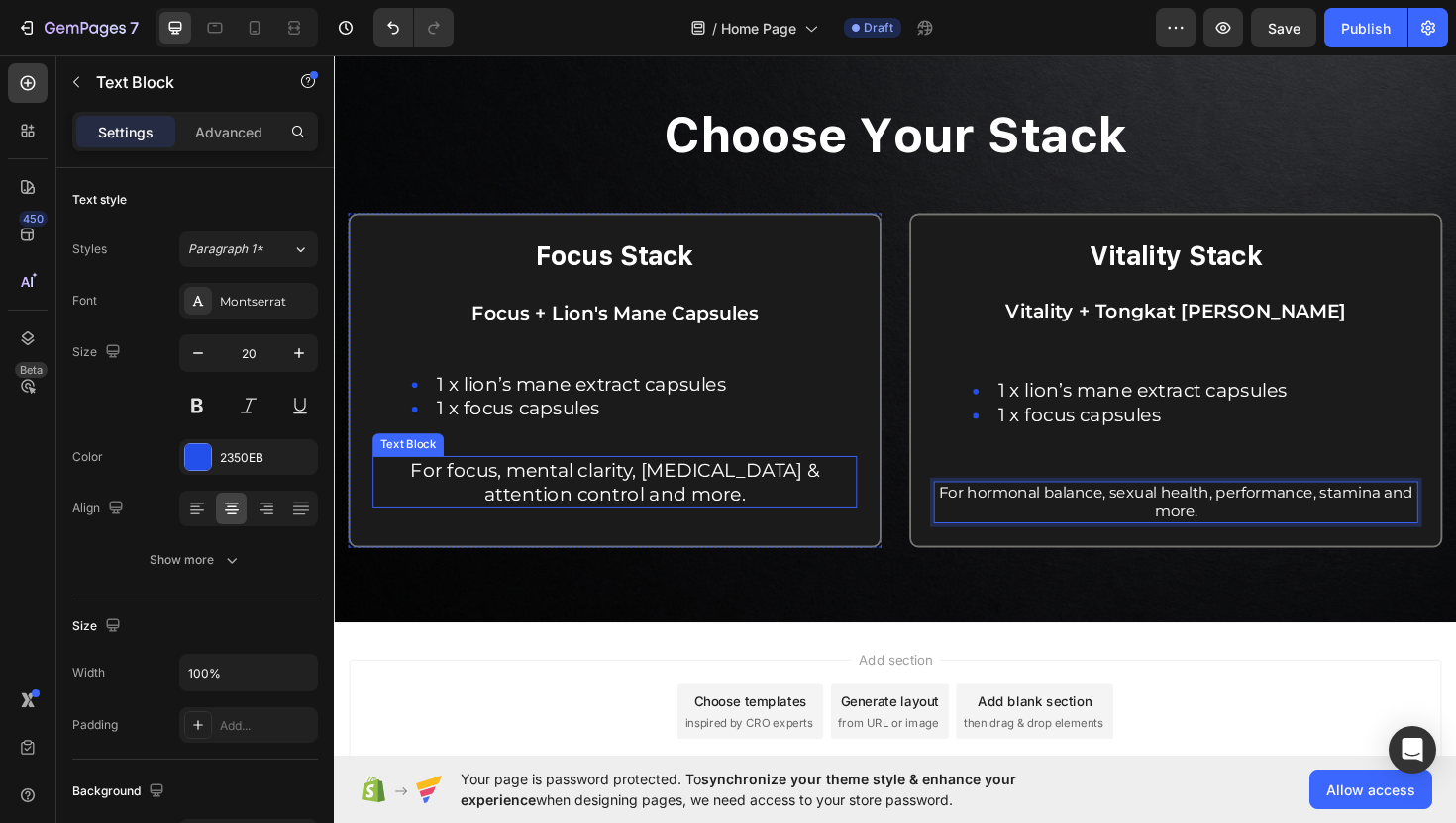
click at [760, 521] on p "For focus, mental clarity, dopamine & attention control and more." at bounding box center [631, 508] width 509 height 52
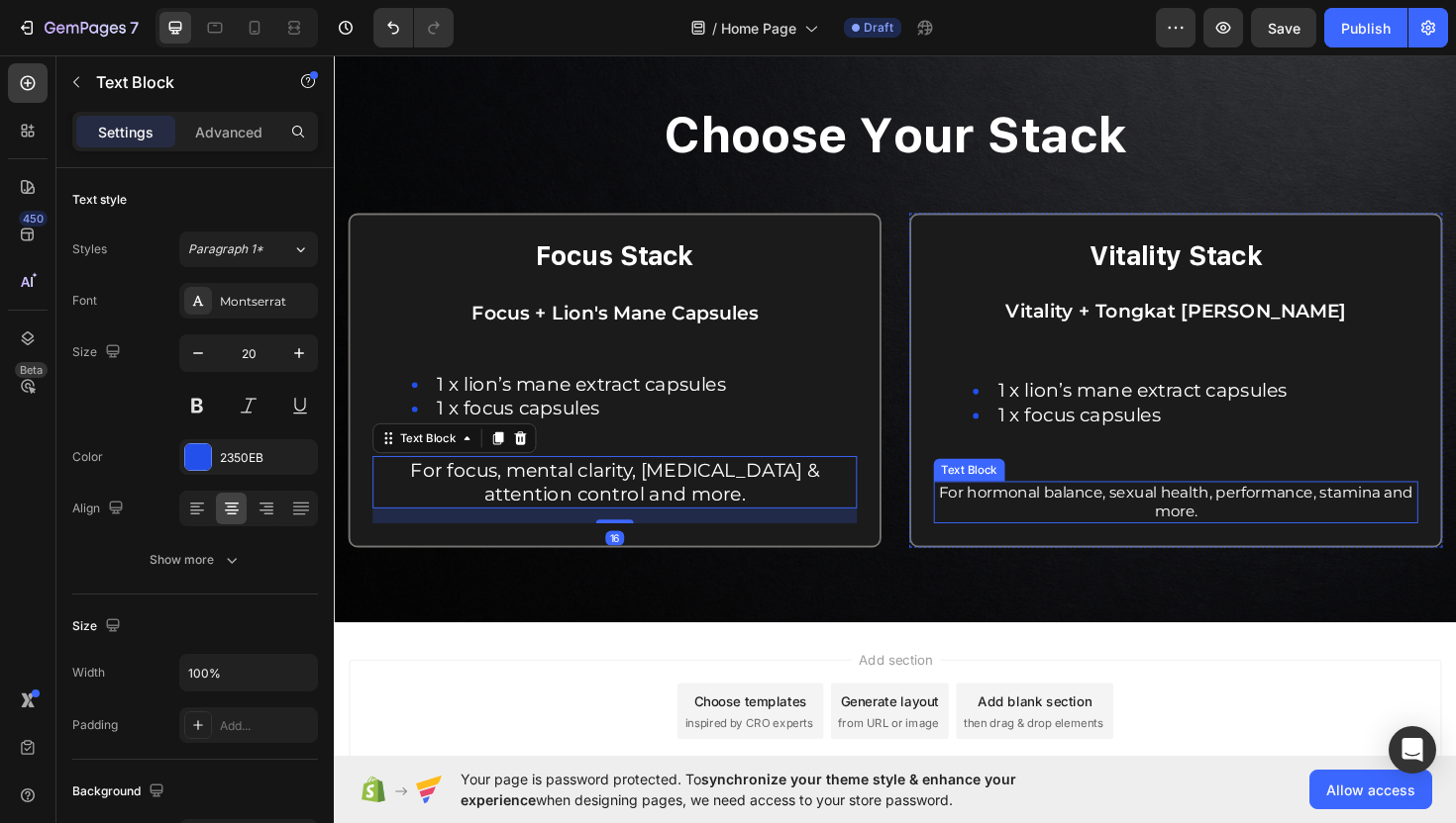
click at [1207, 536] on span "For hormonal balance, sexual health, performance, stamina and more." at bounding box center [1225, 529] width 502 height 40
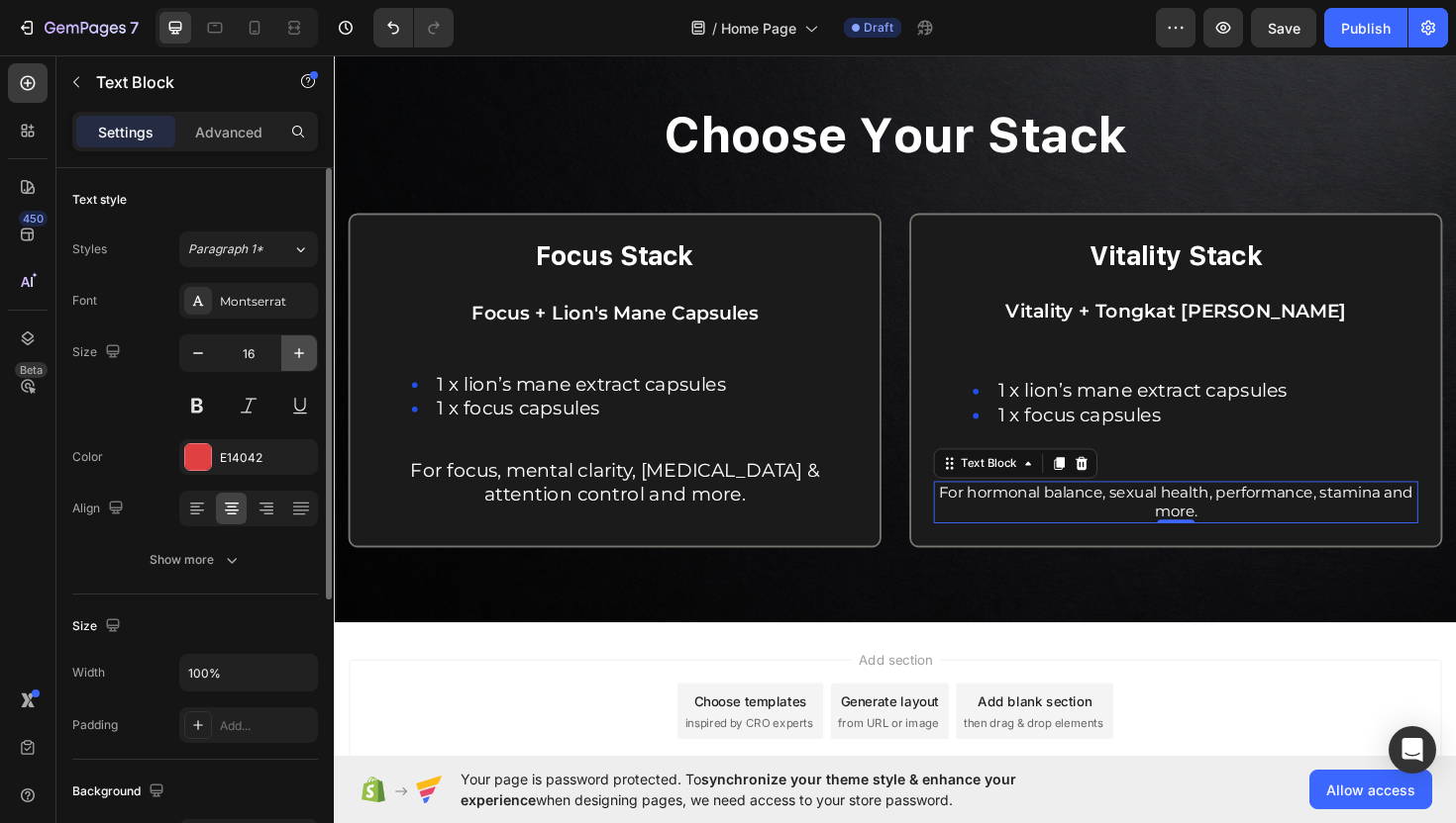
click at [302, 351] on icon "button" at bounding box center [299, 354] width 20 height 20
click at [305, 356] on icon "button" at bounding box center [299, 354] width 20 height 20
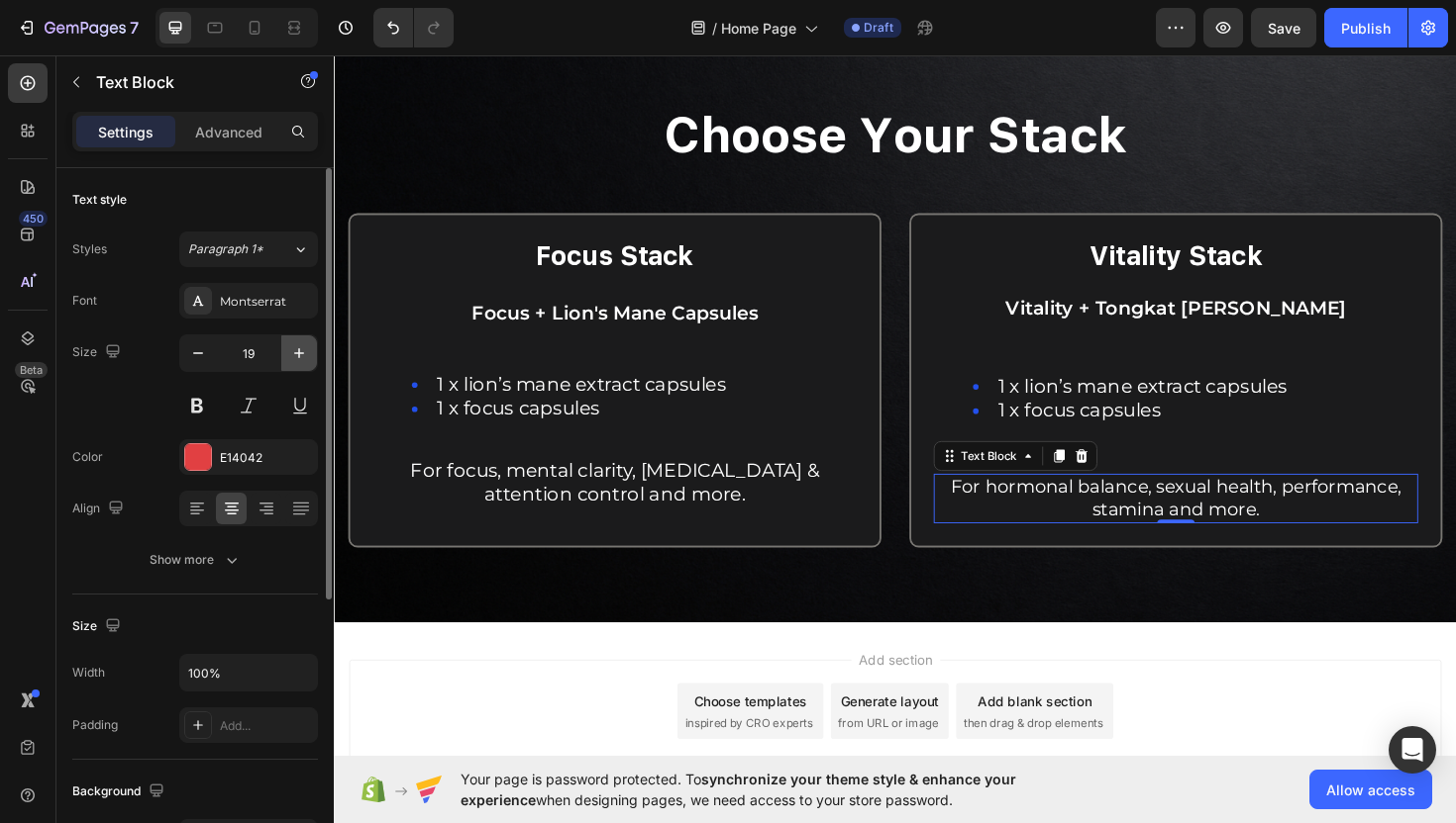
click at [305, 356] on icon "button" at bounding box center [299, 354] width 20 height 20
type input "20"
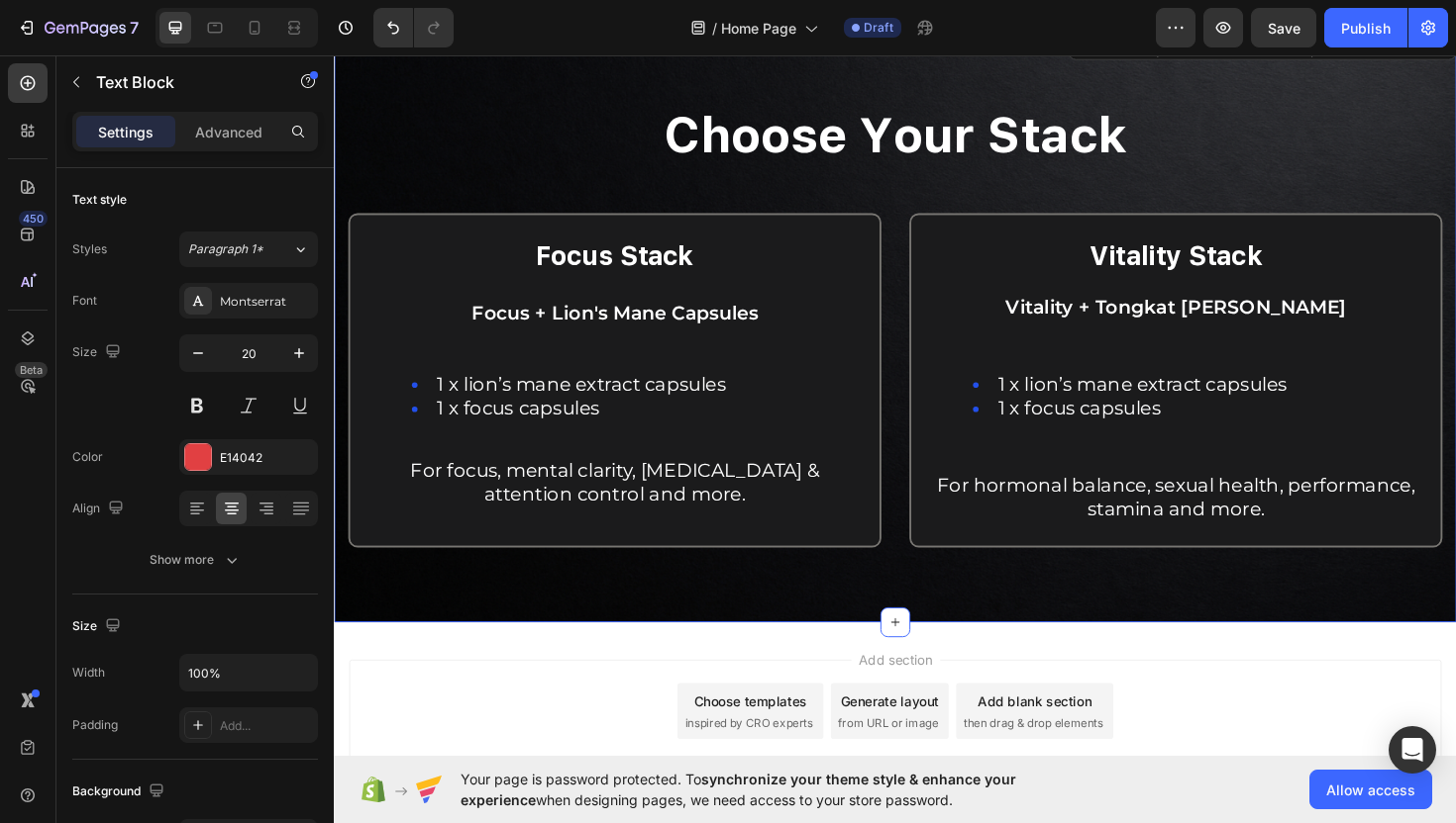
click at [1037, 194] on div "choose your stack Heading Row Focus Stack Text Block Focus + Lion's Mane Capsul…" at bounding box center [928, 365] width 1159 height 521
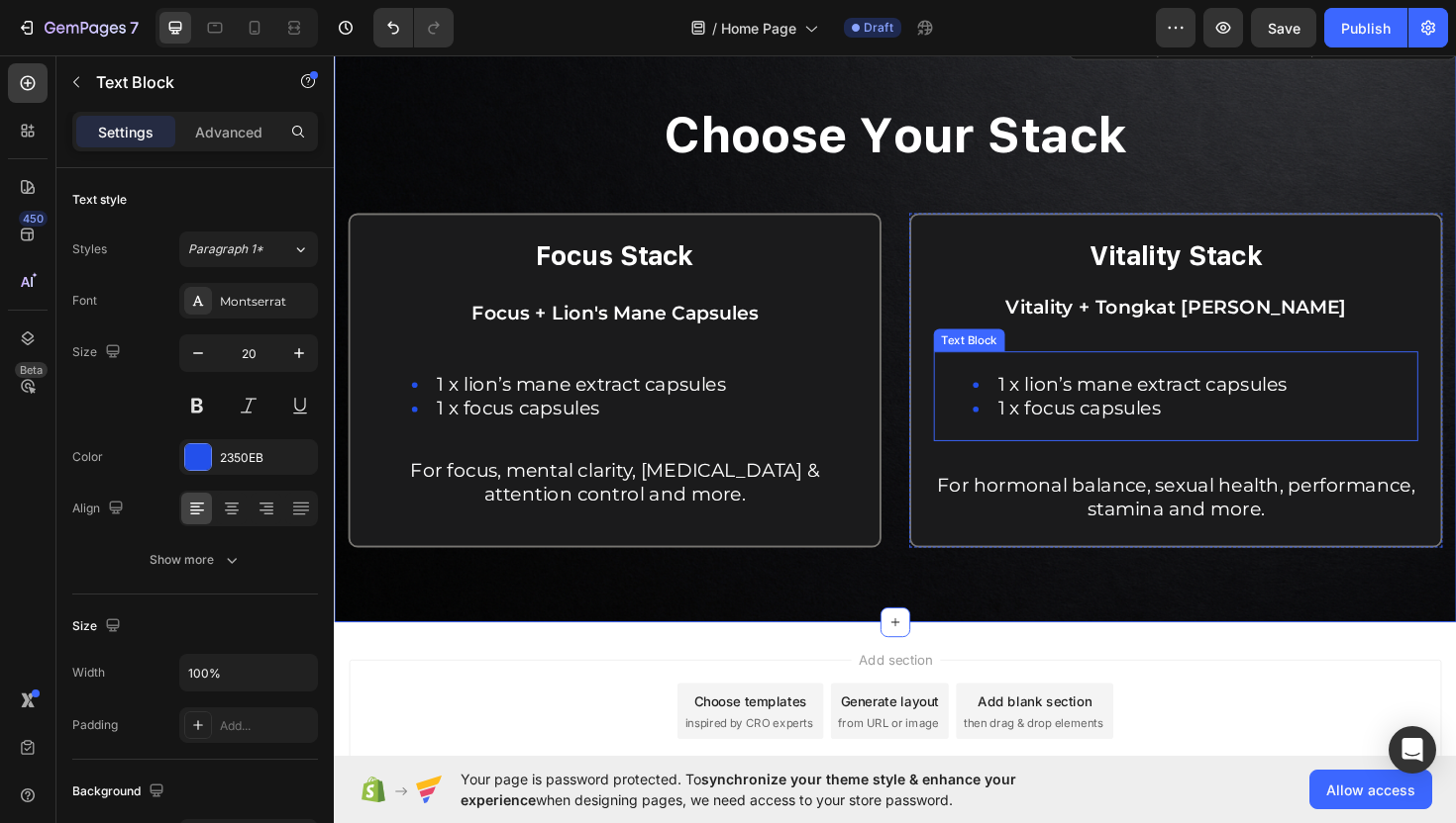
click at [1120, 441] on span "1 x focus capsules" at bounding box center [1123, 429] width 172 height 24
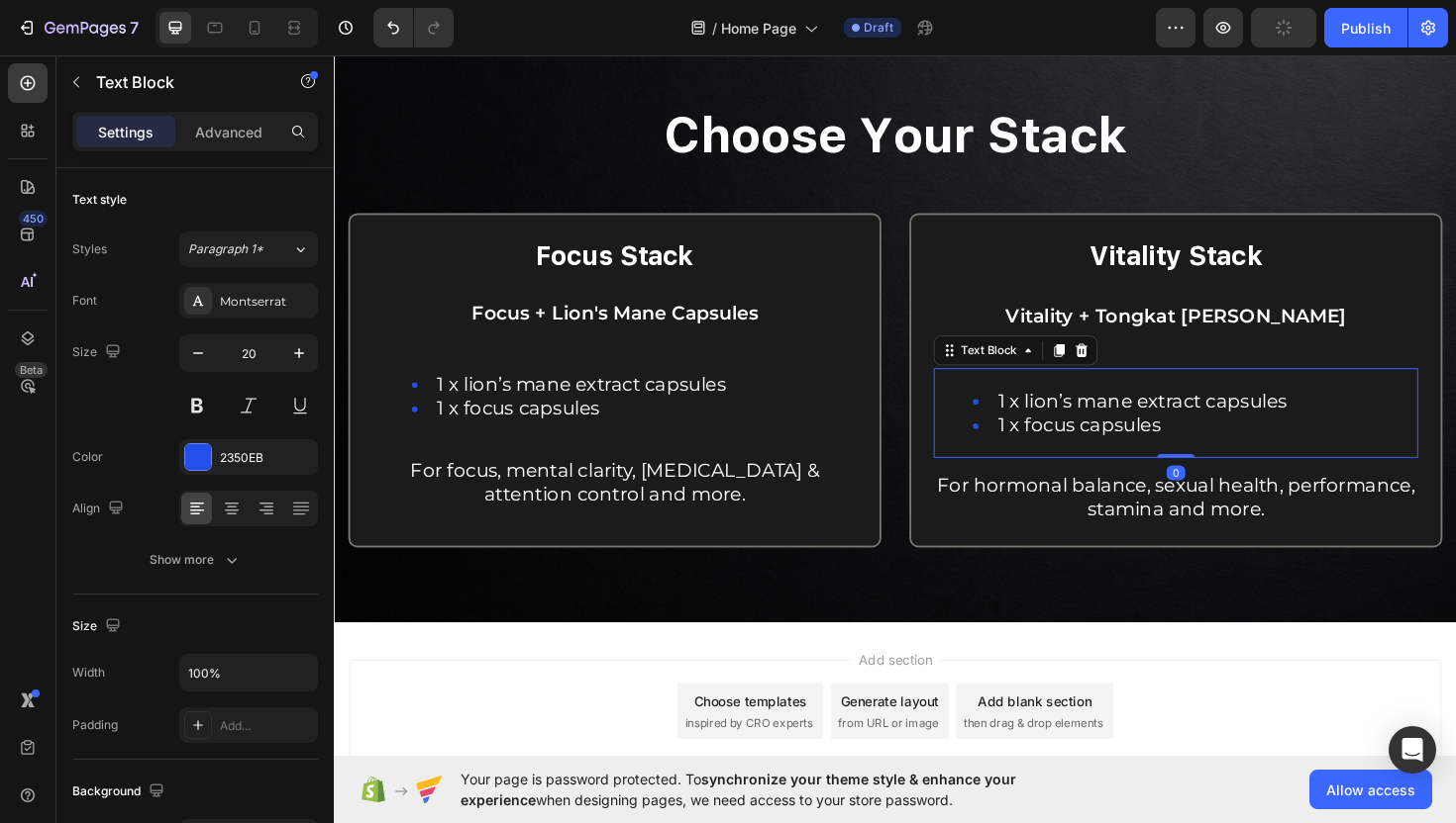
drag, startPoint x: 1210, startPoint y: 486, endPoint x: 1210, endPoint y: 457, distance: 29.0
click at [1210, 457] on div "1 x lion’s mane extract capsules 1 x focus capsules Text Block 0" at bounding box center [1225, 434] width 513 height 95
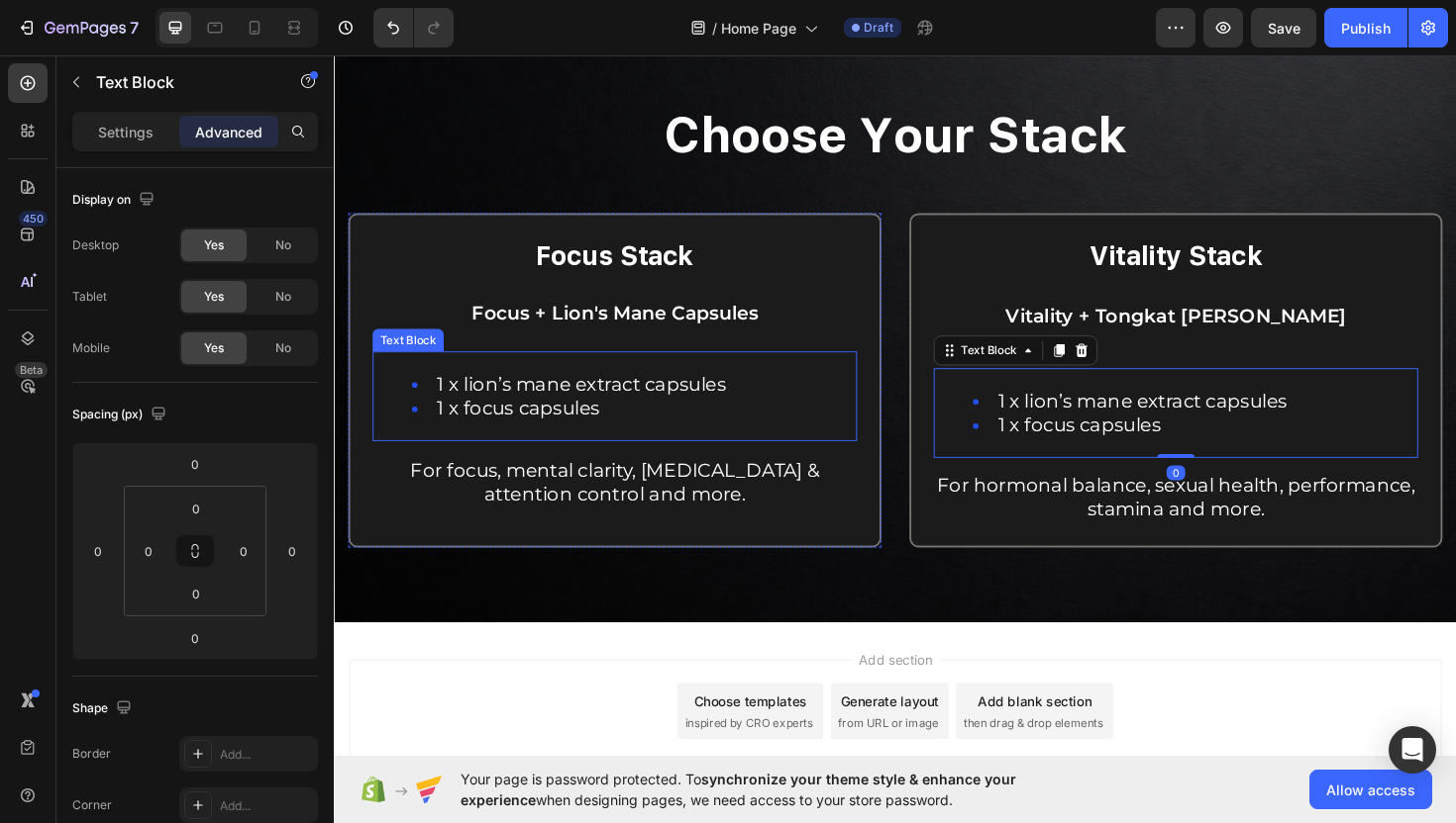
click at [694, 449] on div "1 x lion’s mane extract capsules 1 x focus capsules" at bounding box center [631, 416] width 513 height 95
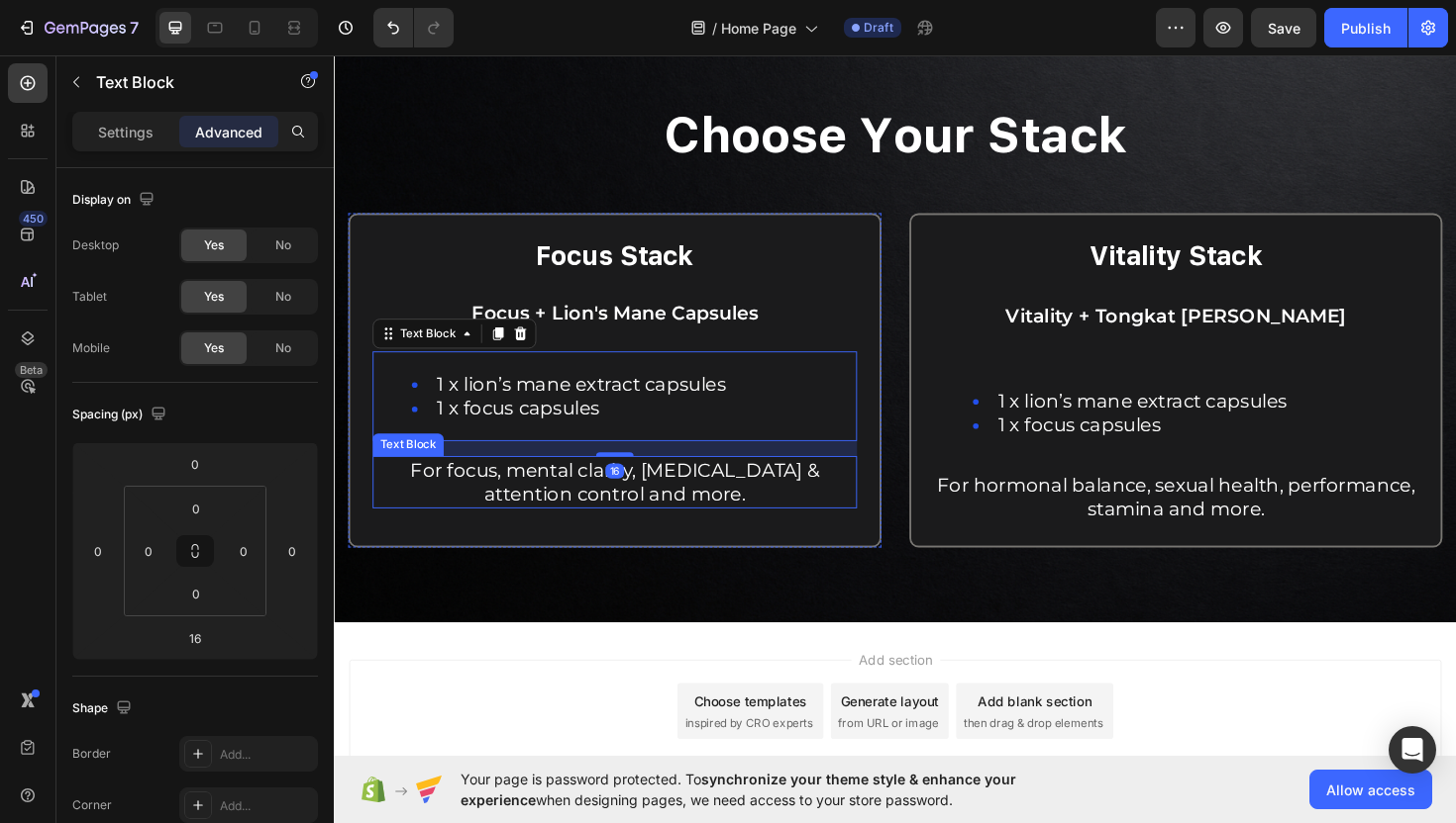
click at [626, 480] on div "For focus, mental clarity, dopamine & attention control and more." at bounding box center [631, 508] width 513 height 56
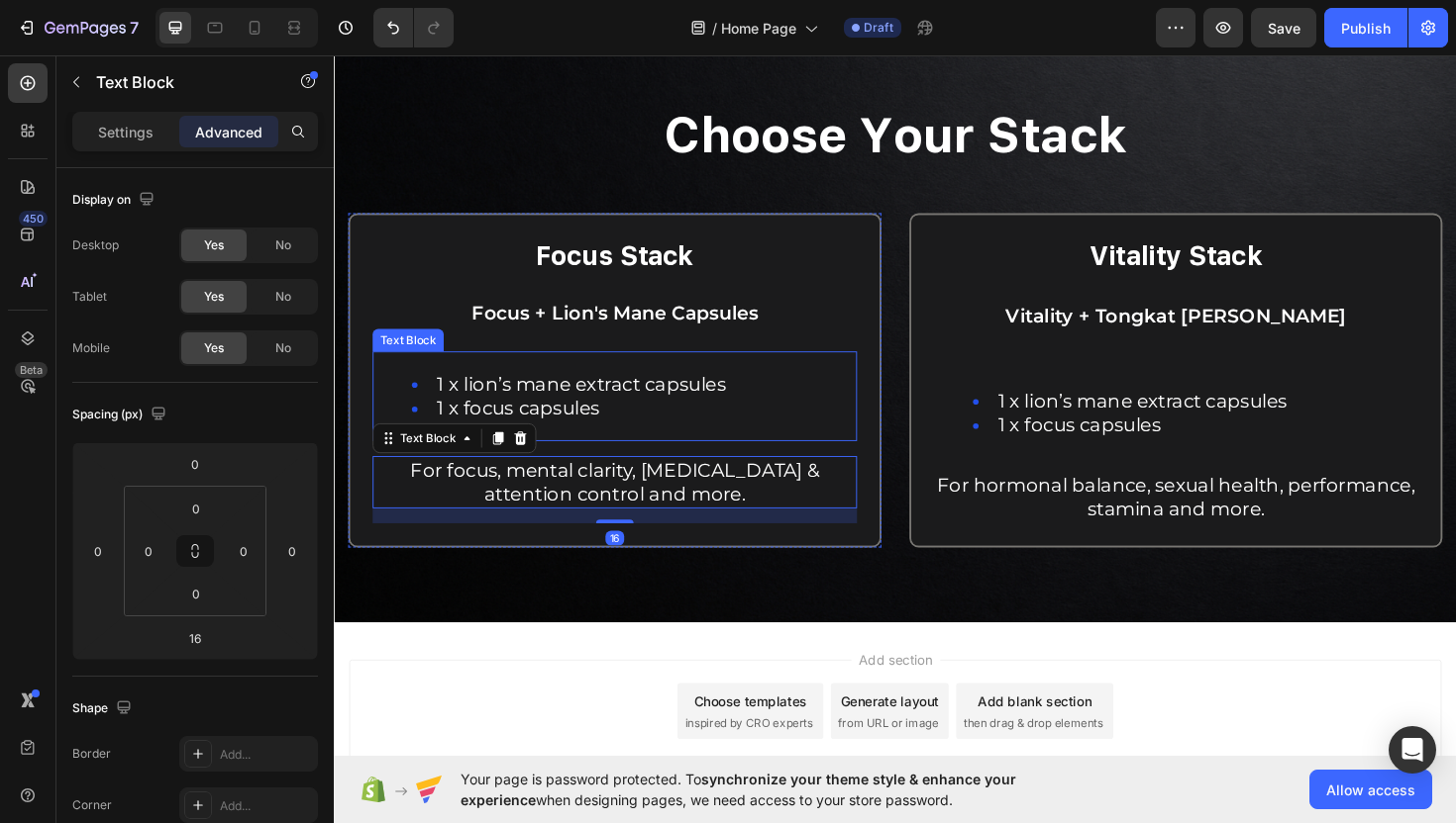
click at [640, 448] on div "1 x lion’s mane extract capsules 1 x focus capsules" at bounding box center [631, 416] width 513 height 95
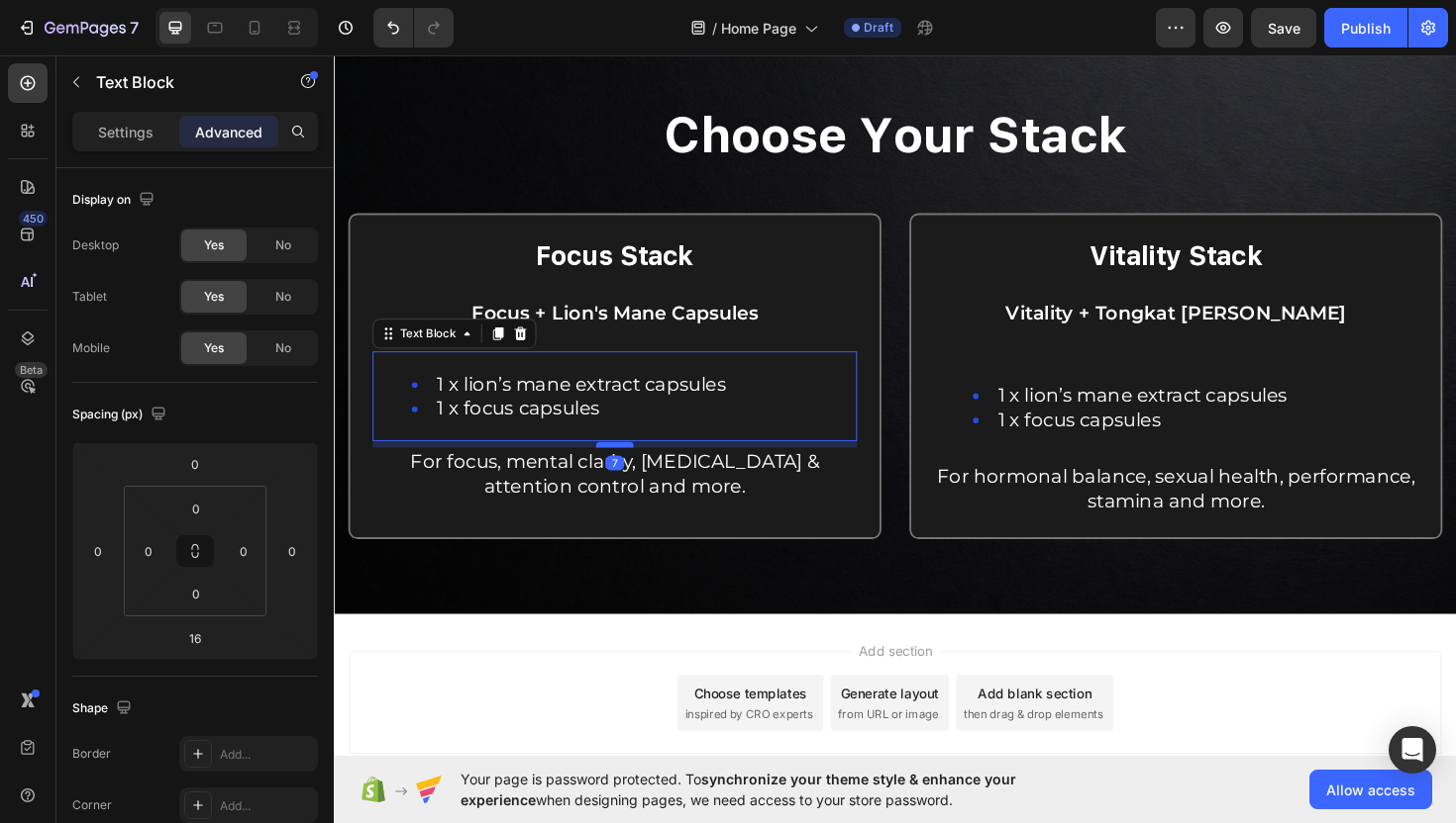
drag, startPoint x: 633, startPoint y: 477, endPoint x: 630, endPoint y: 466, distance: 11.4
click at [630, 466] on div at bounding box center [631, 468] width 40 height 6
type input "5"
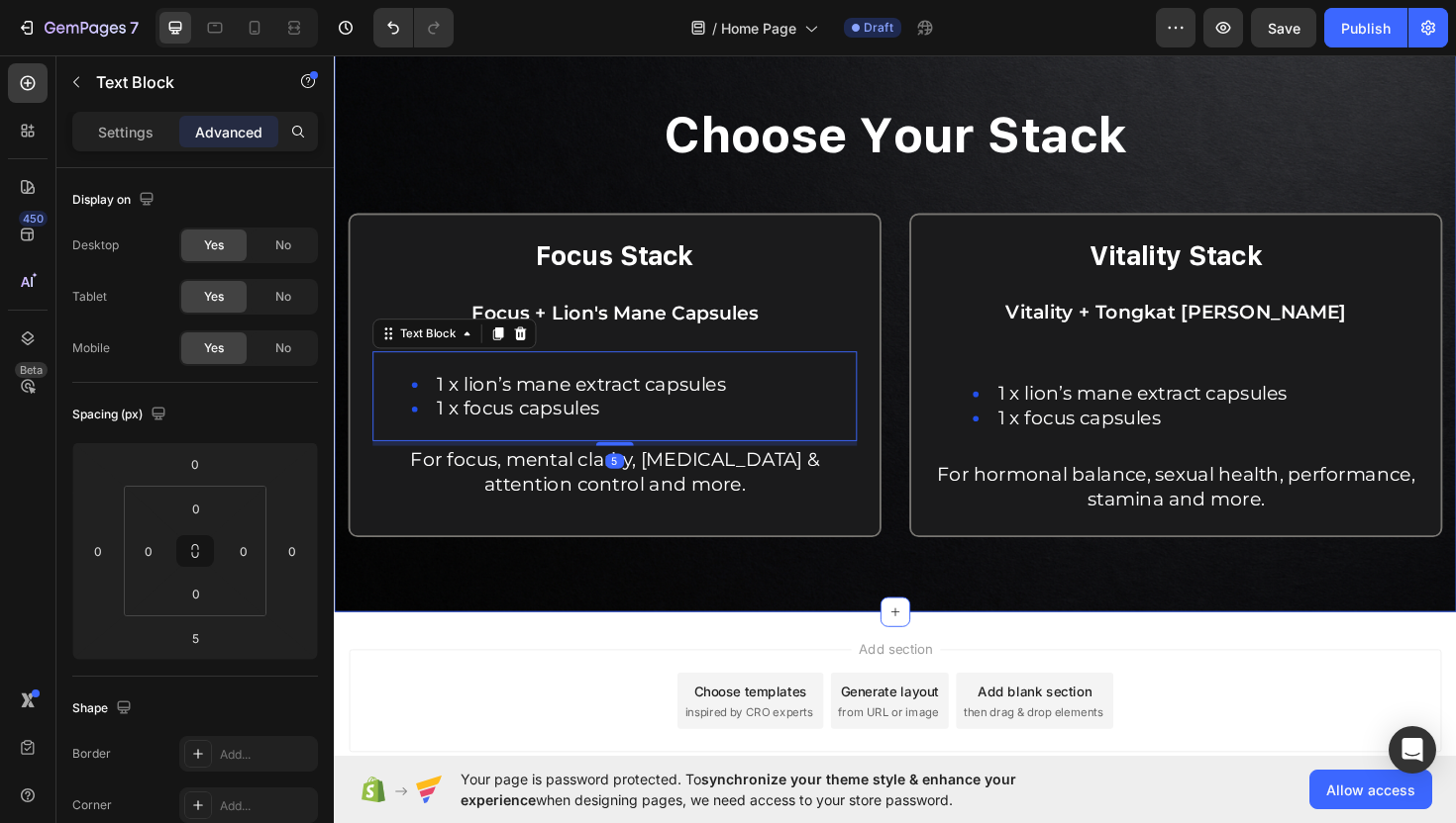
click at [725, 204] on div "choose your stack Heading Row Focus Stack Text Block Focus + Lion's Mane Capsul…" at bounding box center [928, 359] width 1159 height 510
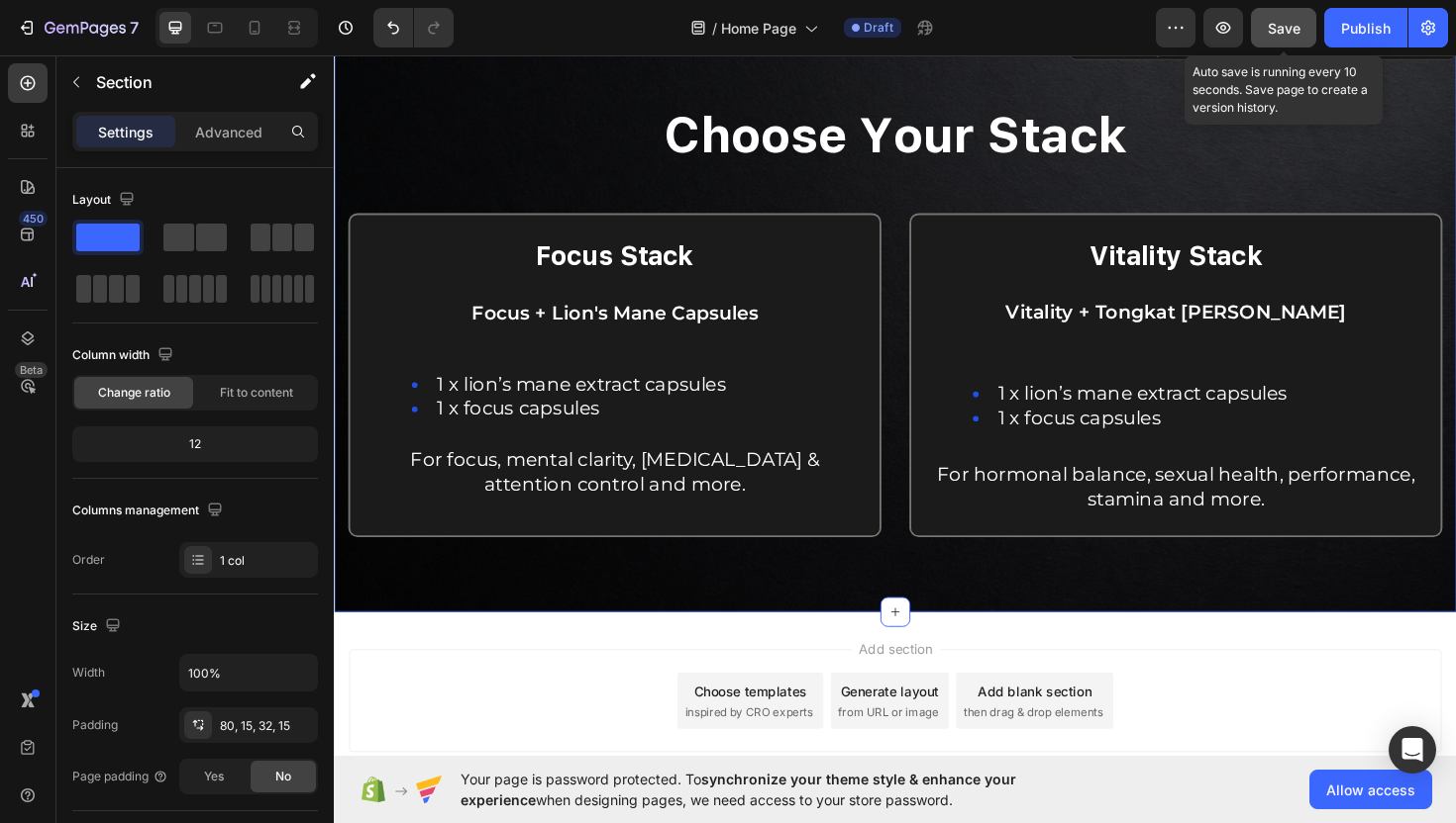
click at [1277, 13] on button "Save" at bounding box center [1284, 28] width 66 height 40
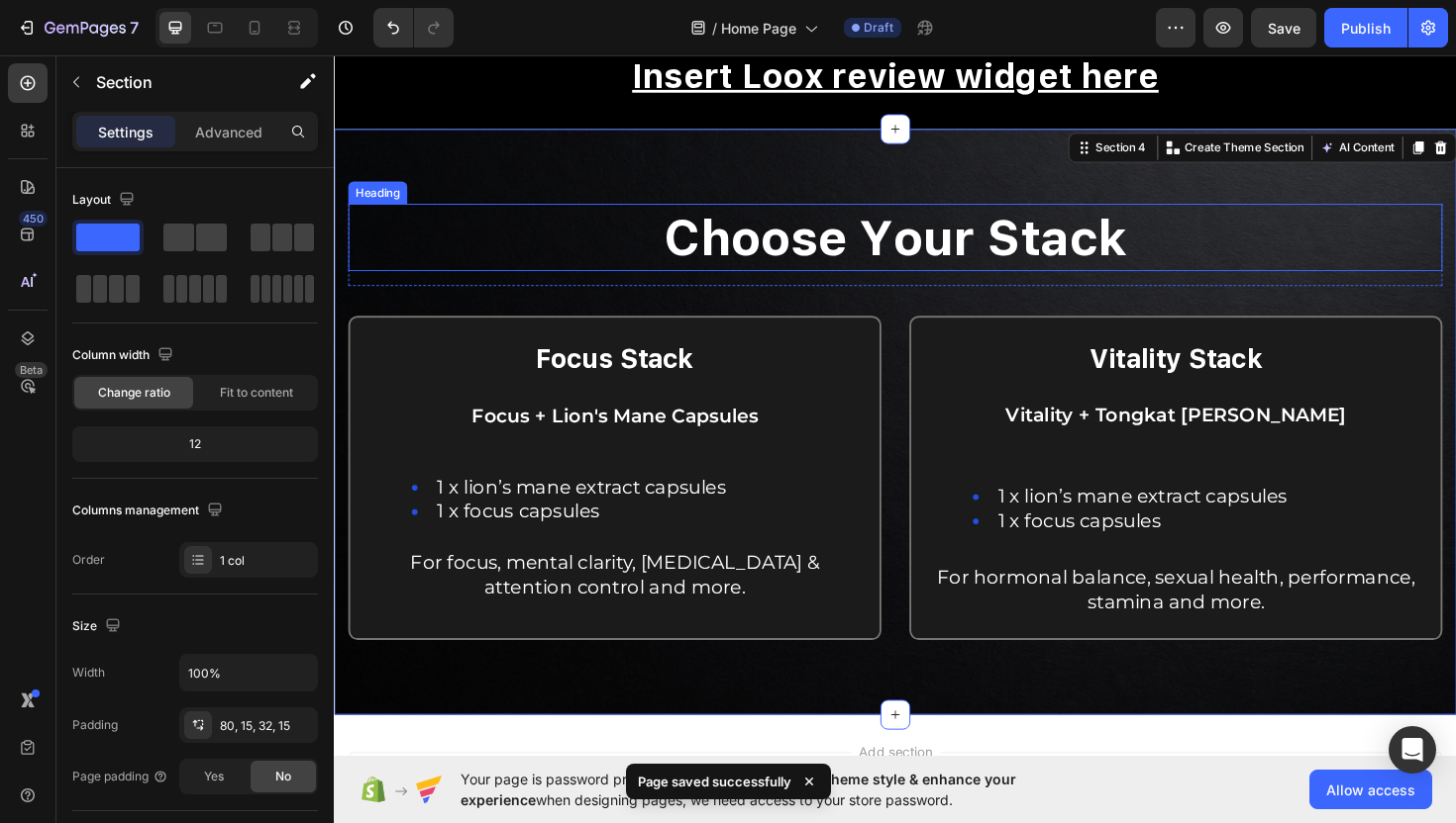
scroll to position [1451, 0]
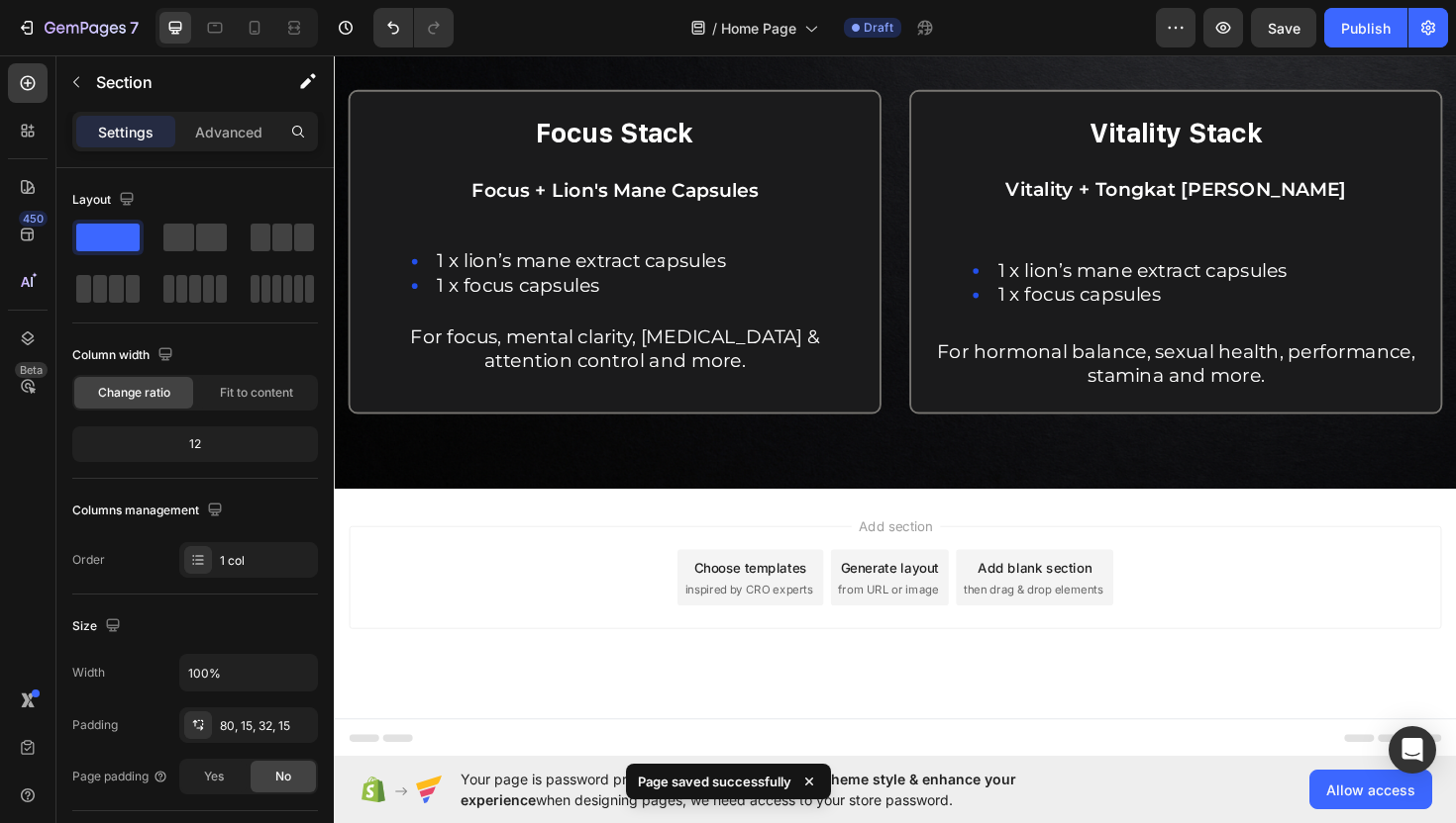
click at [1085, 618] on span "then drag & drop elements" at bounding box center [1074, 621] width 147 height 18
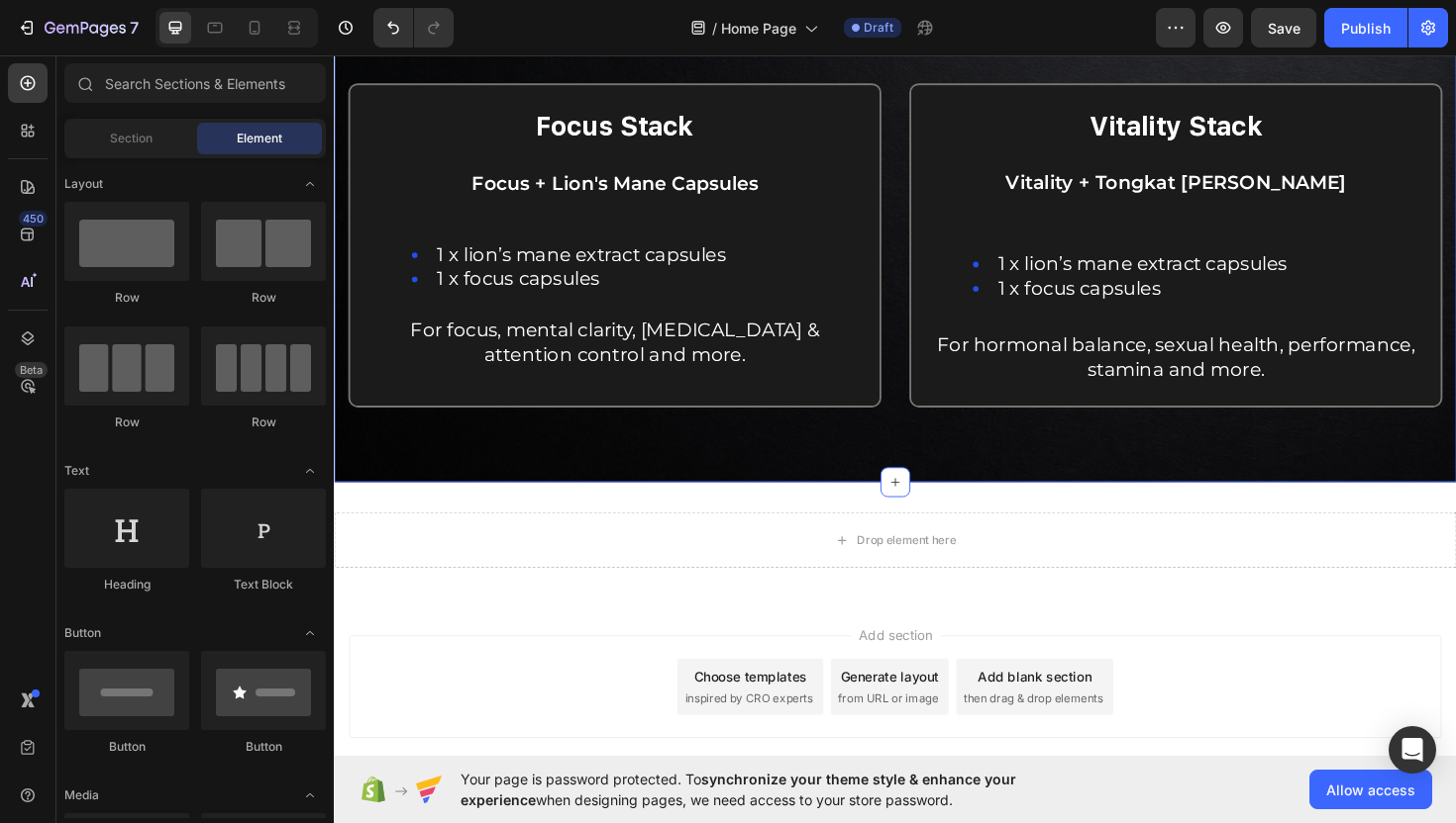
scroll to position [1470, 0]
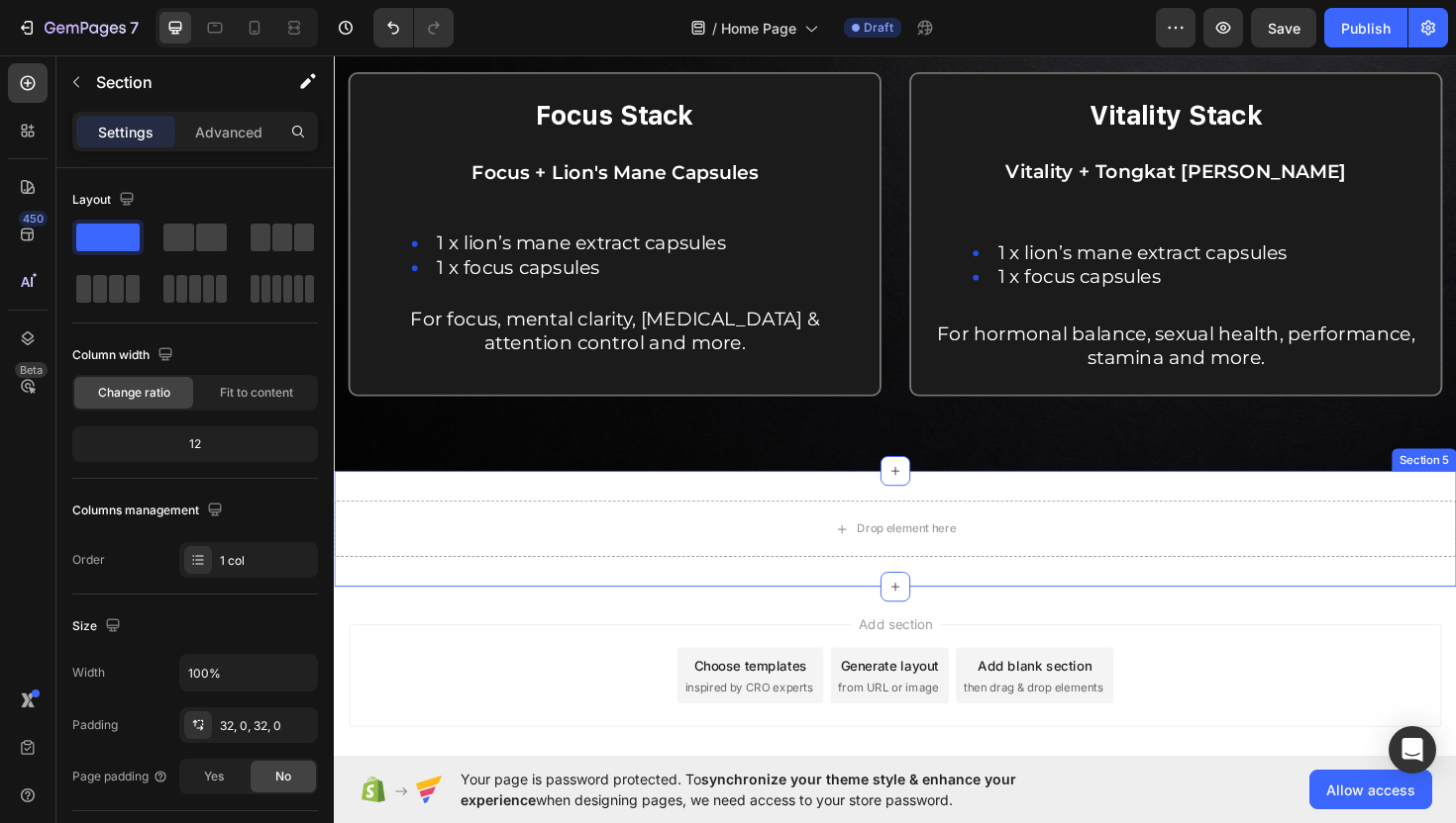
click at [685, 512] on div "Drop element here Section 5" at bounding box center [928, 557] width 1188 height 122
click at [245, 142] on div "Advanced" at bounding box center [229, 132] width 99 height 32
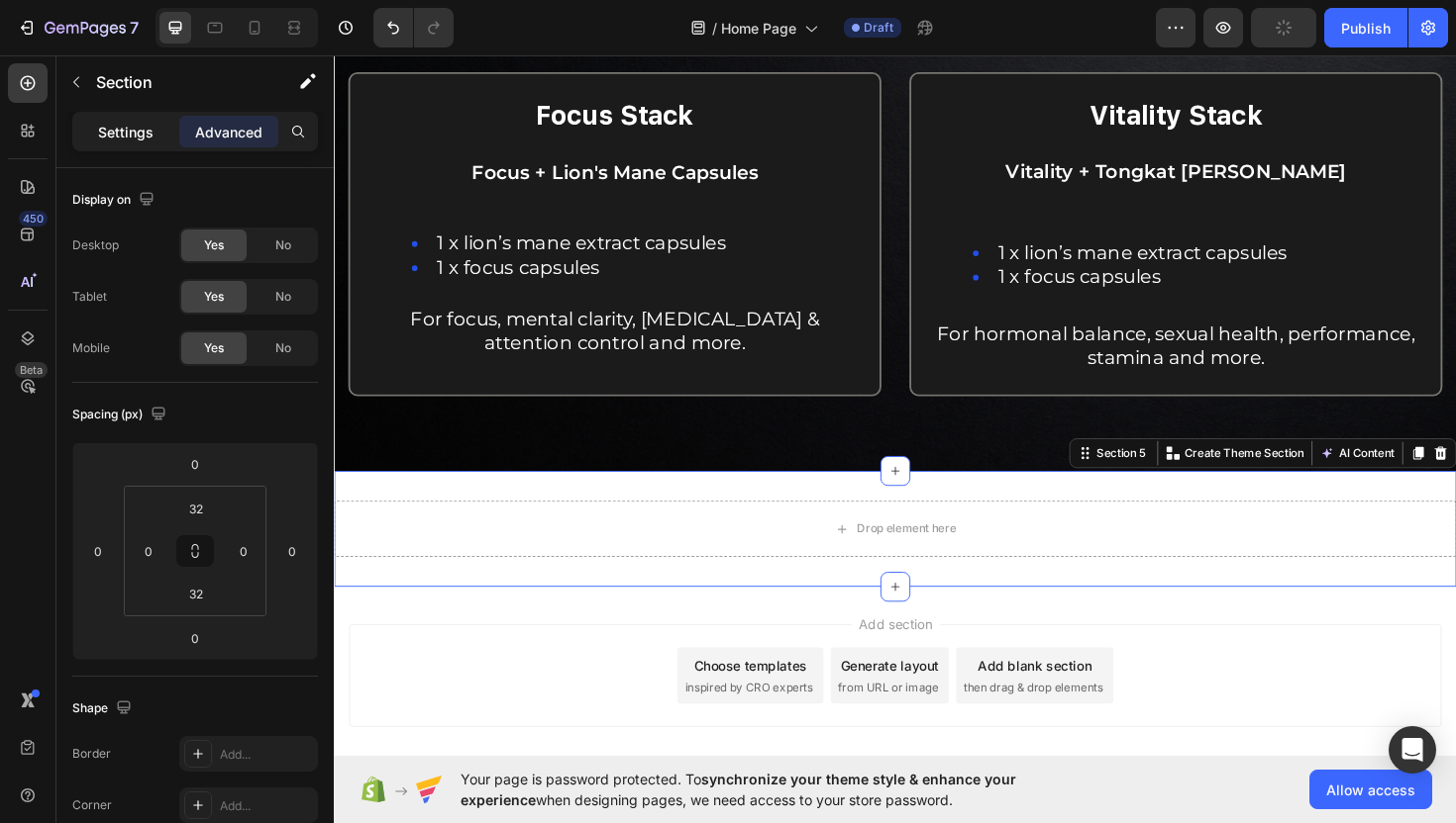
click at [149, 135] on p "Settings" at bounding box center [126, 131] width 56 height 21
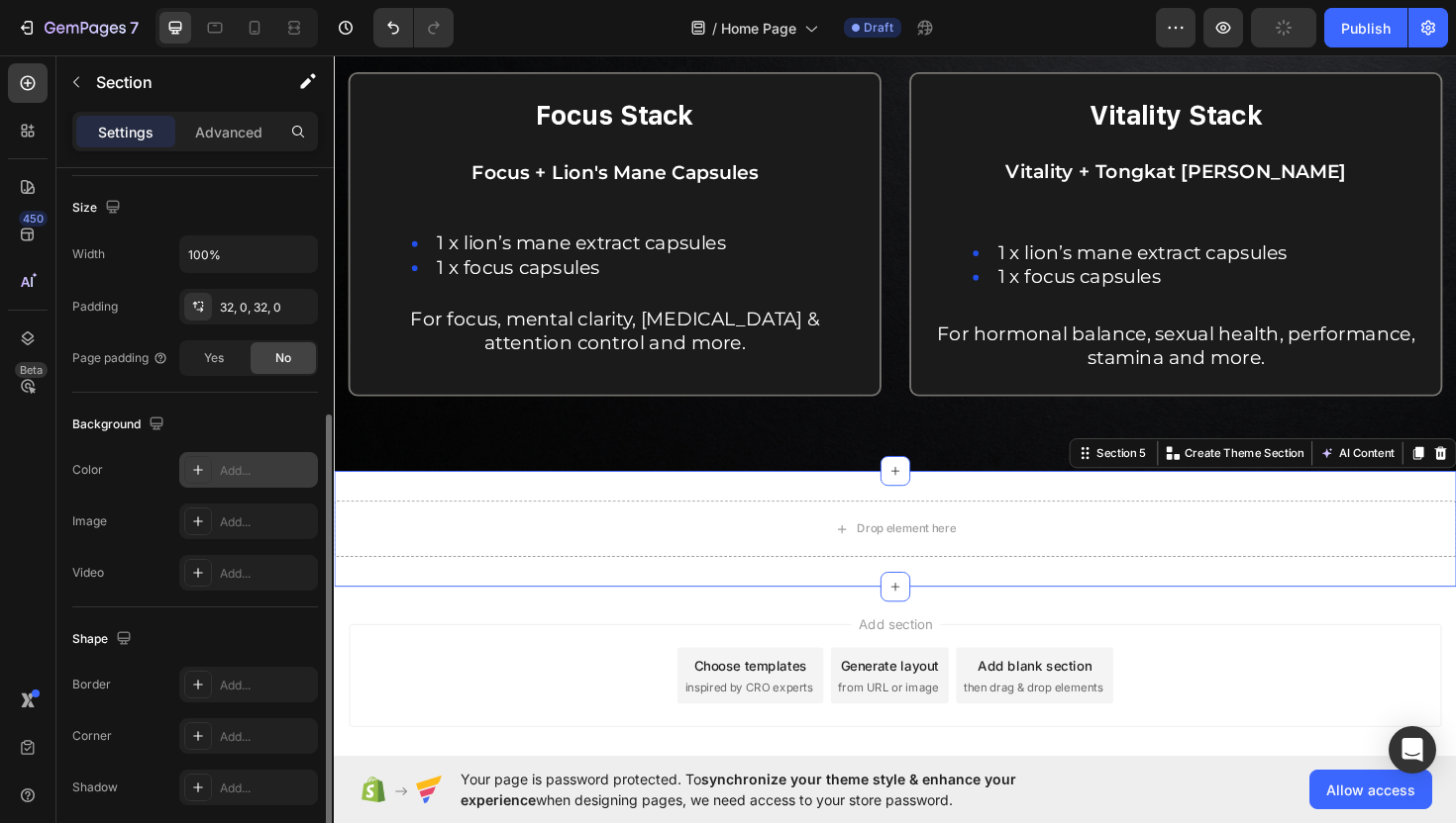
scroll to position [419, 0]
click at [196, 519] on icon at bounding box center [198, 521] width 16 height 16
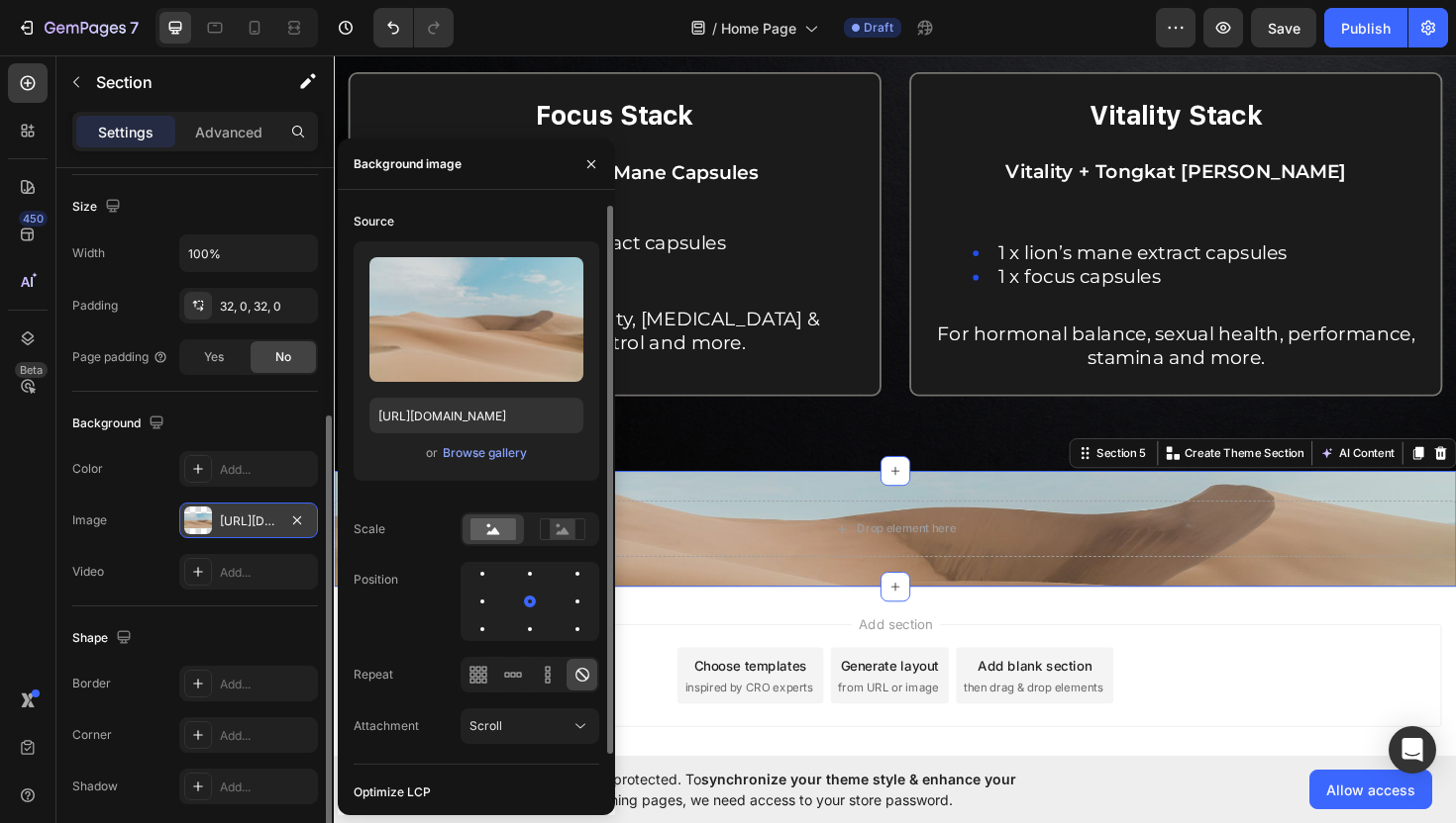
click at [470, 463] on div "or Browse gallery" at bounding box center [475, 453] width 214 height 24
click at [477, 450] on div "Browse gallery" at bounding box center [484, 453] width 85 height 18
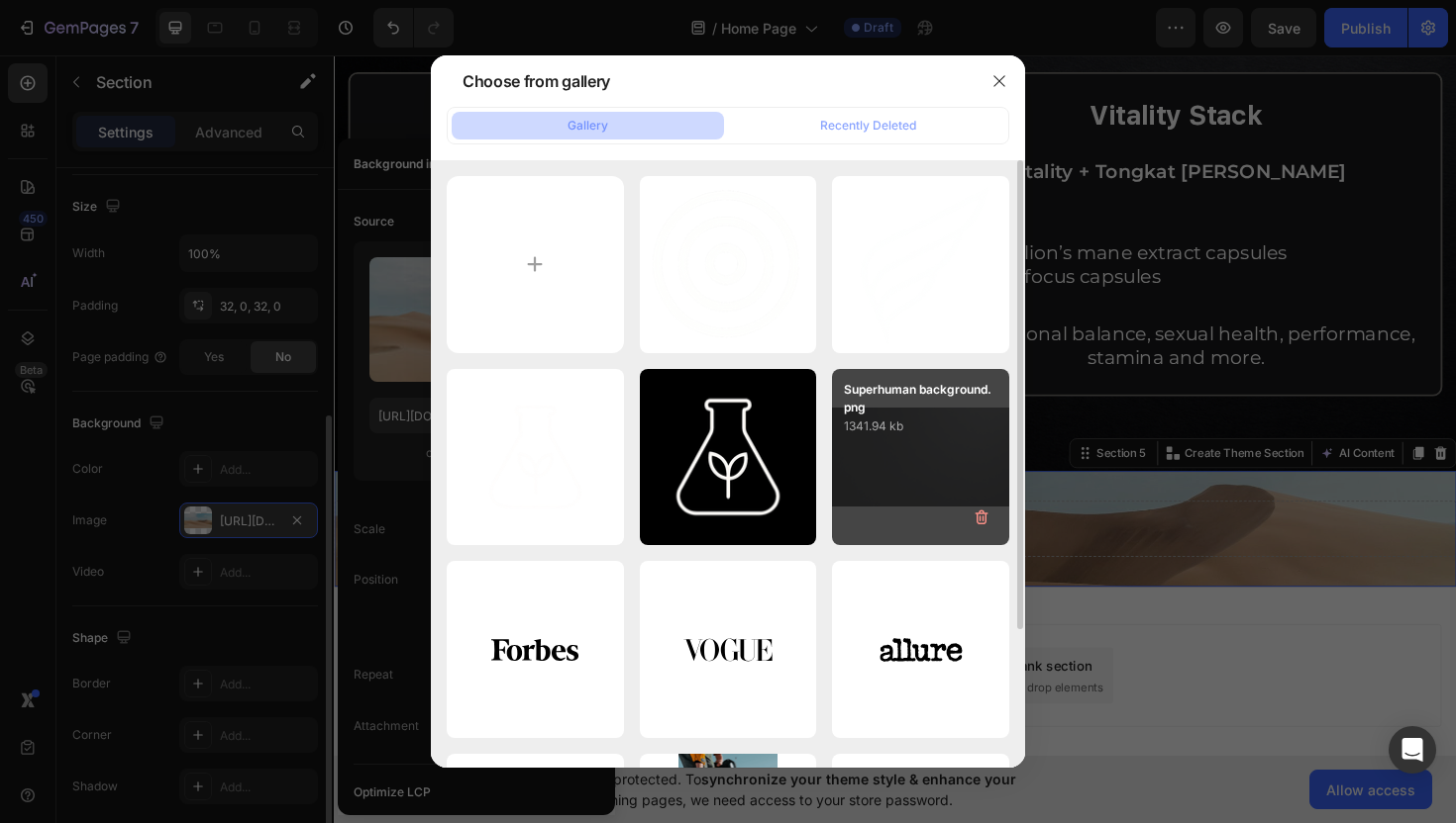
click at [896, 439] on div "Superhuman background.png 1341.94 kb" at bounding box center [920, 457] width 177 height 177
type input "https://cdn.shopify.com/s/files/1/0727/9656/9773/files/gempages_586112806957351…"
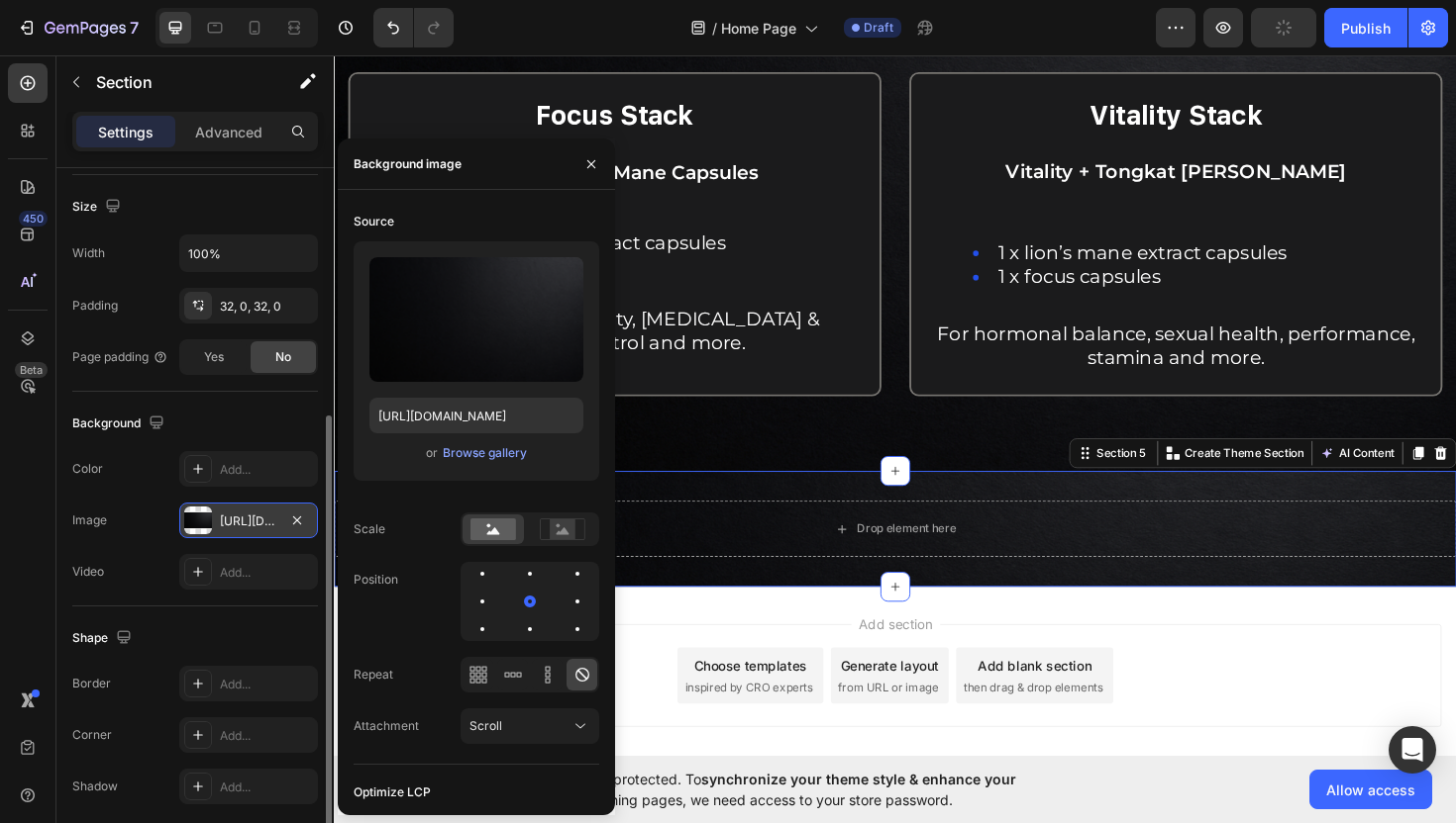
click at [723, 609] on div "Drop element here Section 5 You can create reusable sections Create Theme Secti…" at bounding box center [928, 557] width 1188 height 122
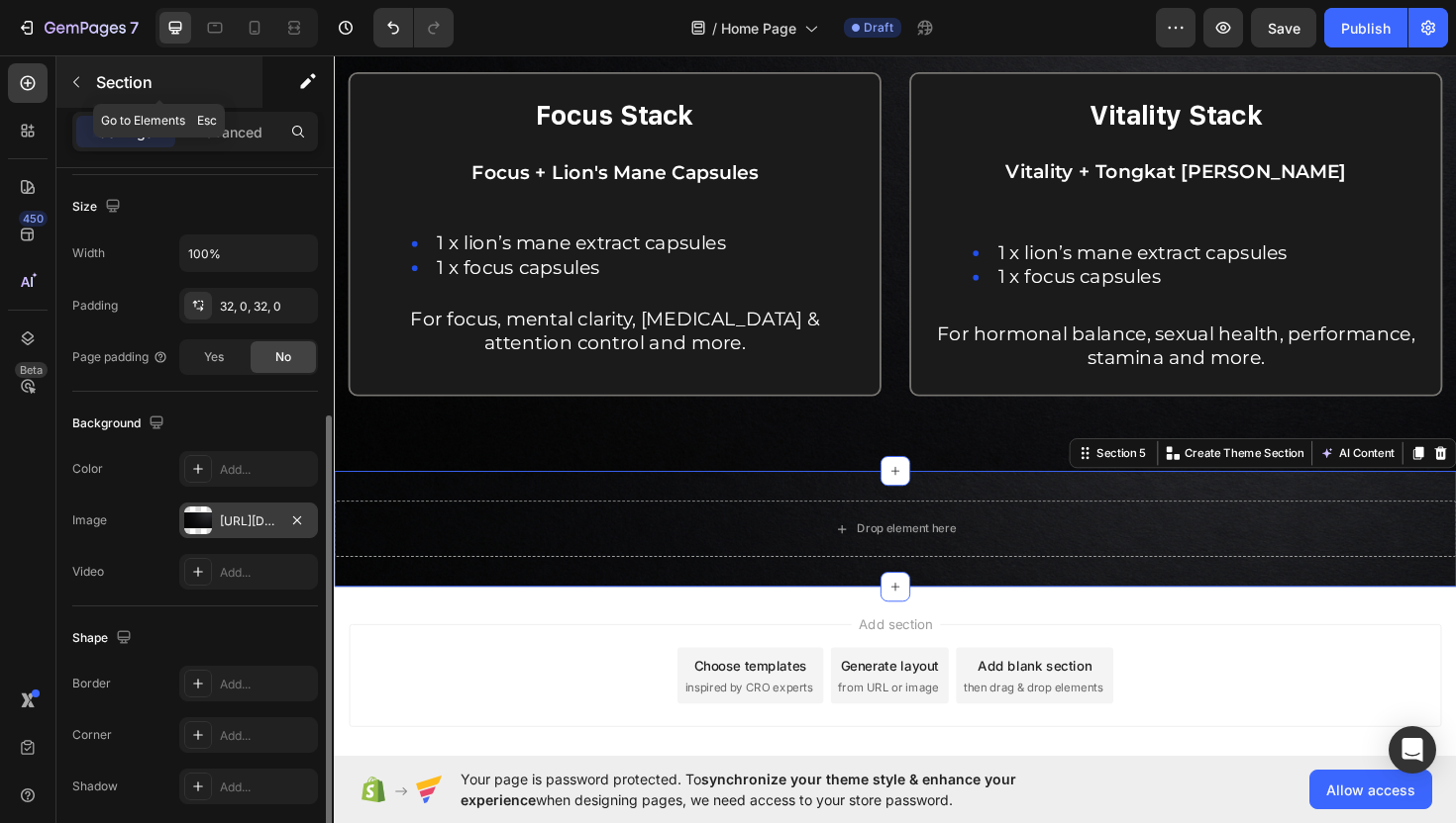
click at [76, 90] on button "button" at bounding box center [77, 82] width 32 height 32
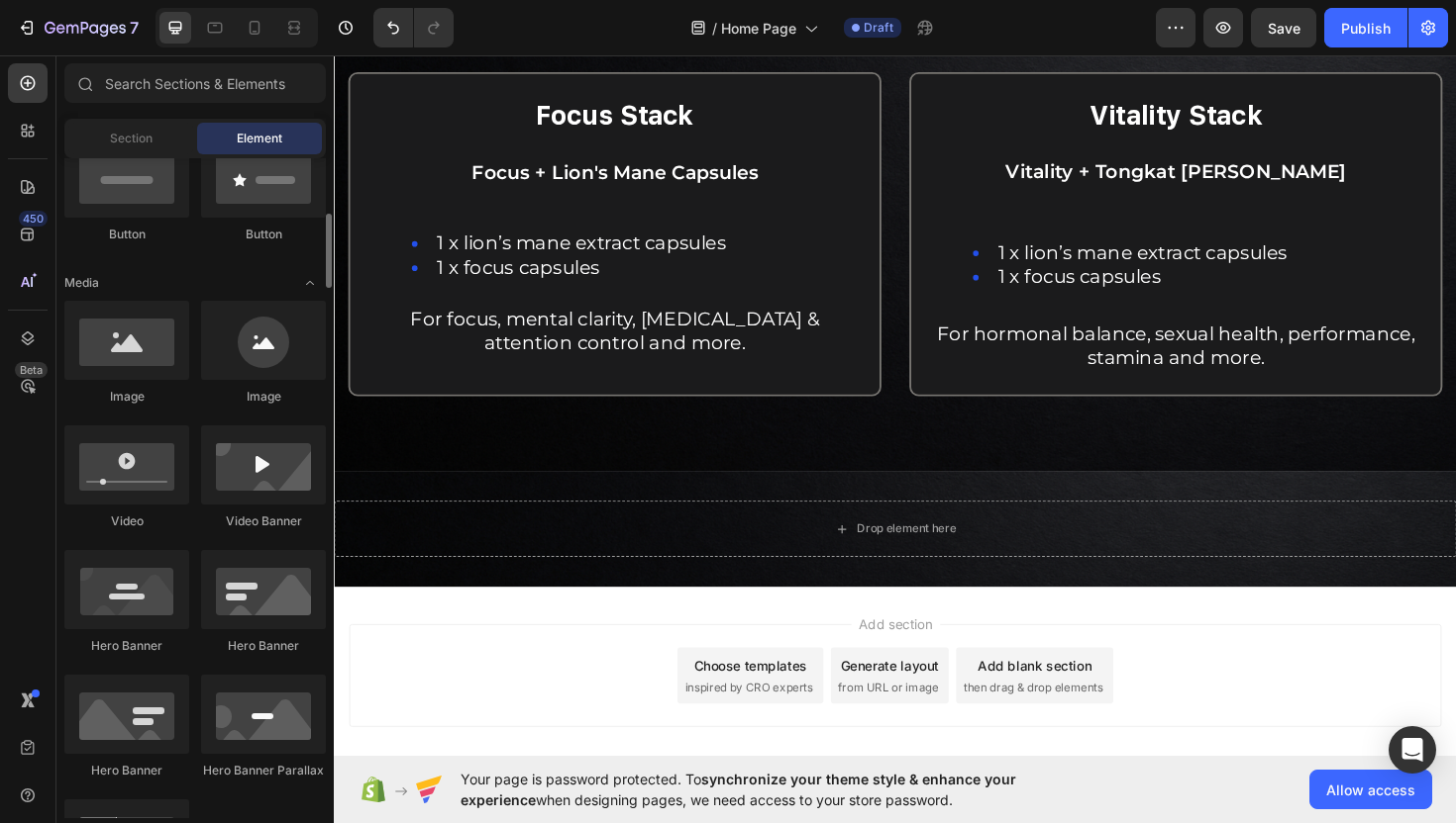
scroll to position [517, 0]
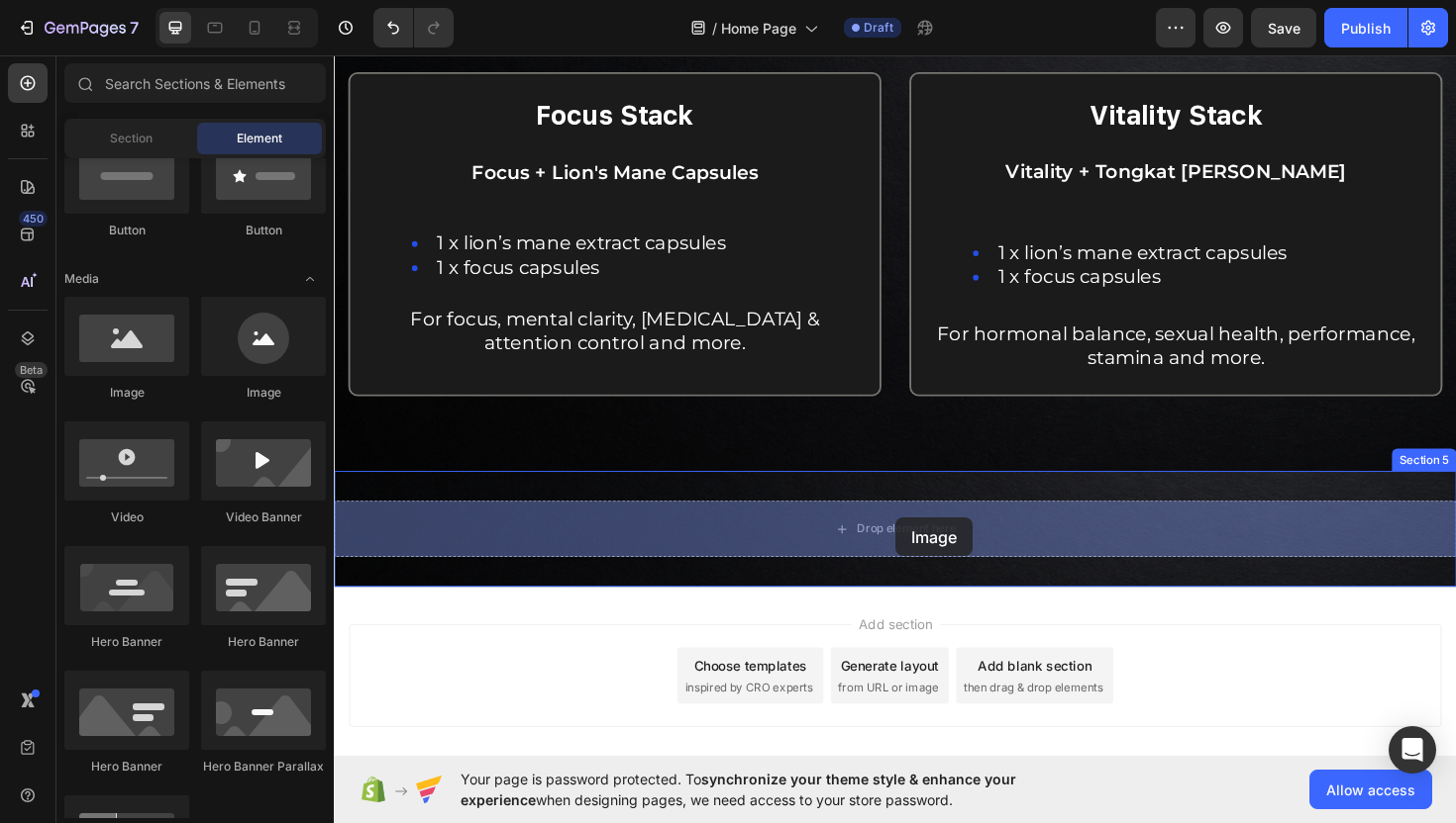
drag, startPoint x: 459, startPoint y: 406, endPoint x: 928, endPoint y: 546, distance: 489.4
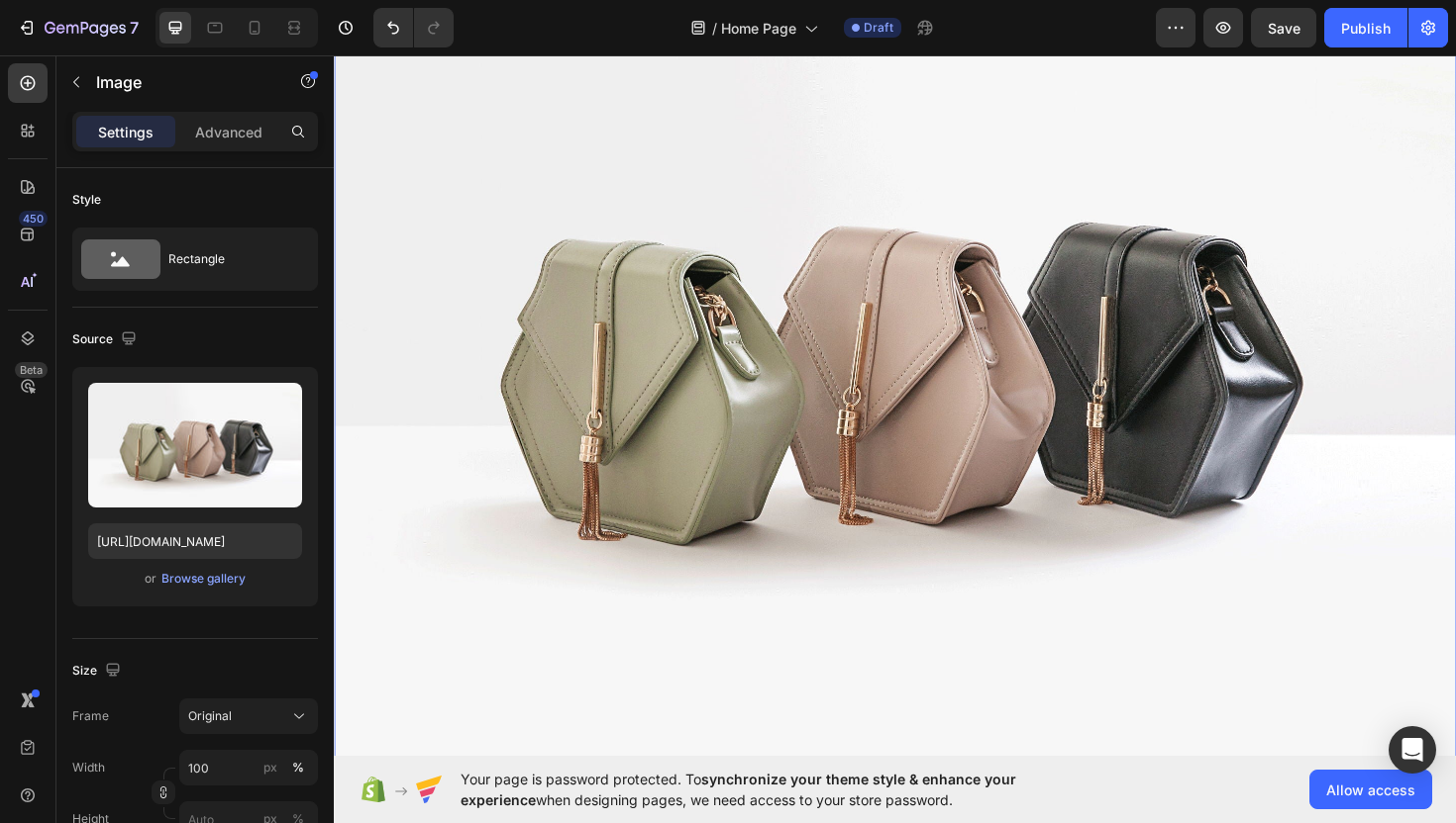
scroll to position [2065, 0]
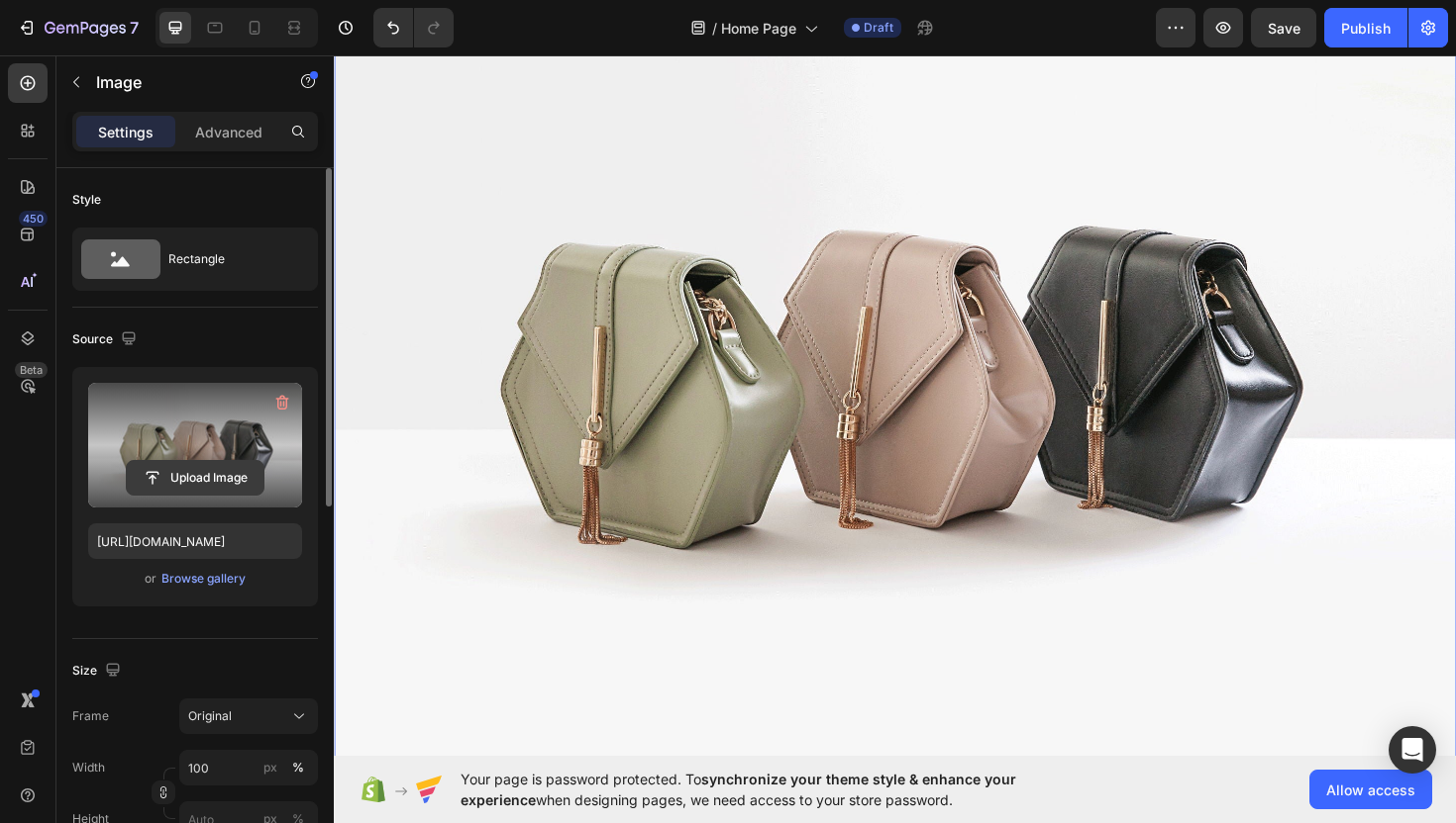
click at [211, 482] on input "file" at bounding box center [194, 478] width 136 height 34
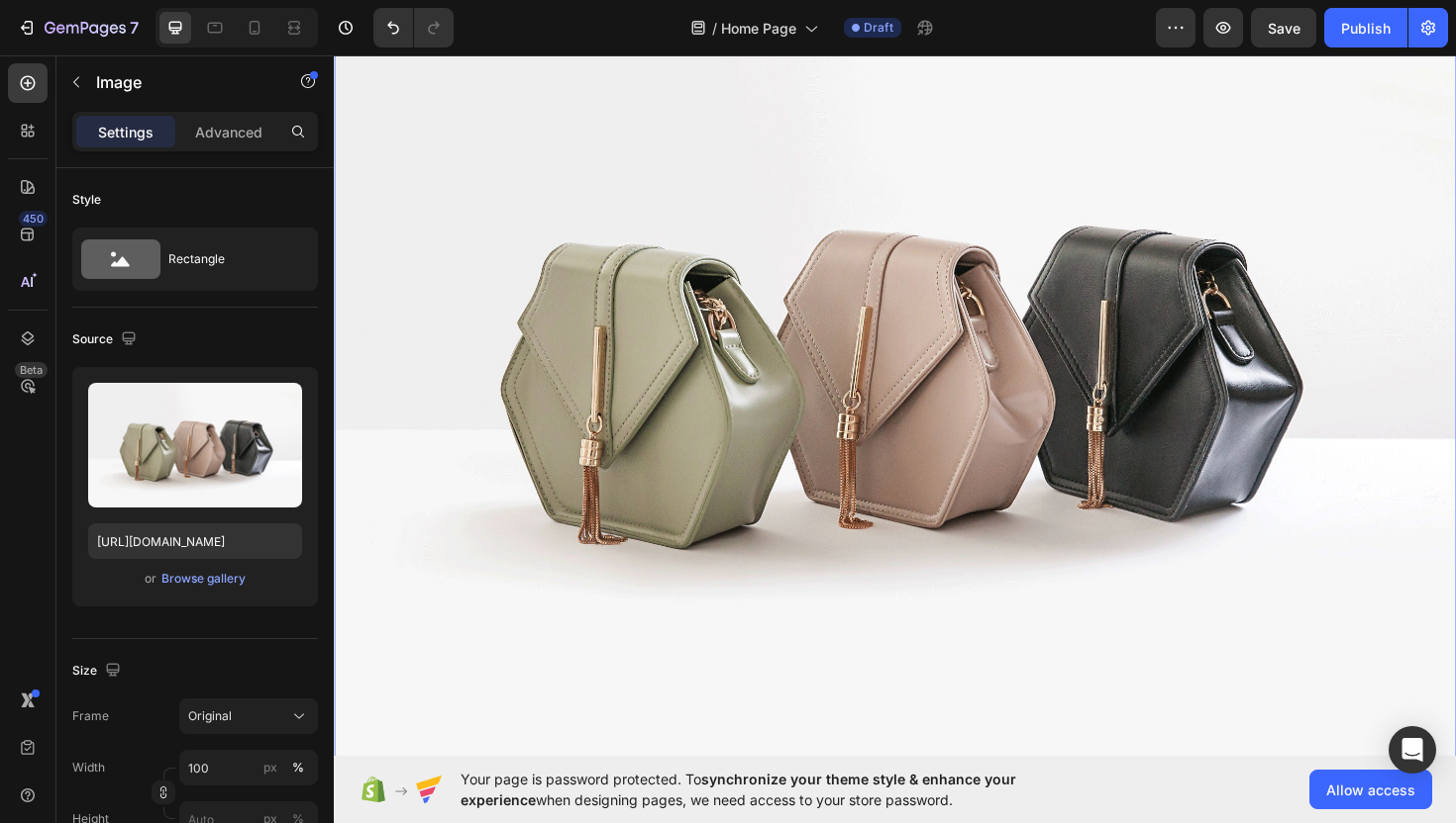
click at [733, 393] on img at bounding box center [928, 377] width 1188 height 891
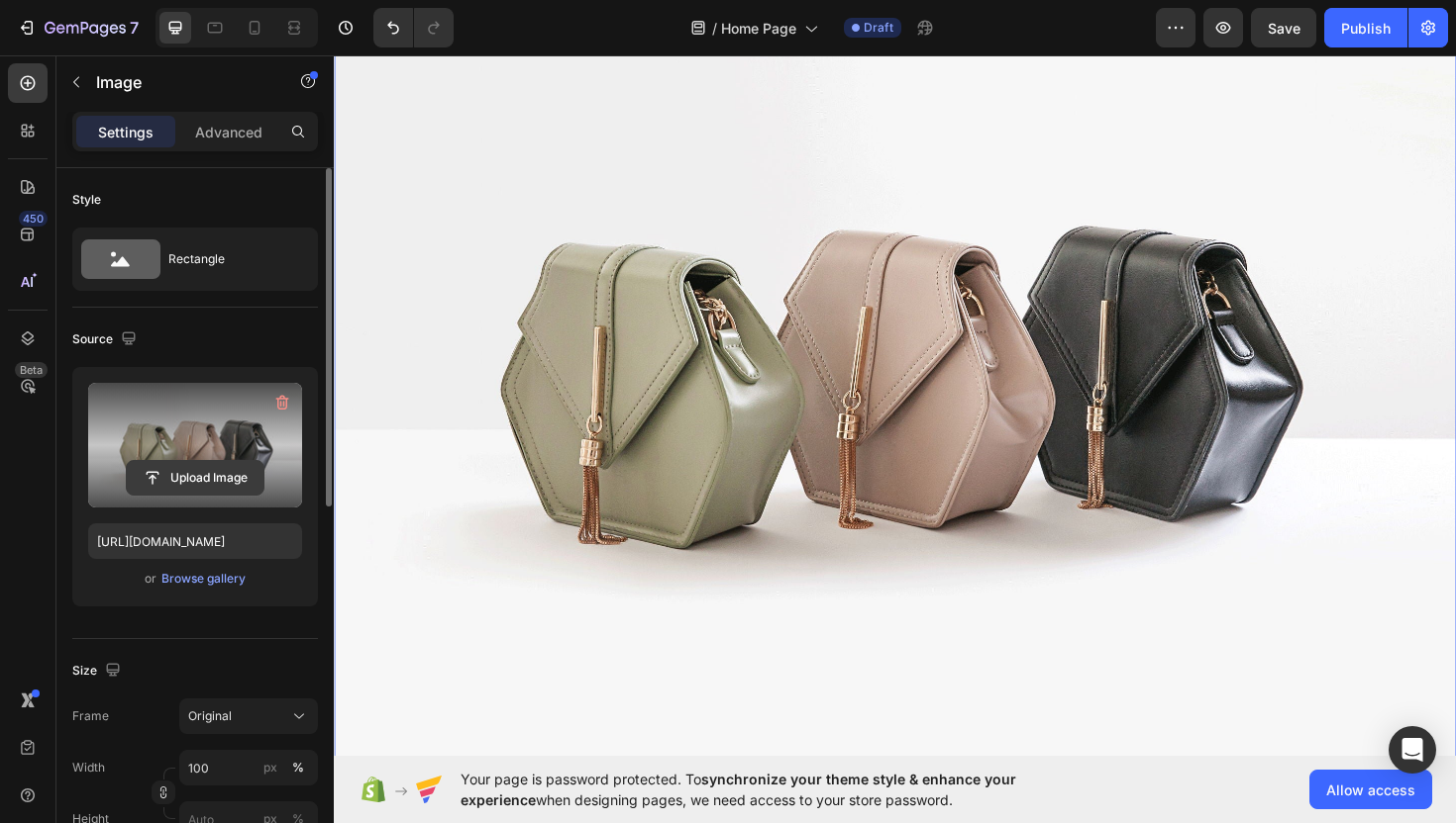
click at [184, 464] on input "file" at bounding box center [194, 478] width 136 height 34
click at [233, 475] on input "file" at bounding box center [194, 478] width 136 height 34
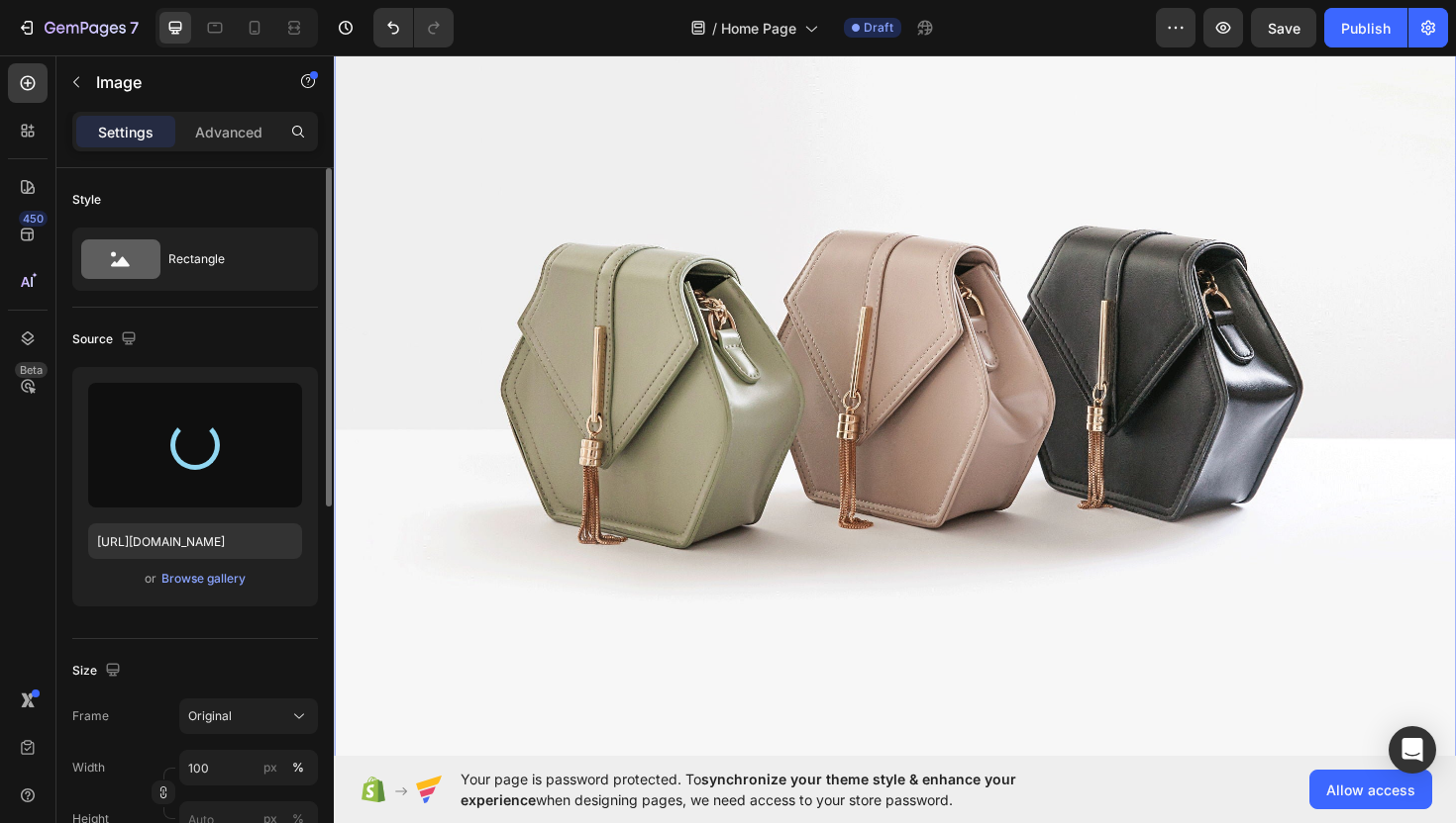
type input "https://cdn.shopify.com/s/files/1/0727/9656/9773/files/gempages_586112806957351…"
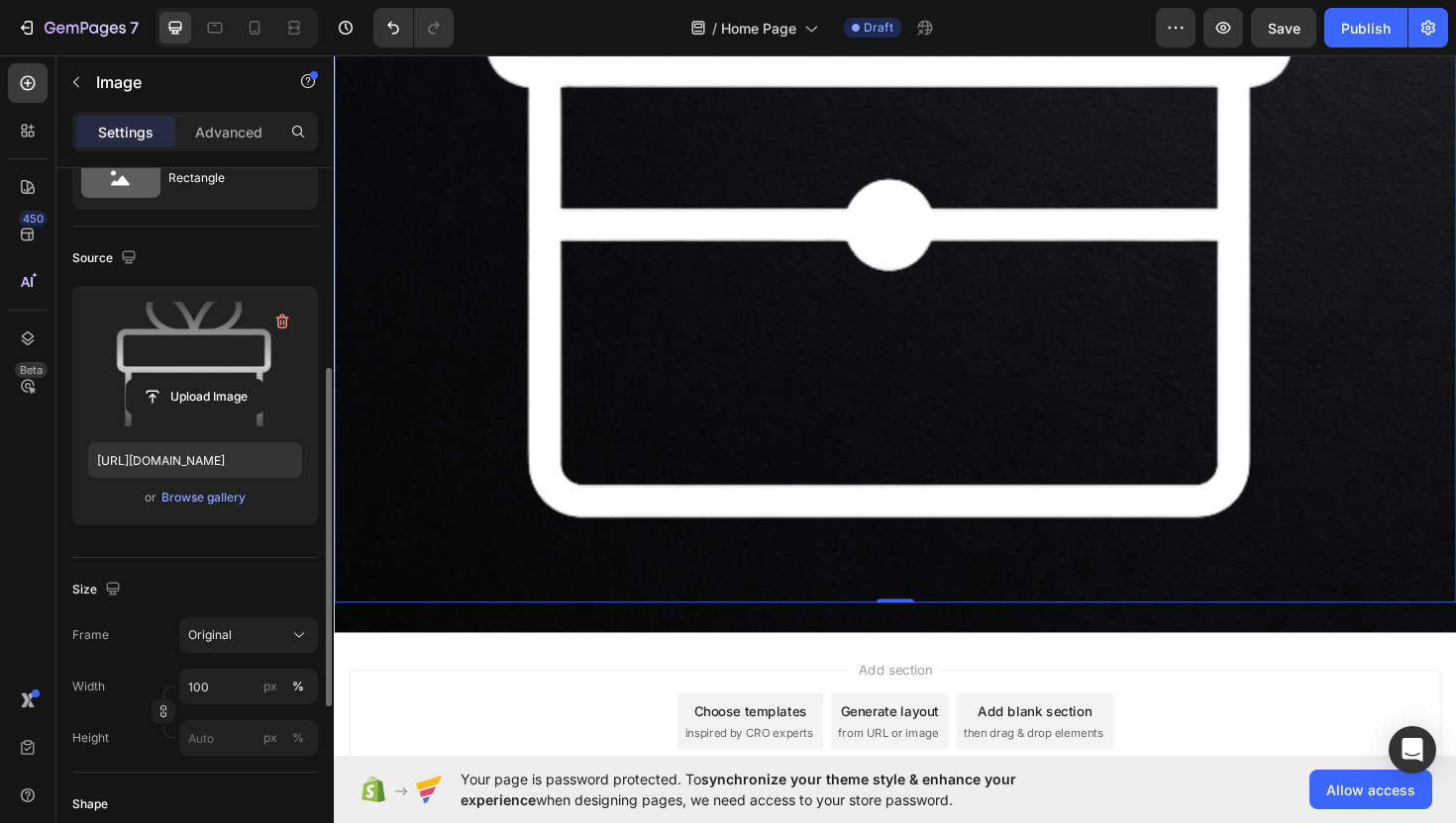
scroll to position [275, 0]
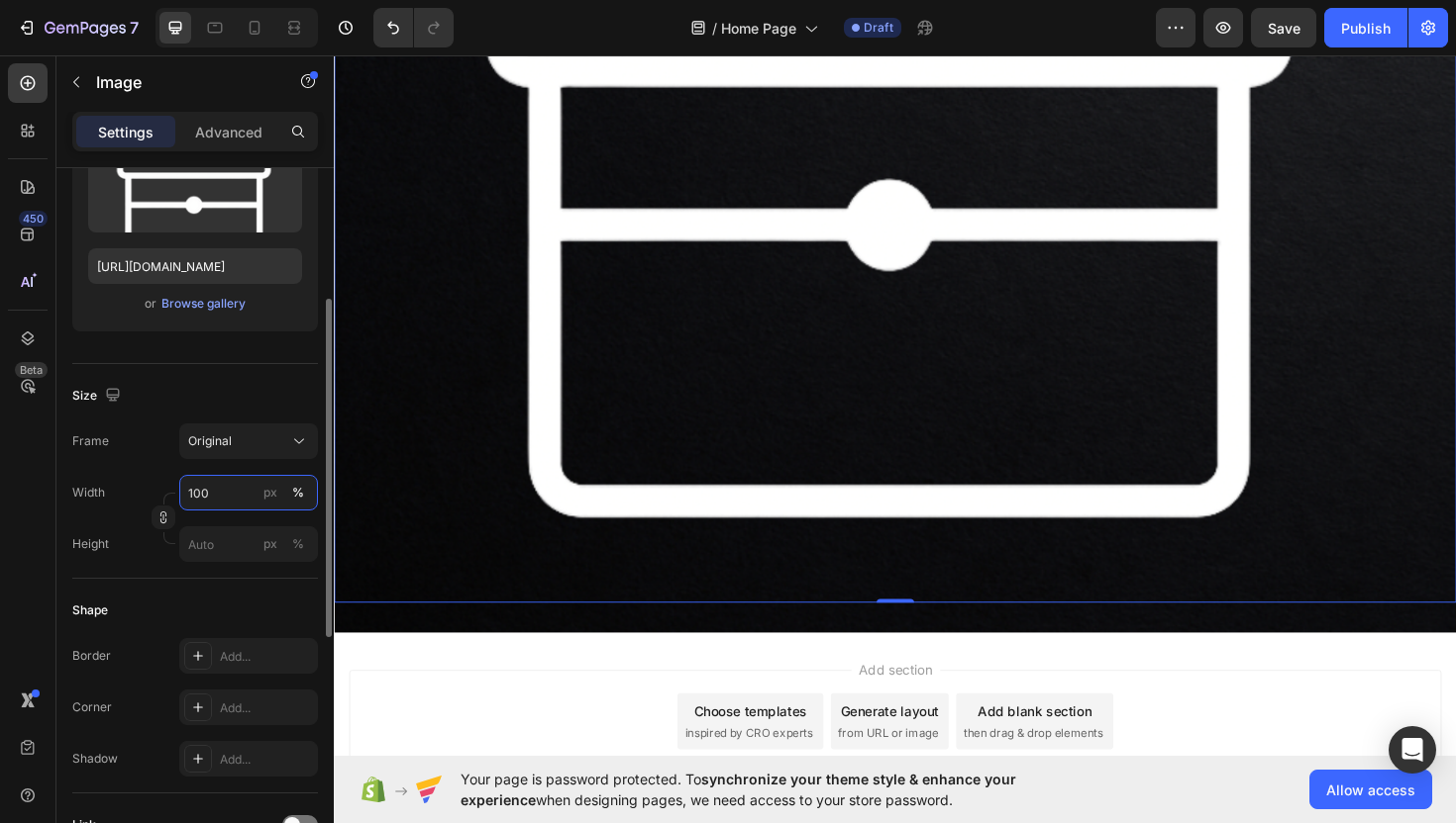
click at [215, 501] on input "100" at bounding box center [248, 493] width 138 height 36
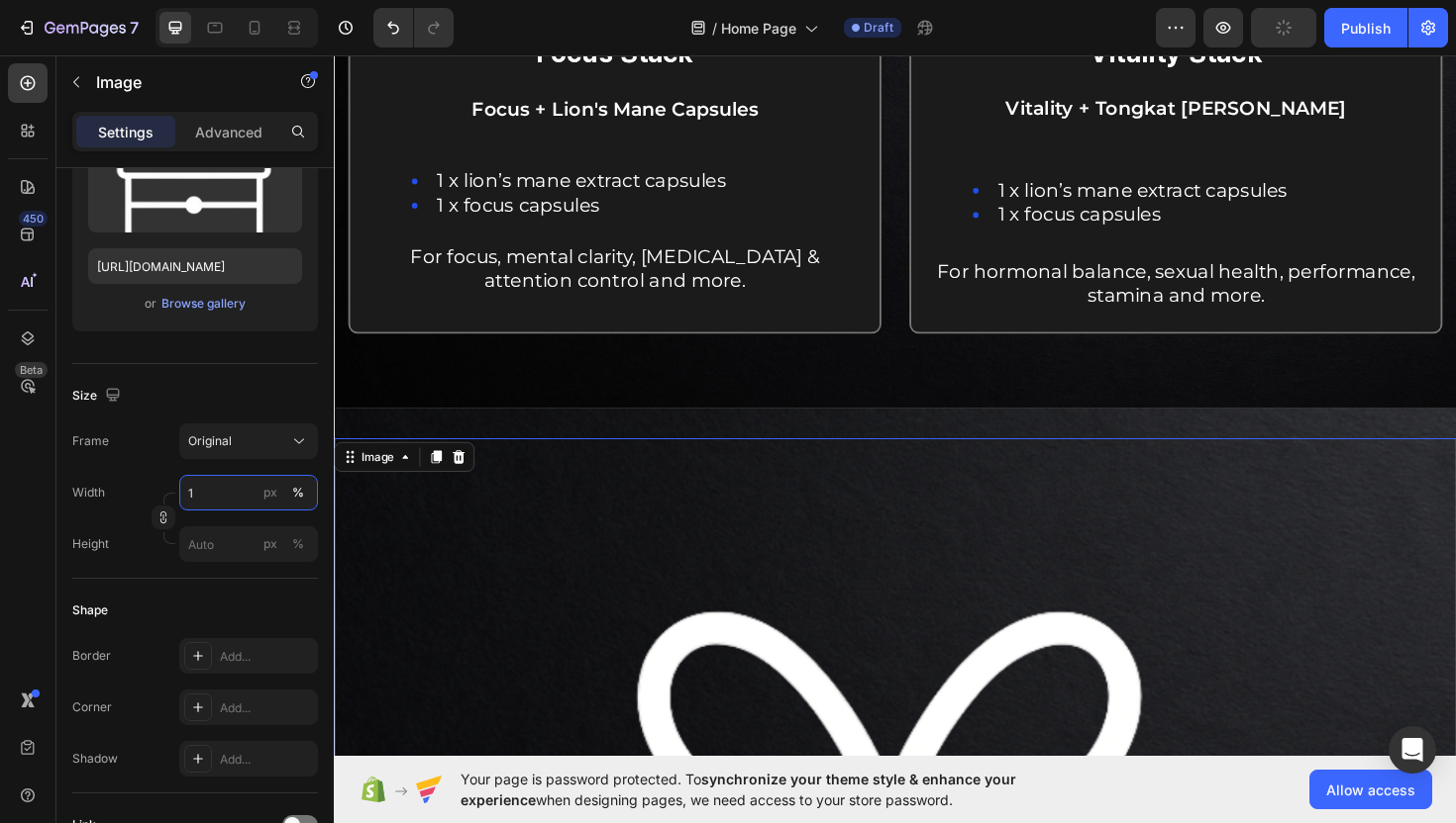
scroll to position [1526, 0]
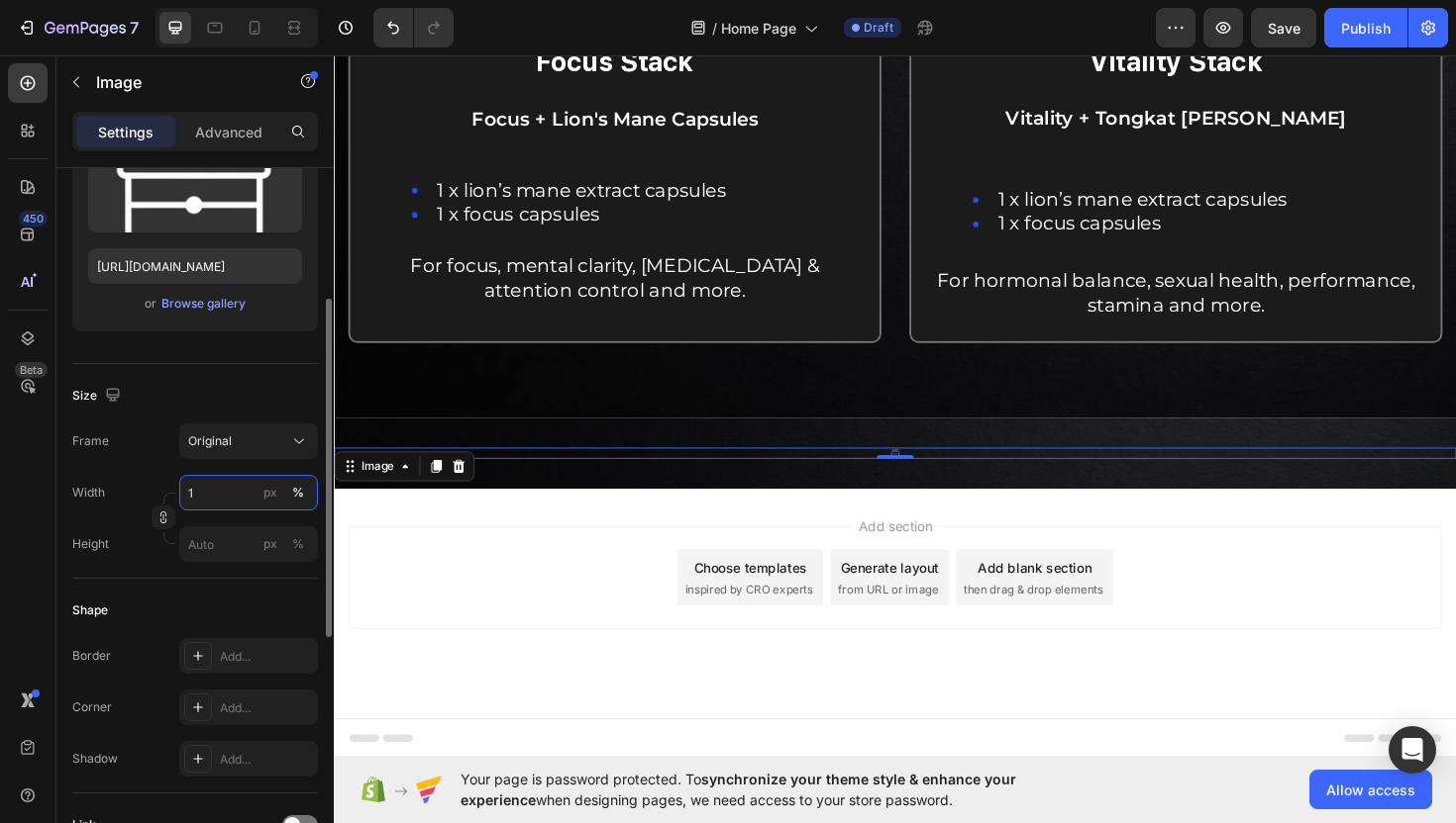
type input "10"
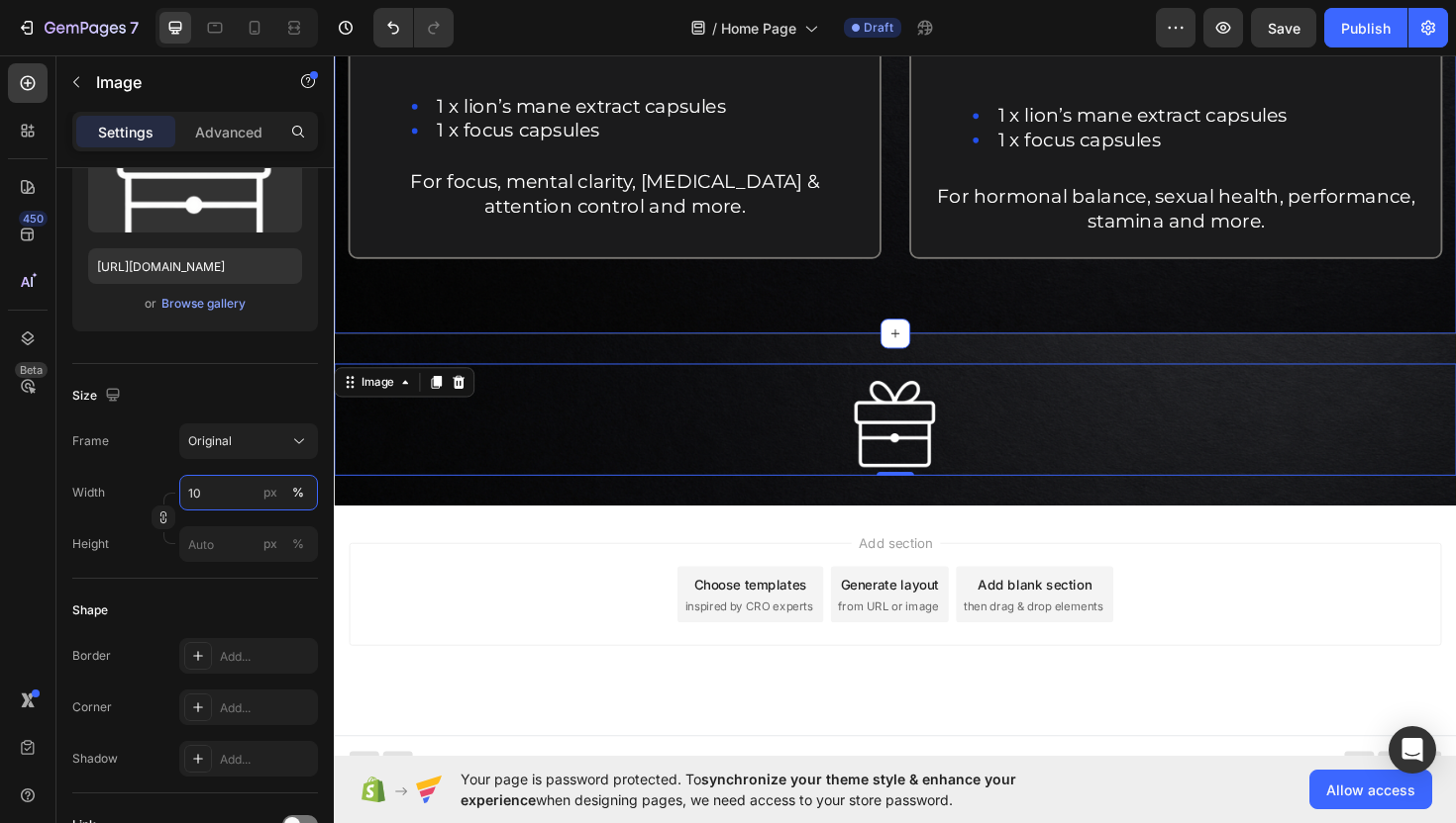
scroll to position [1633, 0]
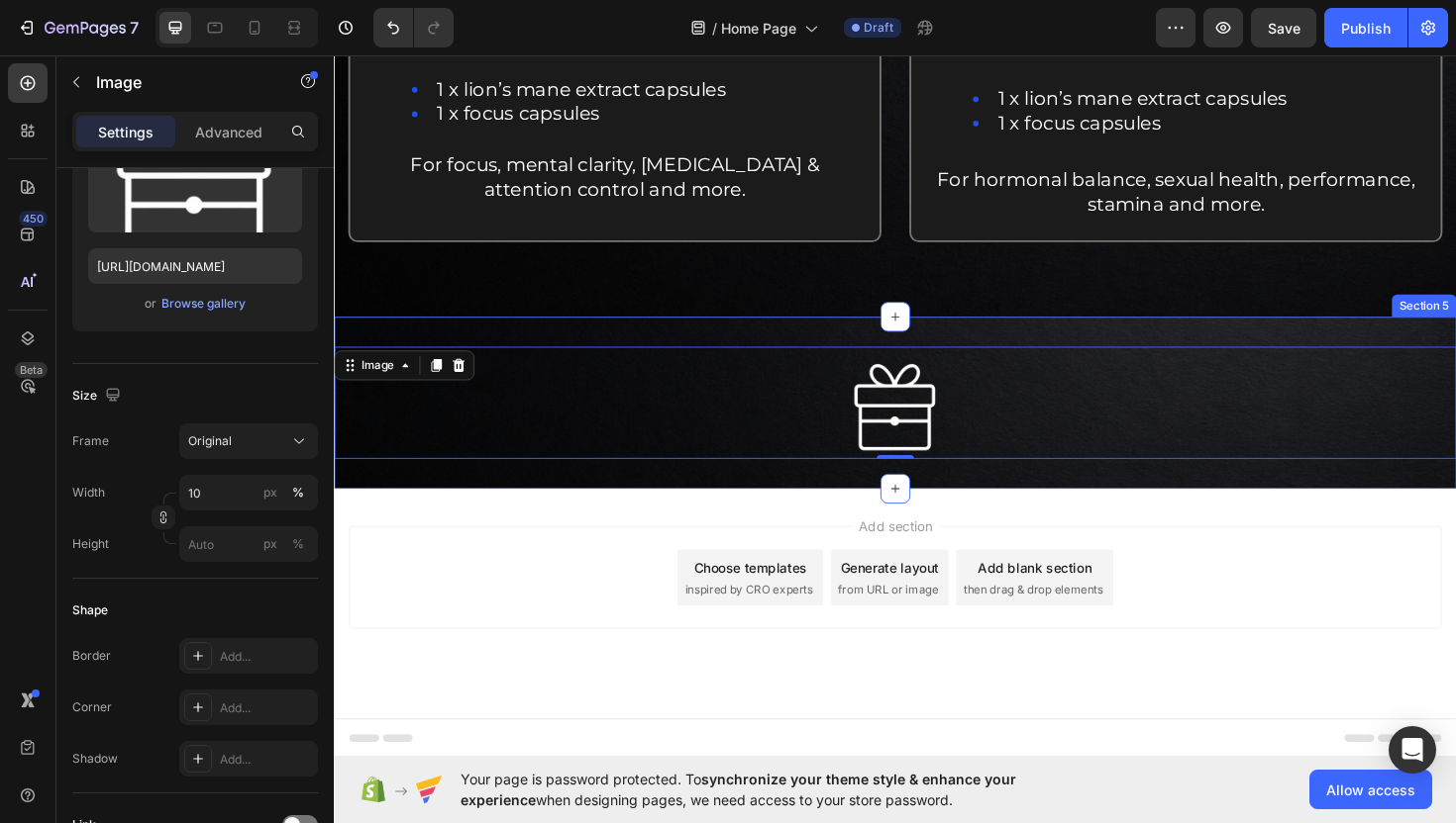
click at [793, 496] on div "Image 0 Section 5" at bounding box center [928, 423] width 1188 height 182
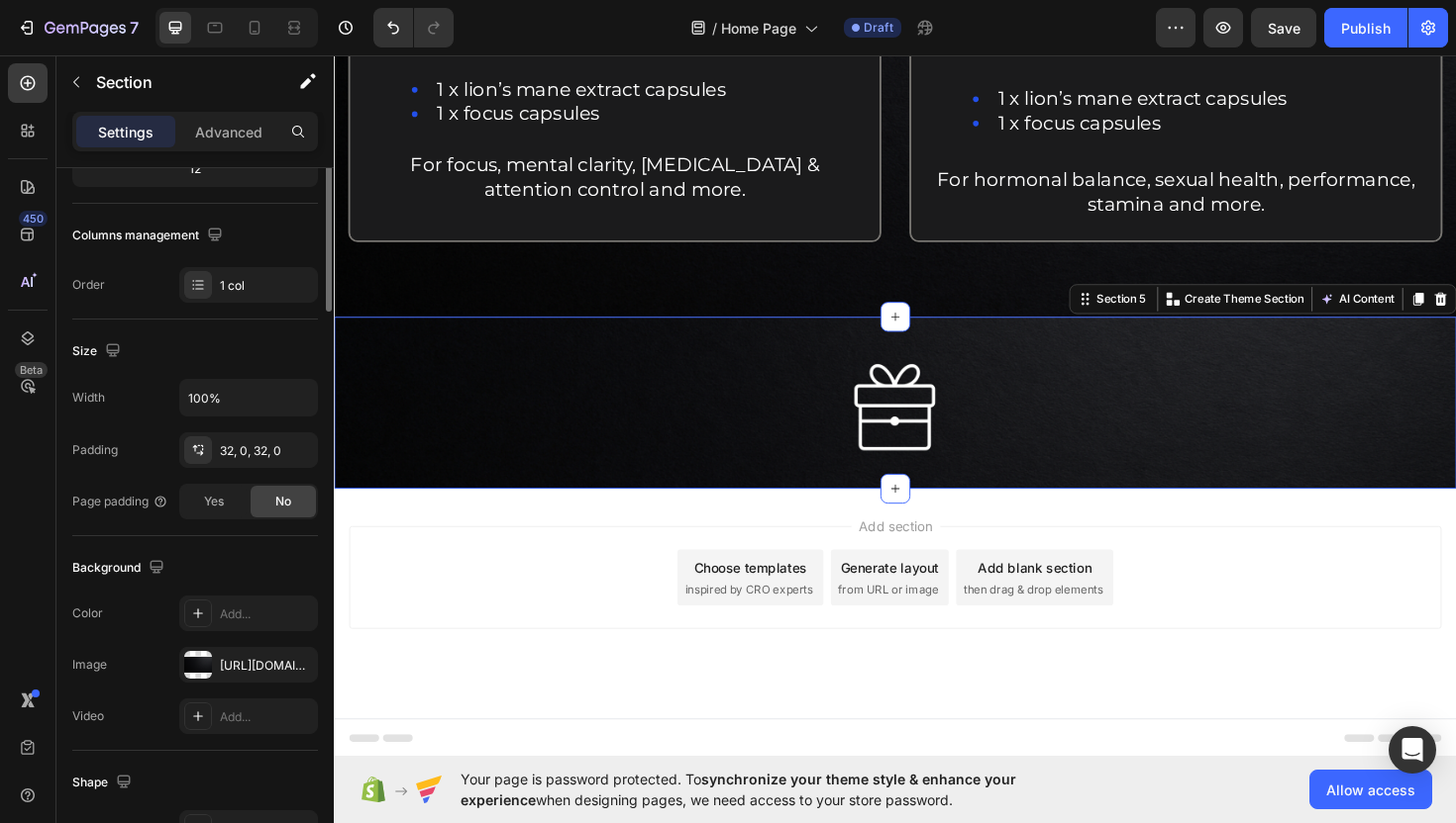
scroll to position [0, 0]
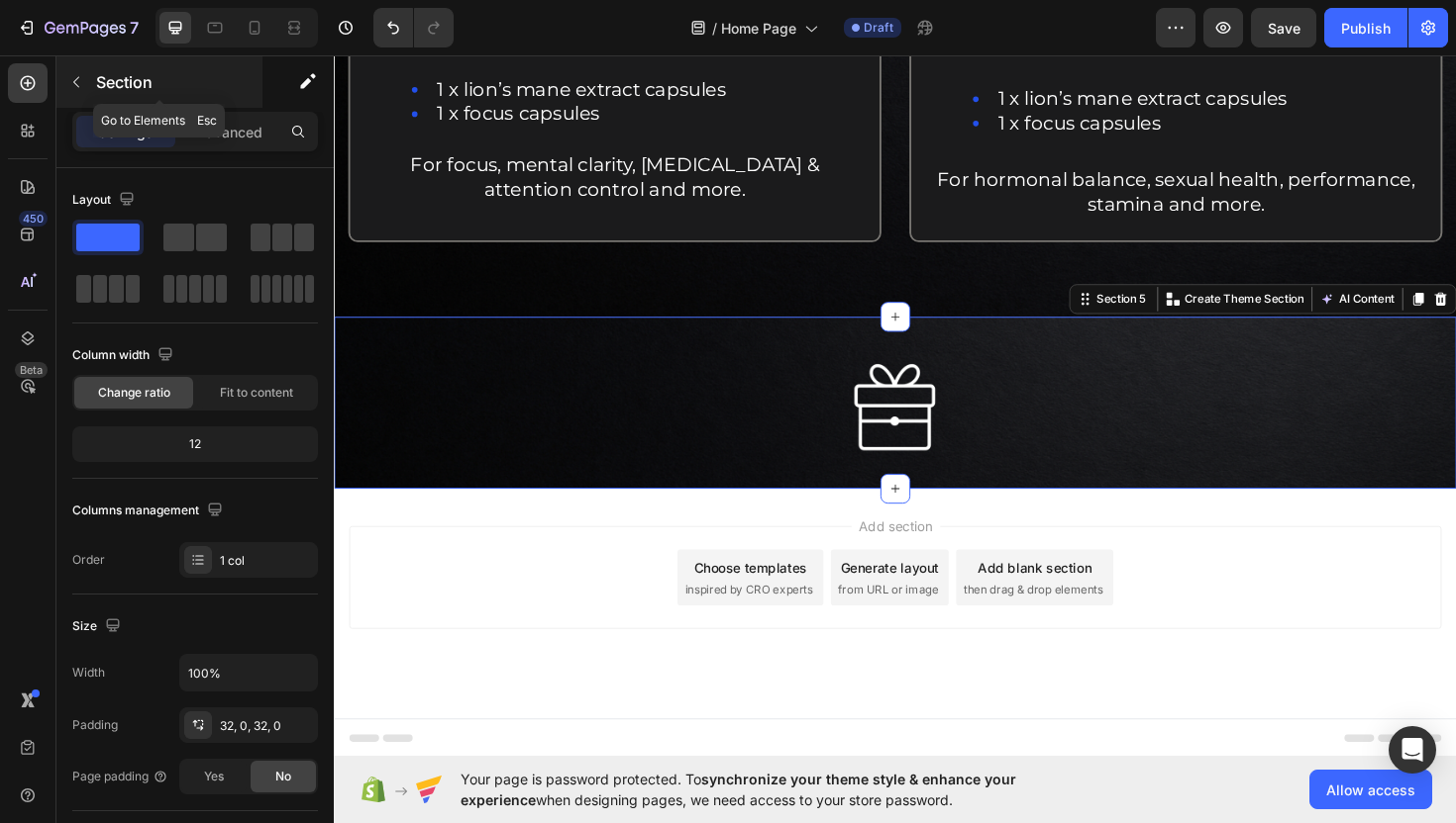
click at [87, 85] on button "button" at bounding box center [77, 82] width 32 height 32
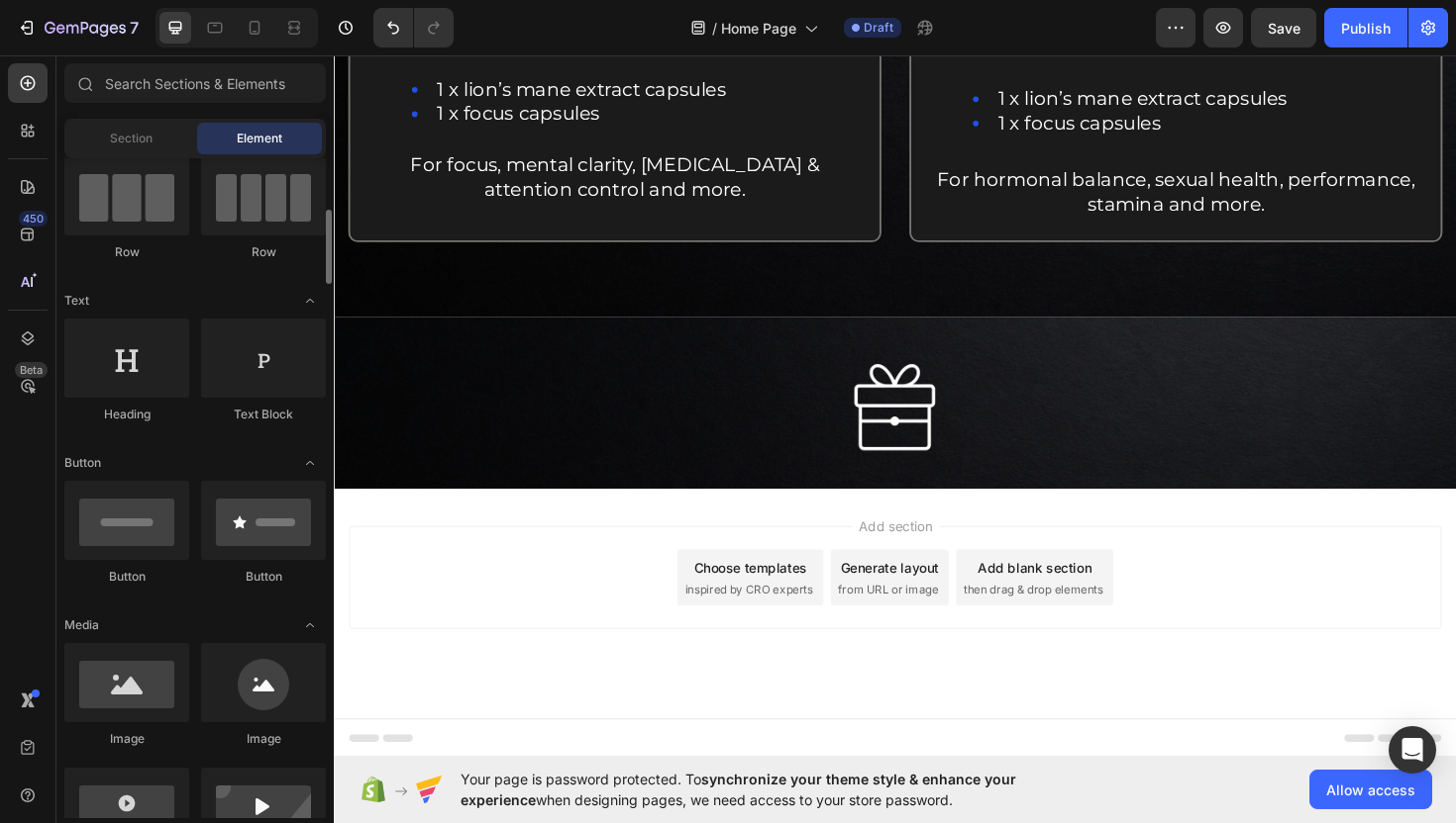
scroll to position [201, 0]
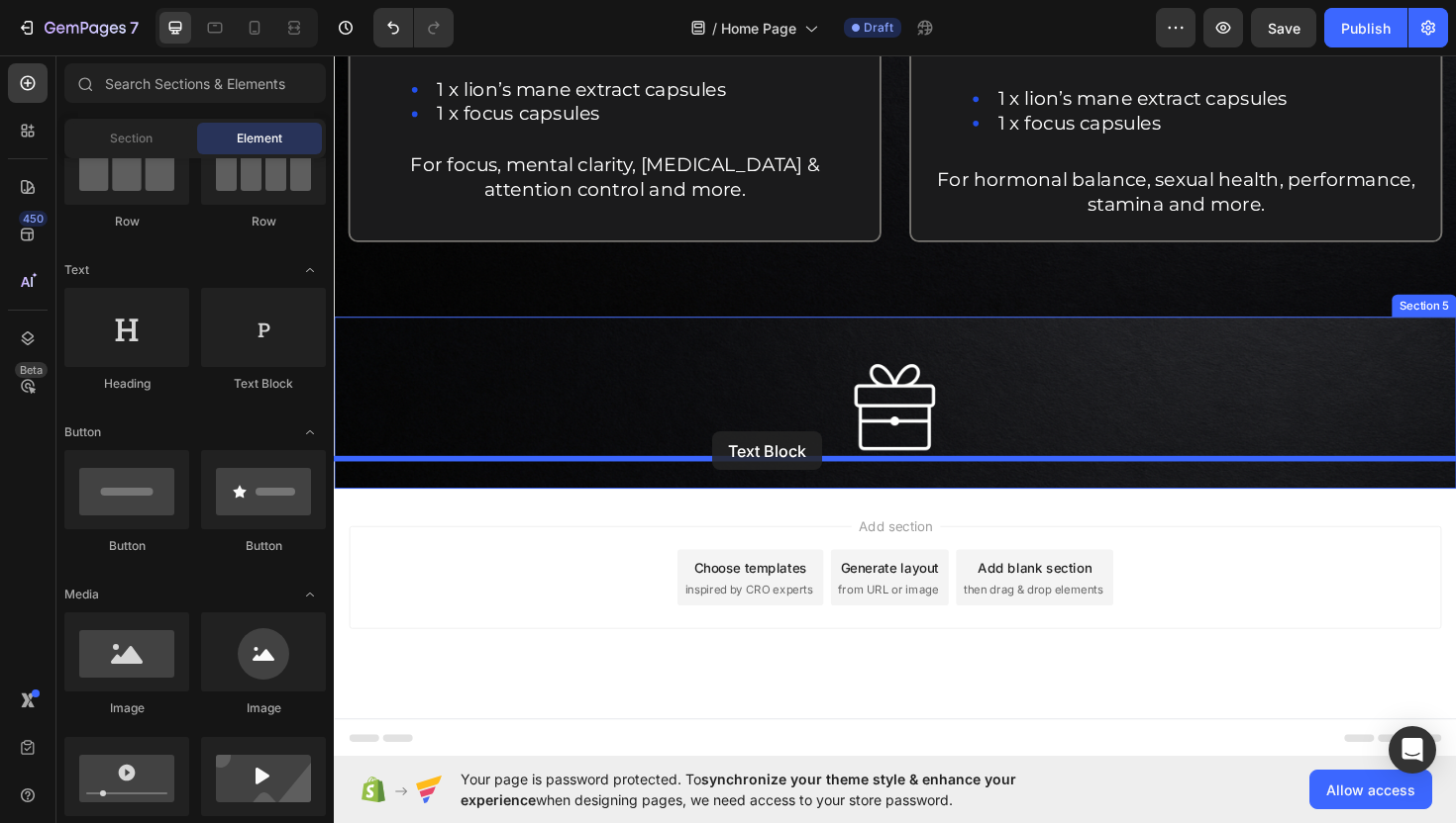
drag, startPoint x: 578, startPoint y: 416, endPoint x: 735, endPoint y: 454, distance: 161.5
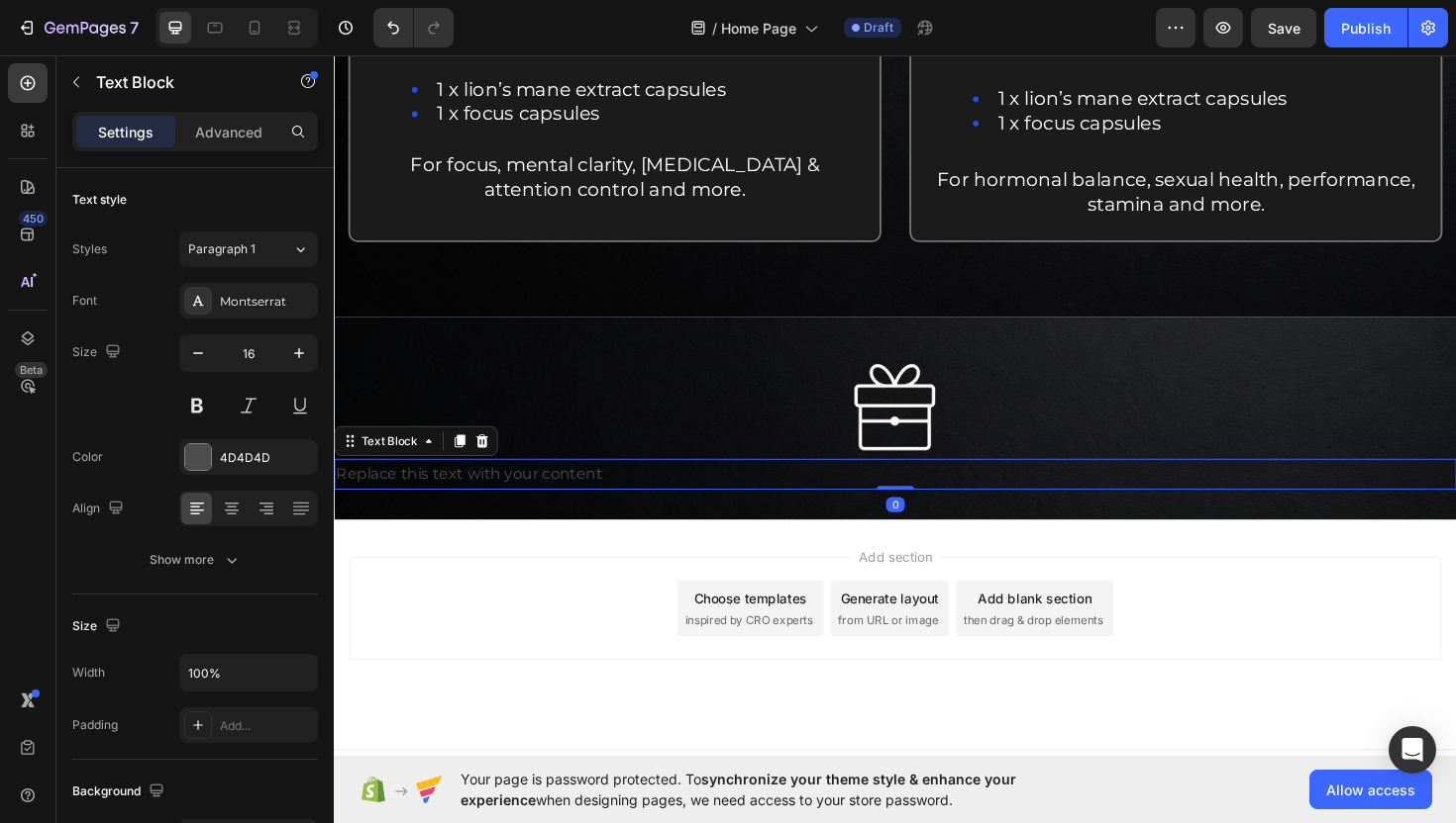
click at [764, 504] on div "Replace this text with your content" at bounding box center [928, 499] width 1188 height 33
